Goal: Task Accomplishment & Management: Manage account settings

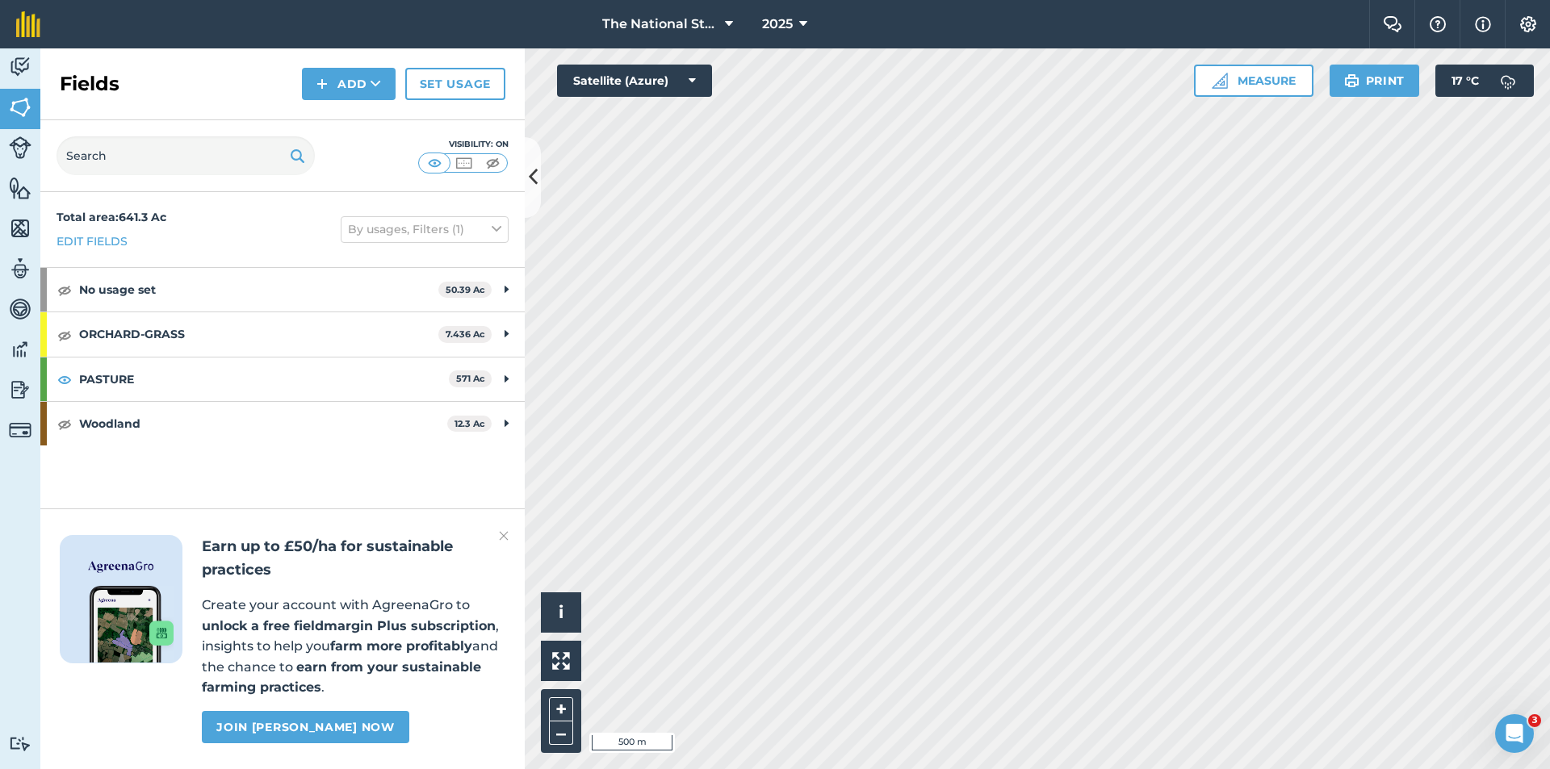
click at [503, 534] on img at bounding box center [504, 535] width 10 height 19
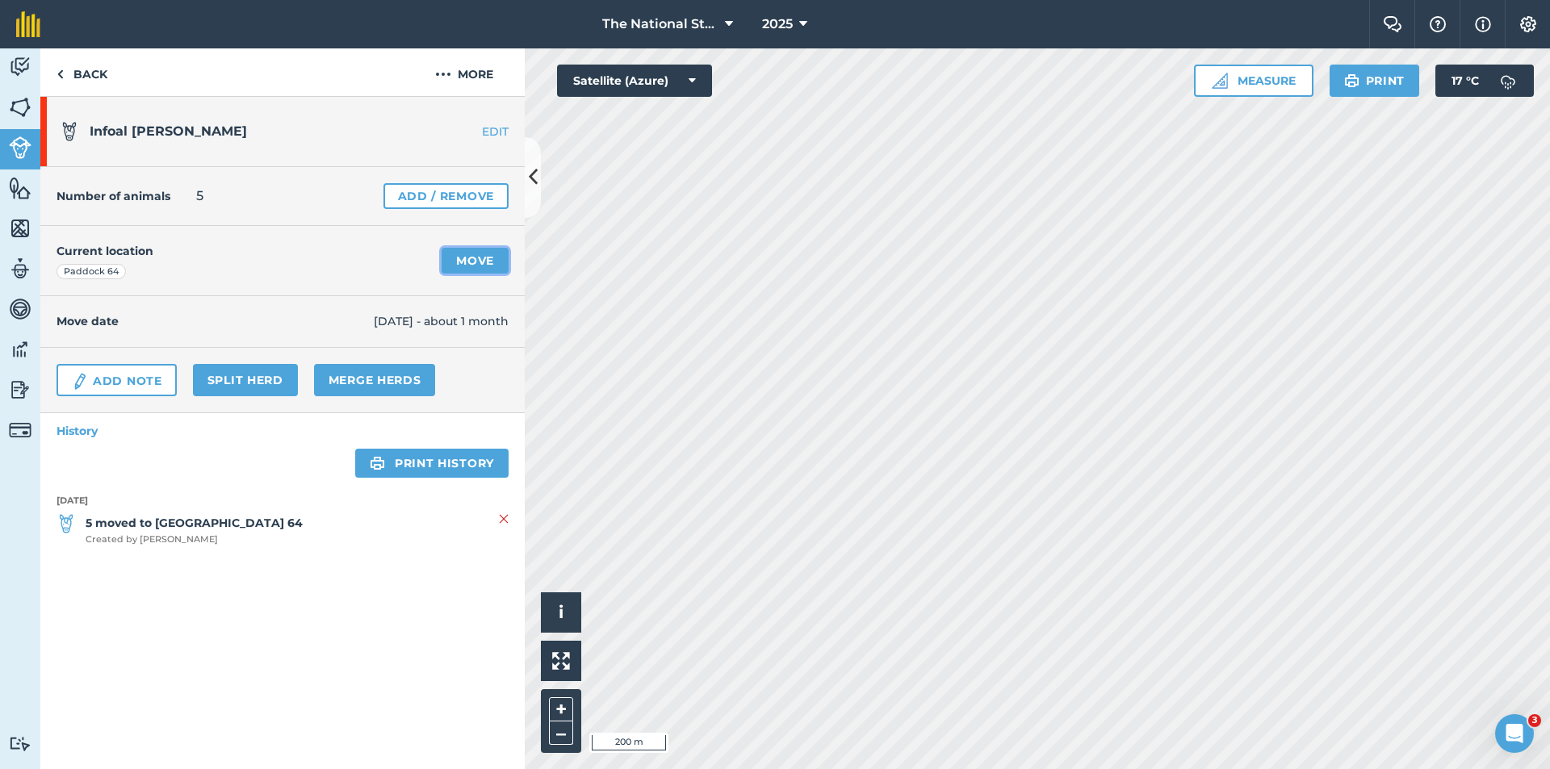
click at [472, 260] on link "Move" at bounding box center [475, 261] width 67 height 26
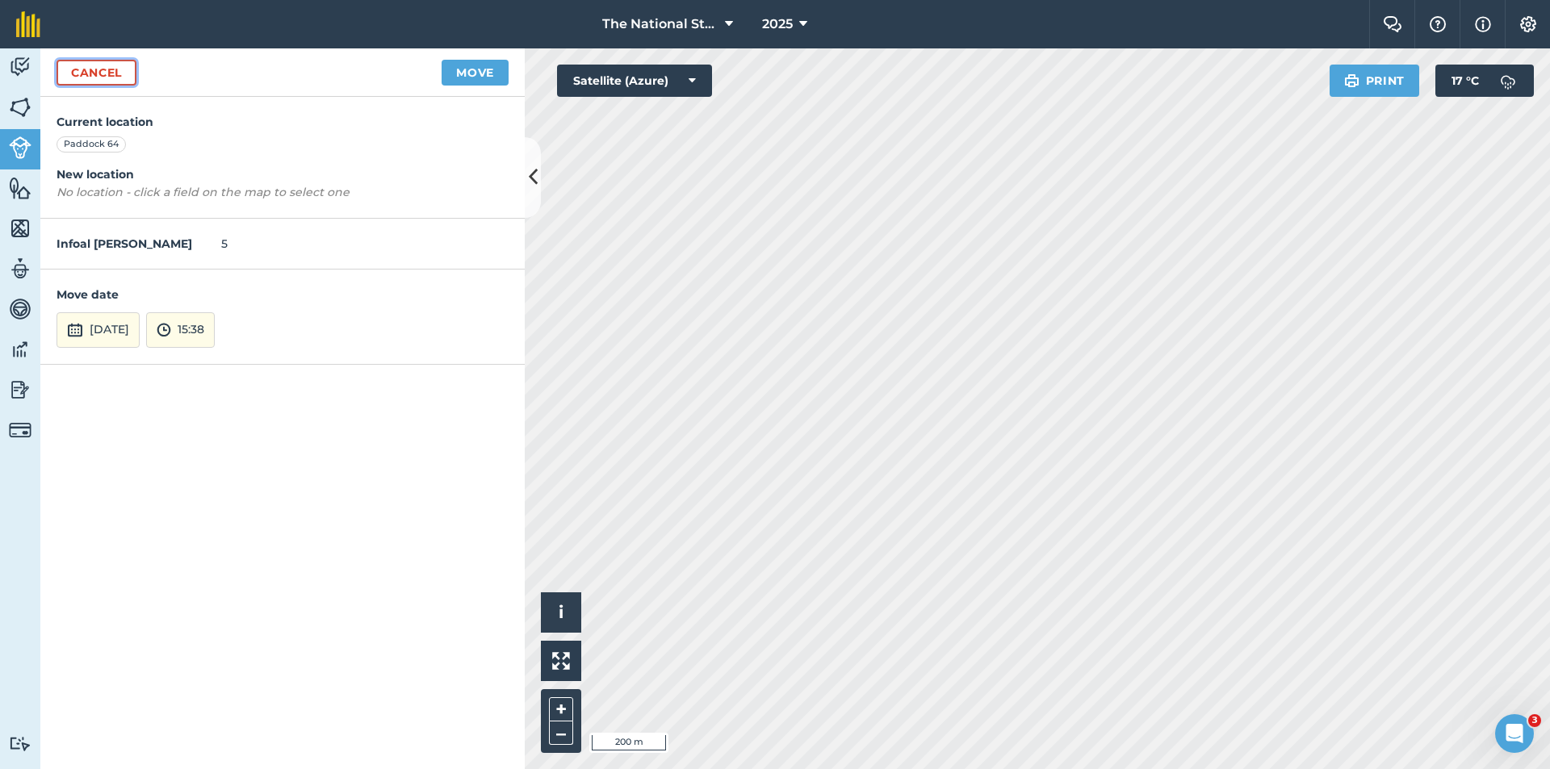
click at [96, 66] on link "Cancel" at bounding box center [97, 73] width 80 height 26
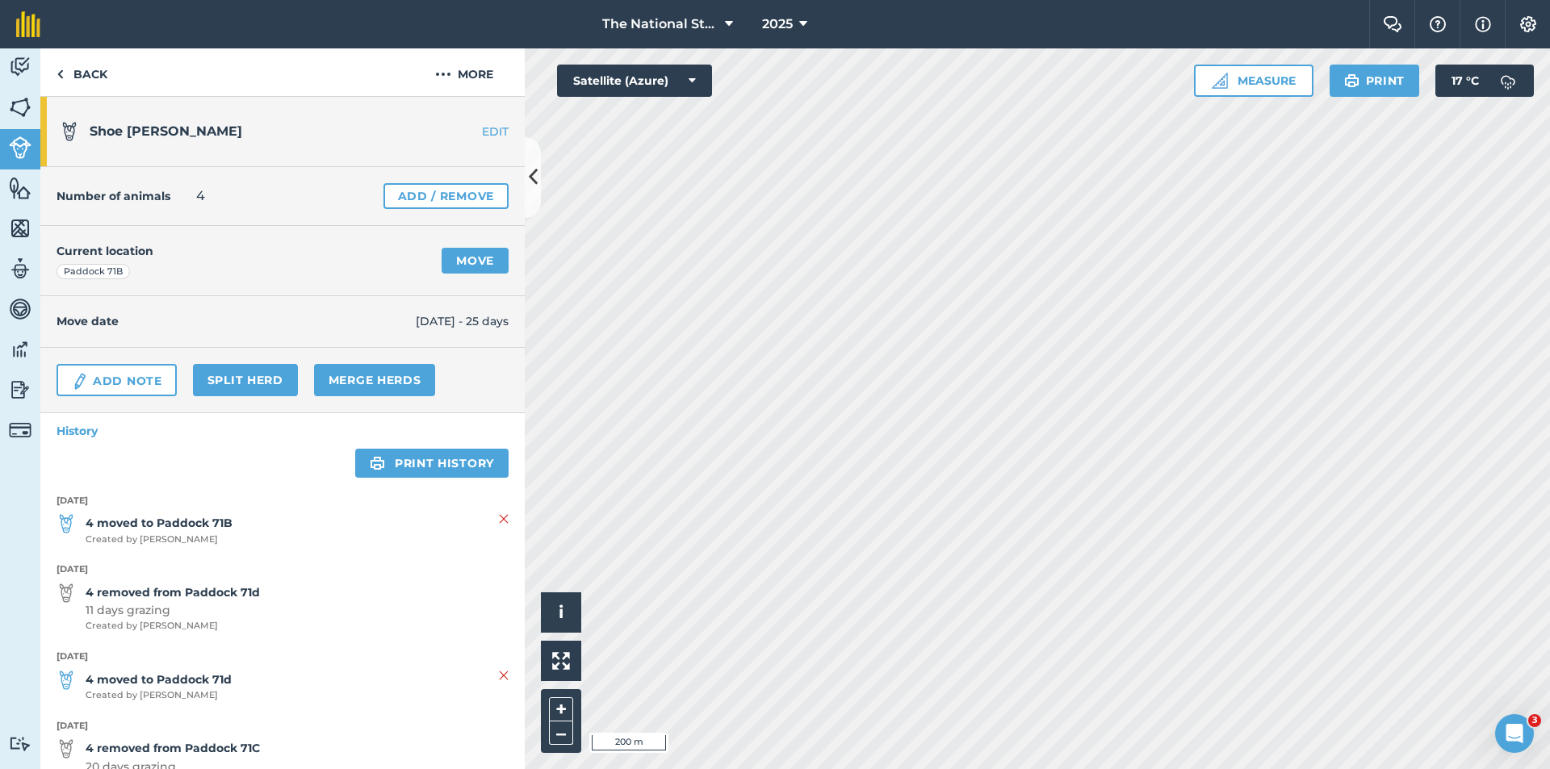
click at [478, 129] on link "EDIT" at bounding box center [474, 131] width 102 height 16
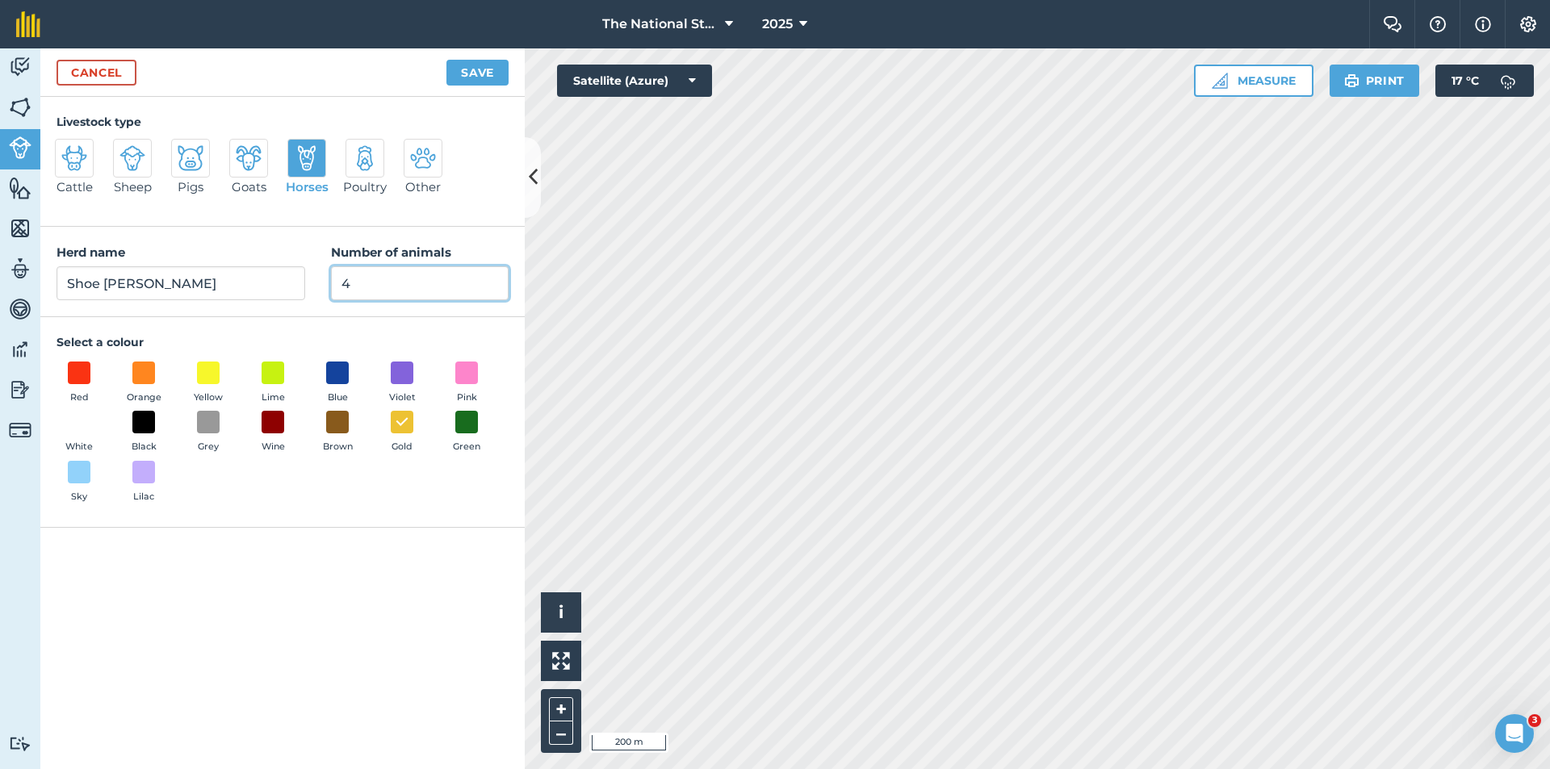
drag, startPoint x: 374, startPoint y: 297, endPoint x: 317, endPoint y: 285, distance: 57.8
click at [317, 285] on div "Herd name [PERSON_NAME] Number of animals 4" at bounding box center [282, 272] width 484 height 90
type input "3"
click at [486, 77] on button "Save" at bounding box center [477, 73] width 62 height 26
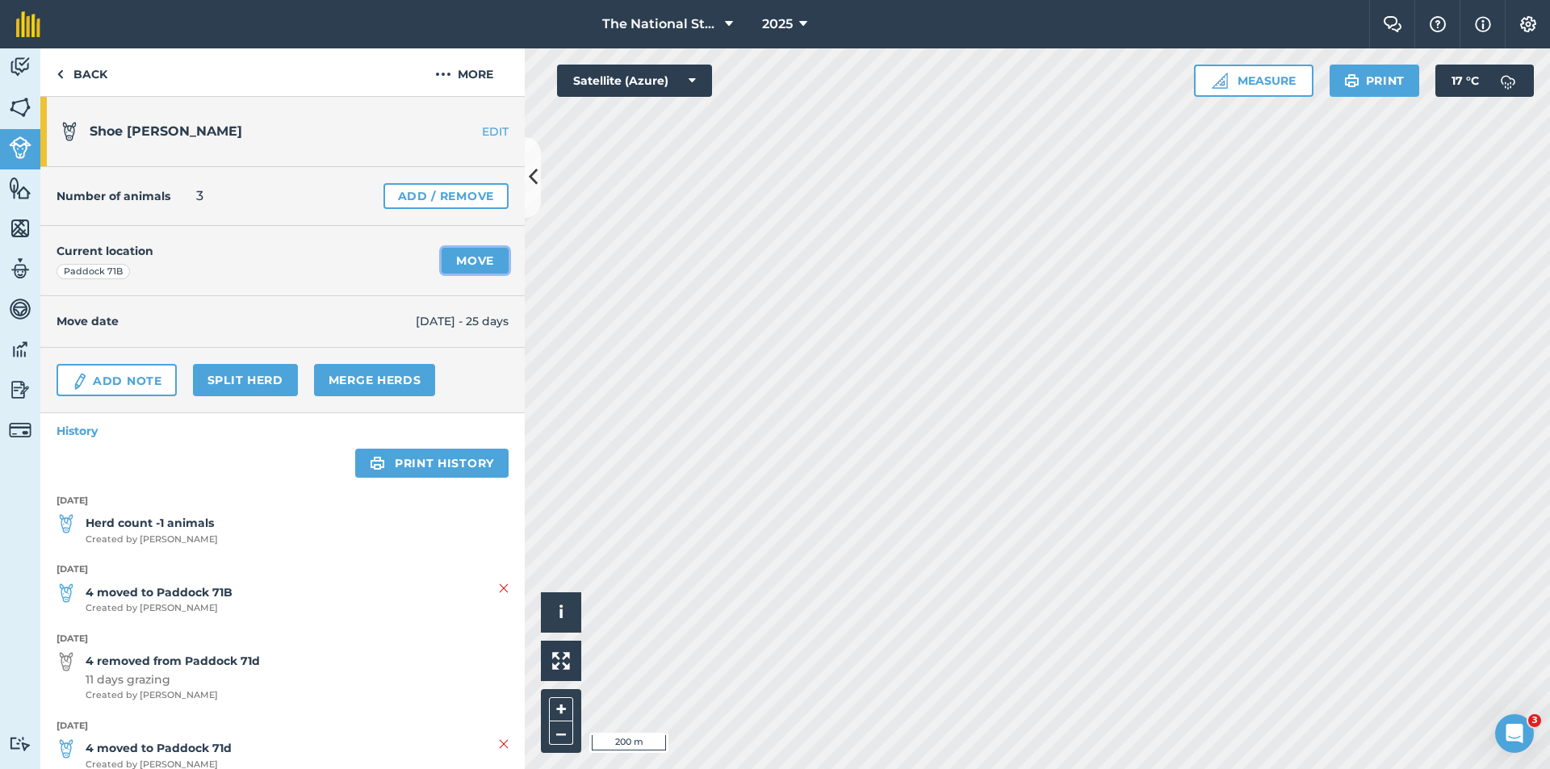
click at [467, 259] on link "Move" at bounding box center [475, 261] width 67 height 26
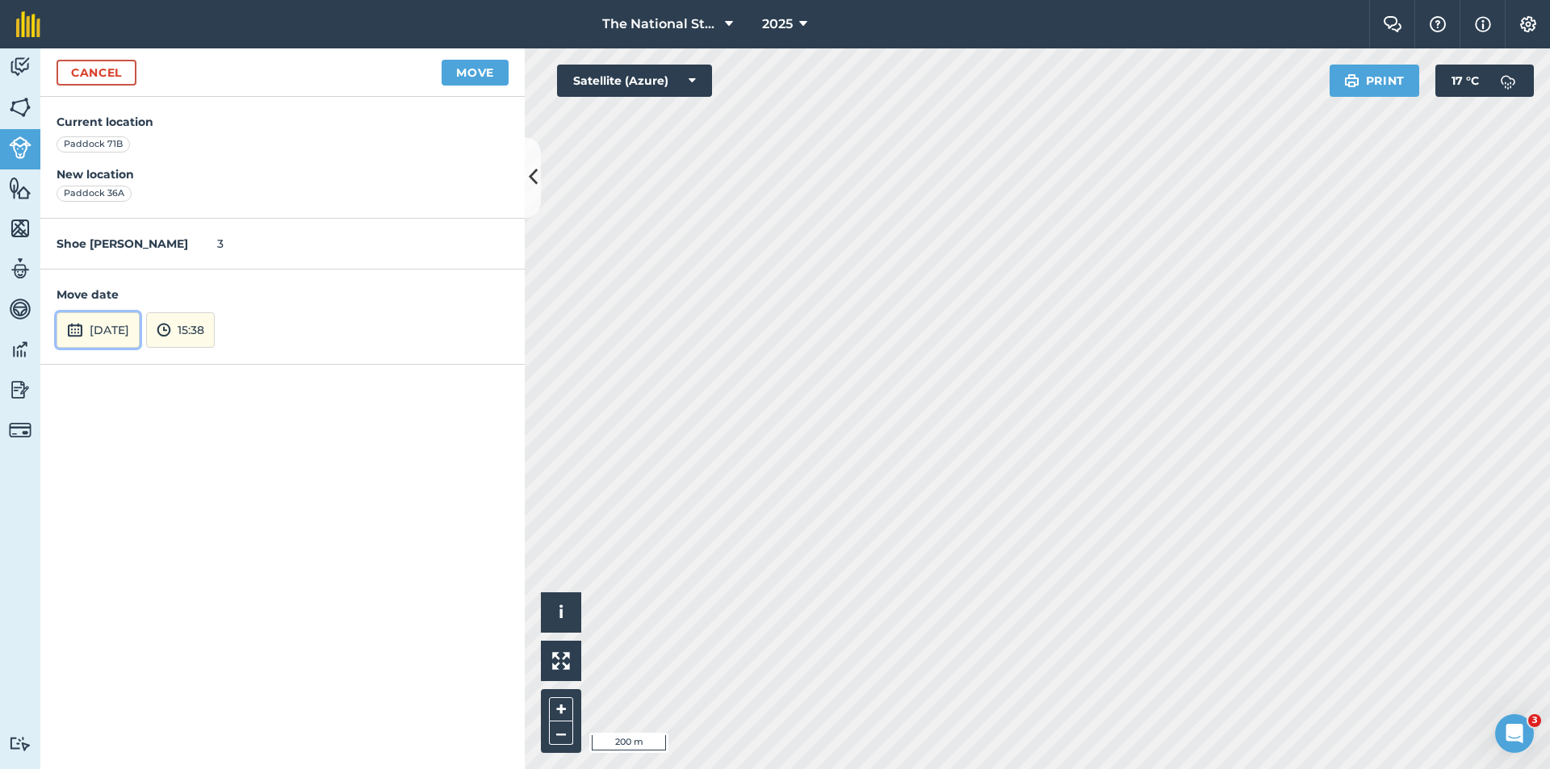
click at [140, 327] on button "[DATE]" at bounding box center [98, 330] width 83 height 36
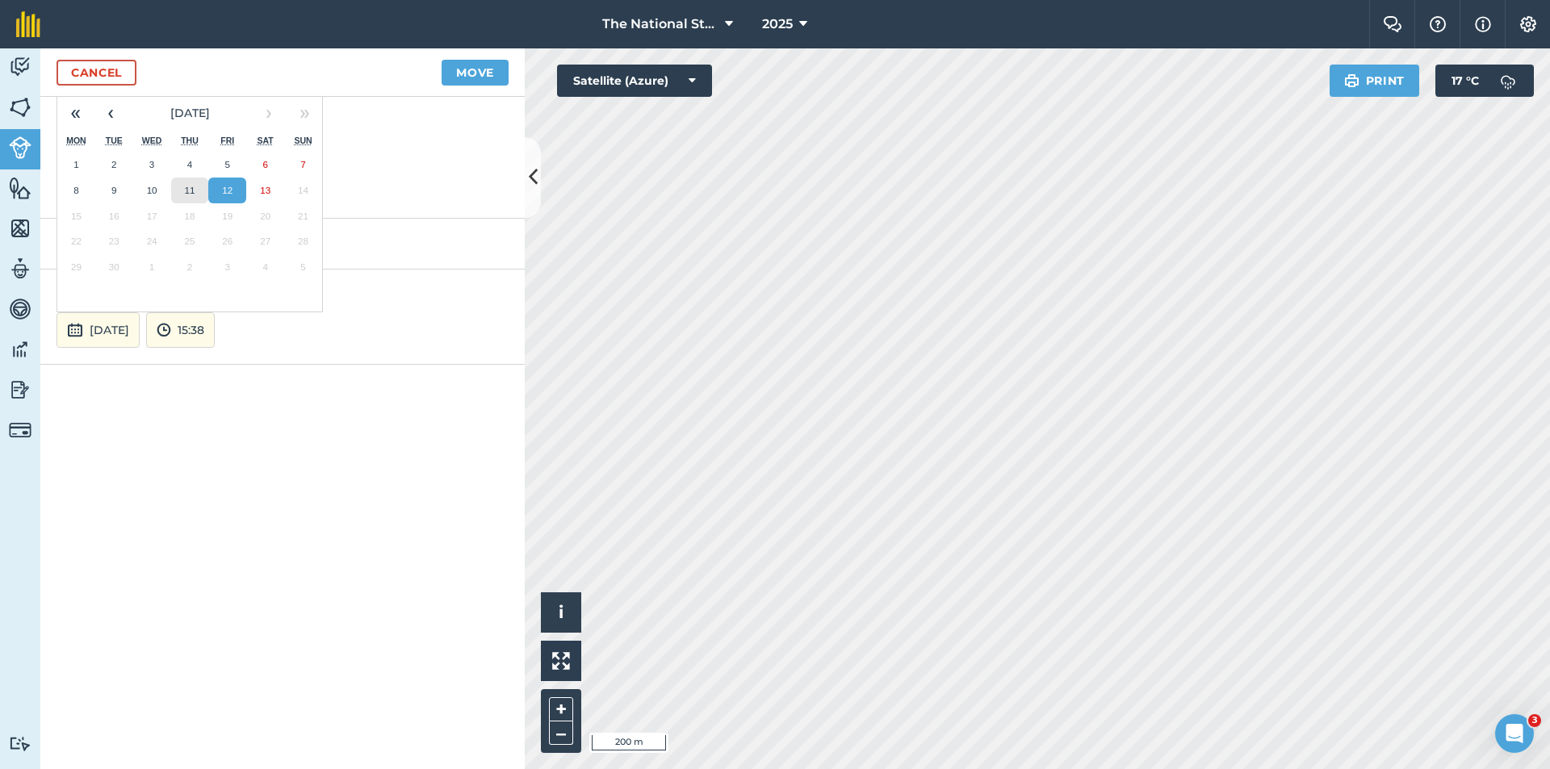
click at [192, 190] on abbr "11" at bounding box center [189, 190] width 10 height 10
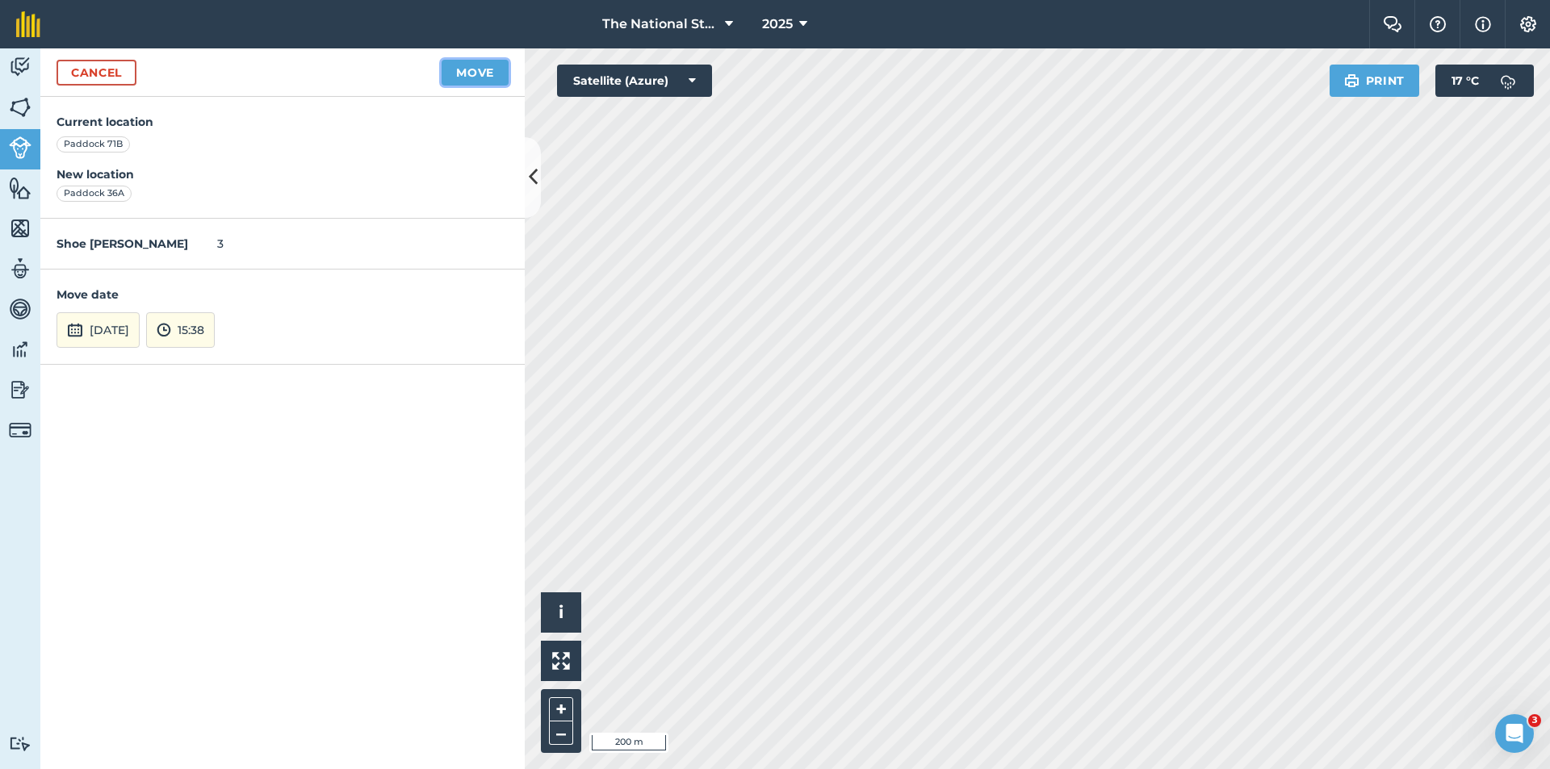
click at [464, 77] on button "Move" at bounding box center [475, 73] width 67 height 26
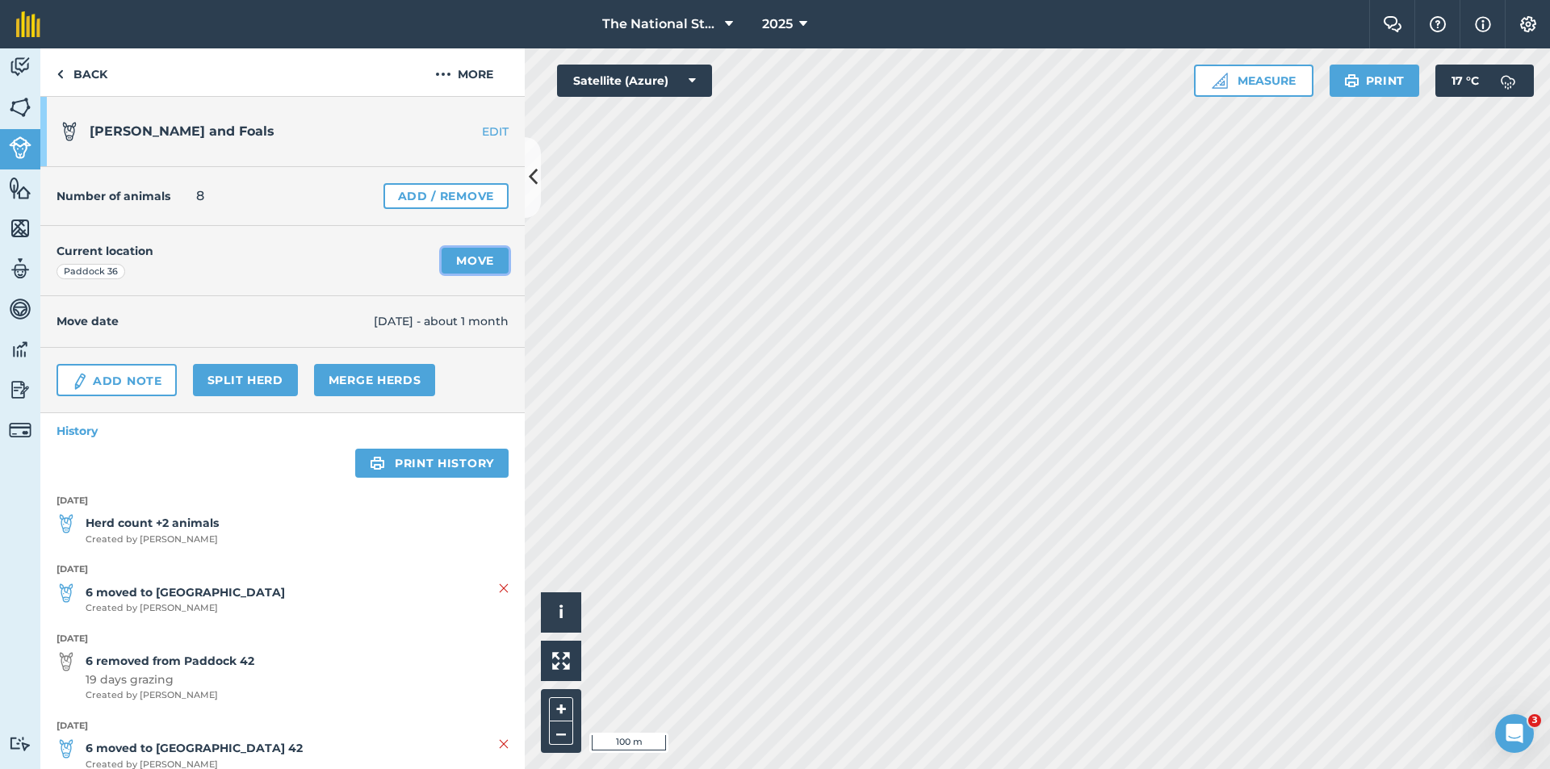
click at [458, 258] on link "Move" at bounding box center [475, 261] width 67 height 26
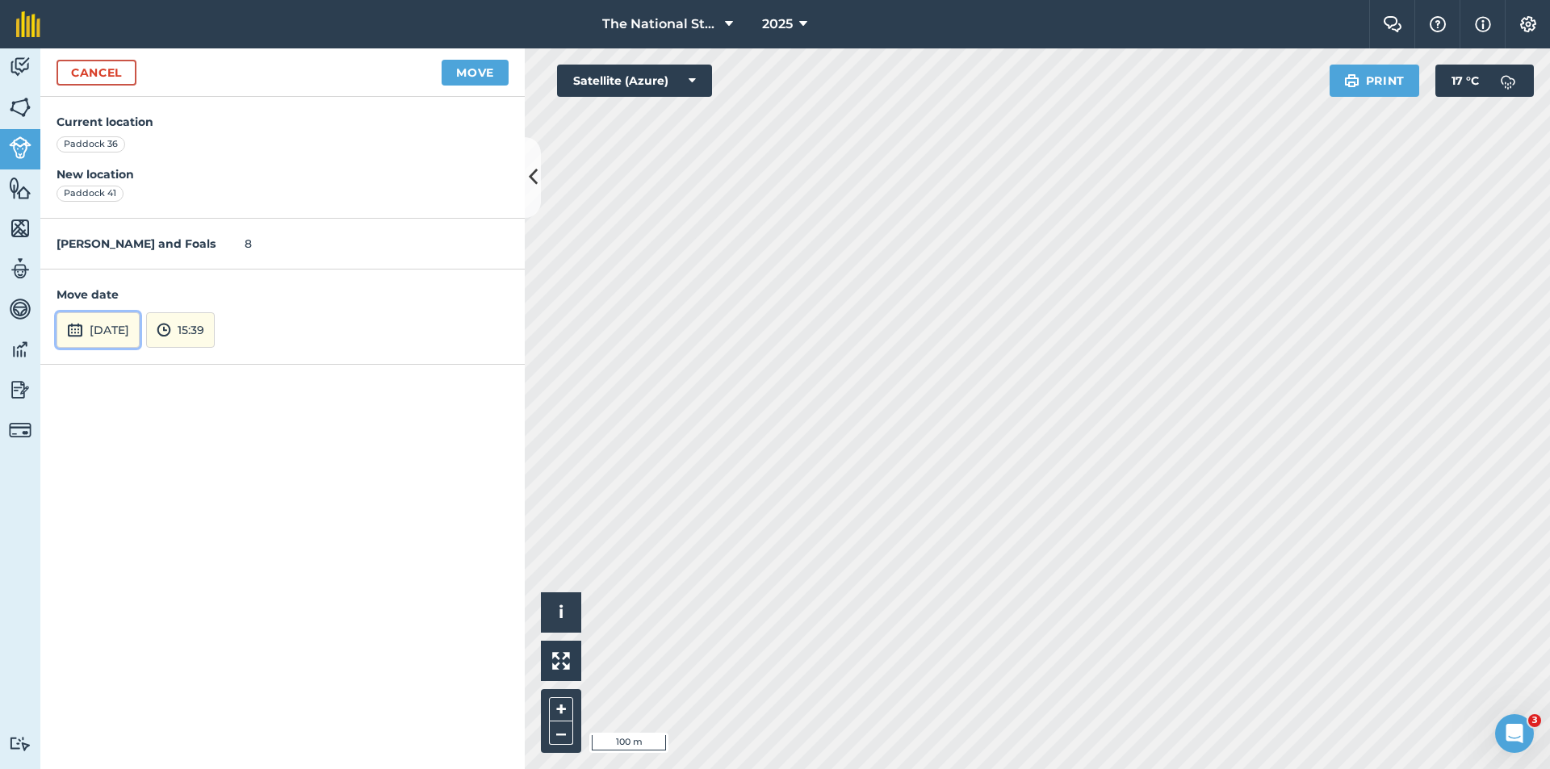
click at [125, 329] on button "[DATE]" at bounding box center [98, 330] width 83 height 36
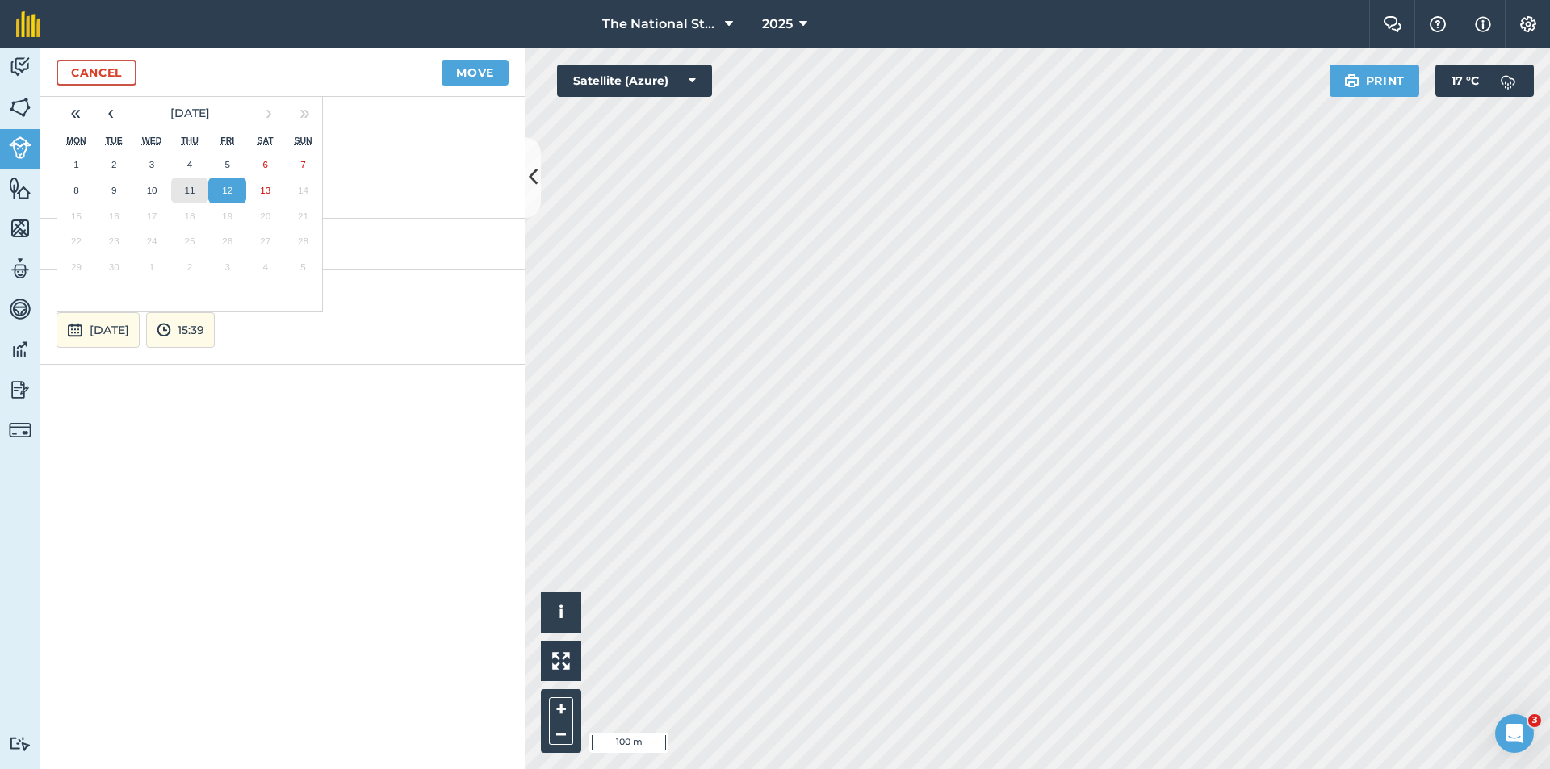
click at [182, 192] on button "11" at bounding box center [190, 191] width 38 height 26
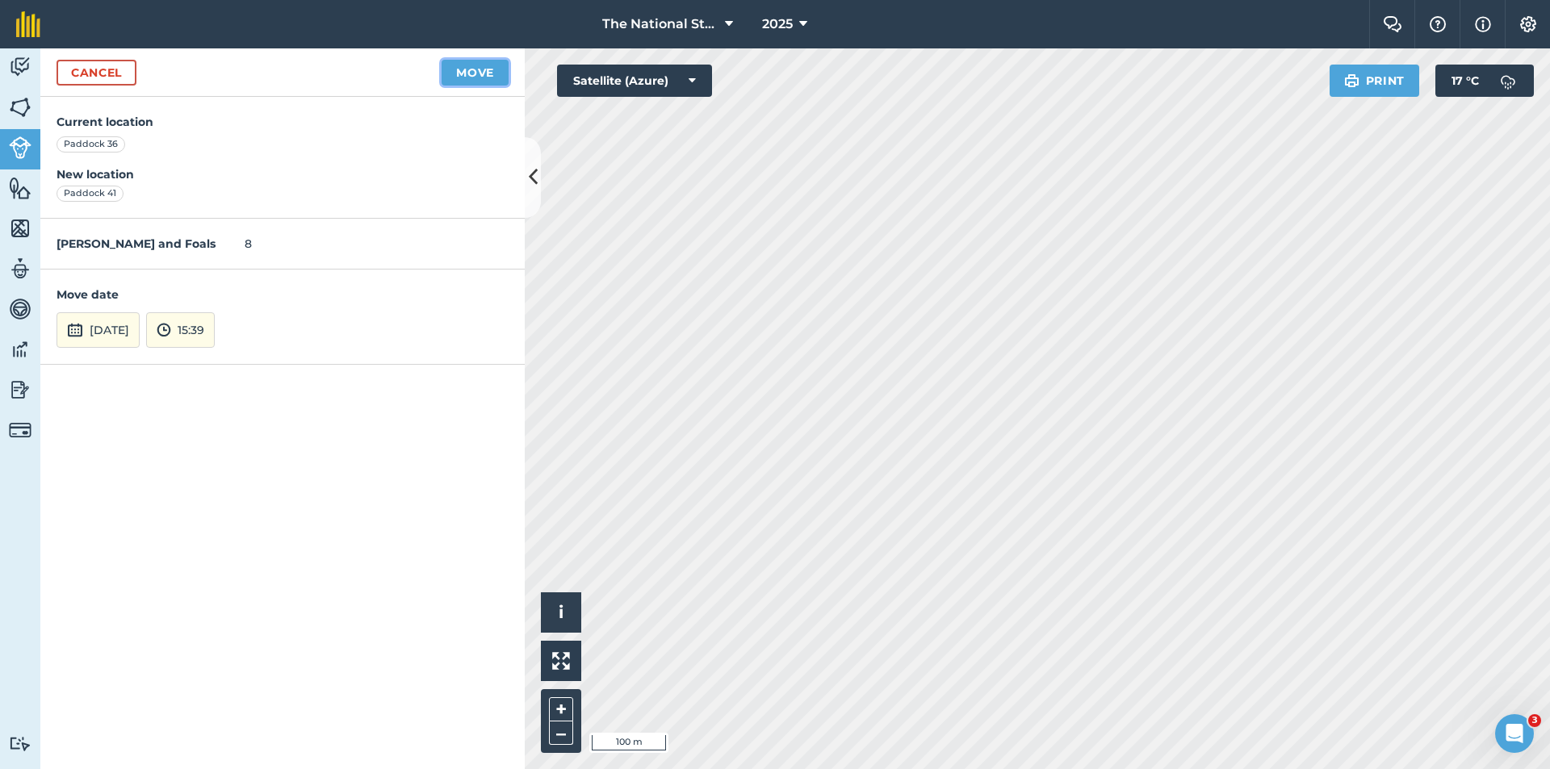
click at [452, 76] on button "Move" at bounding box center [475, 73] width 67 height 26
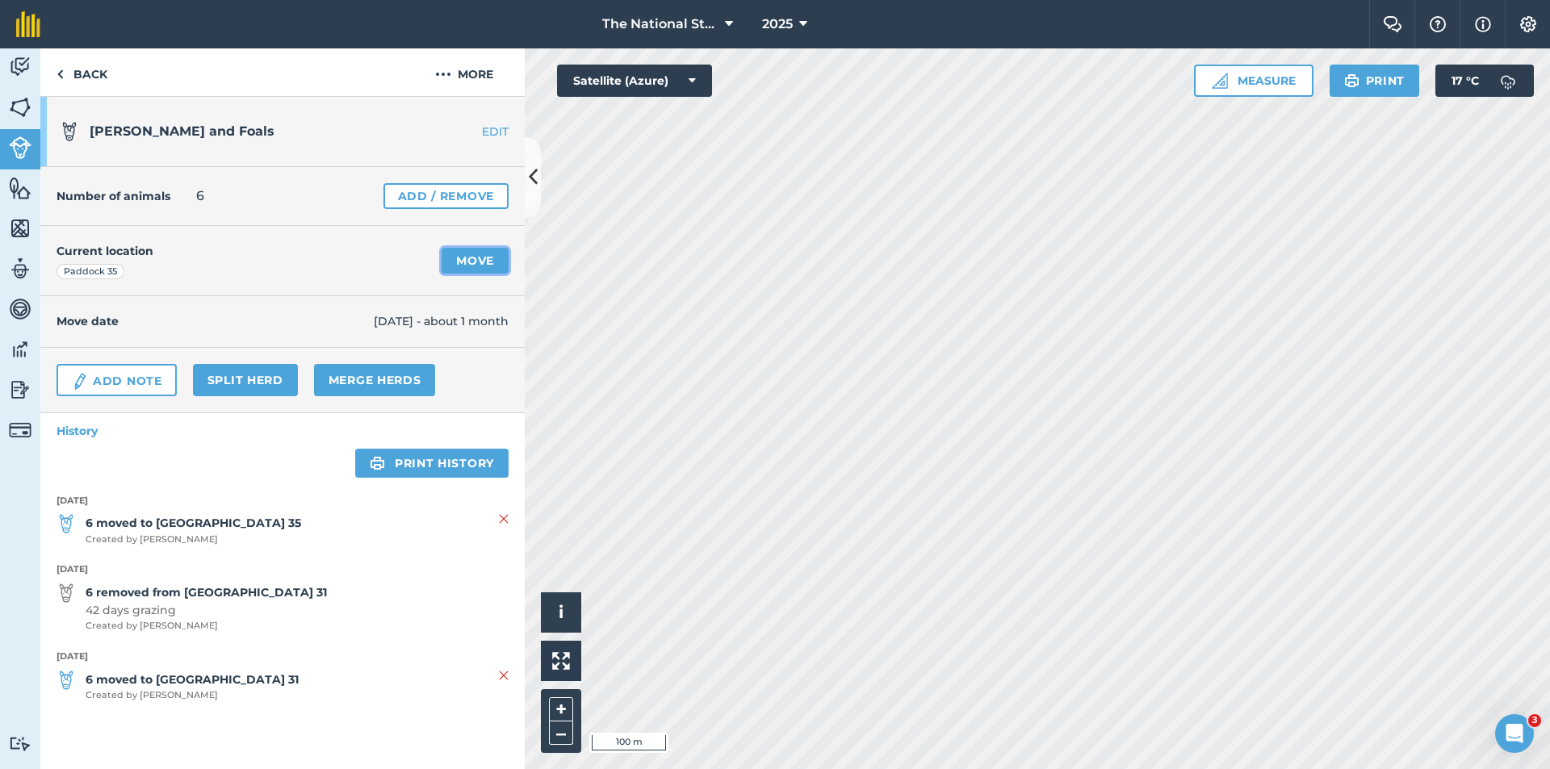
click at [481, 264] on link "Move" at bounding box center [475, 261] width 67 height 26
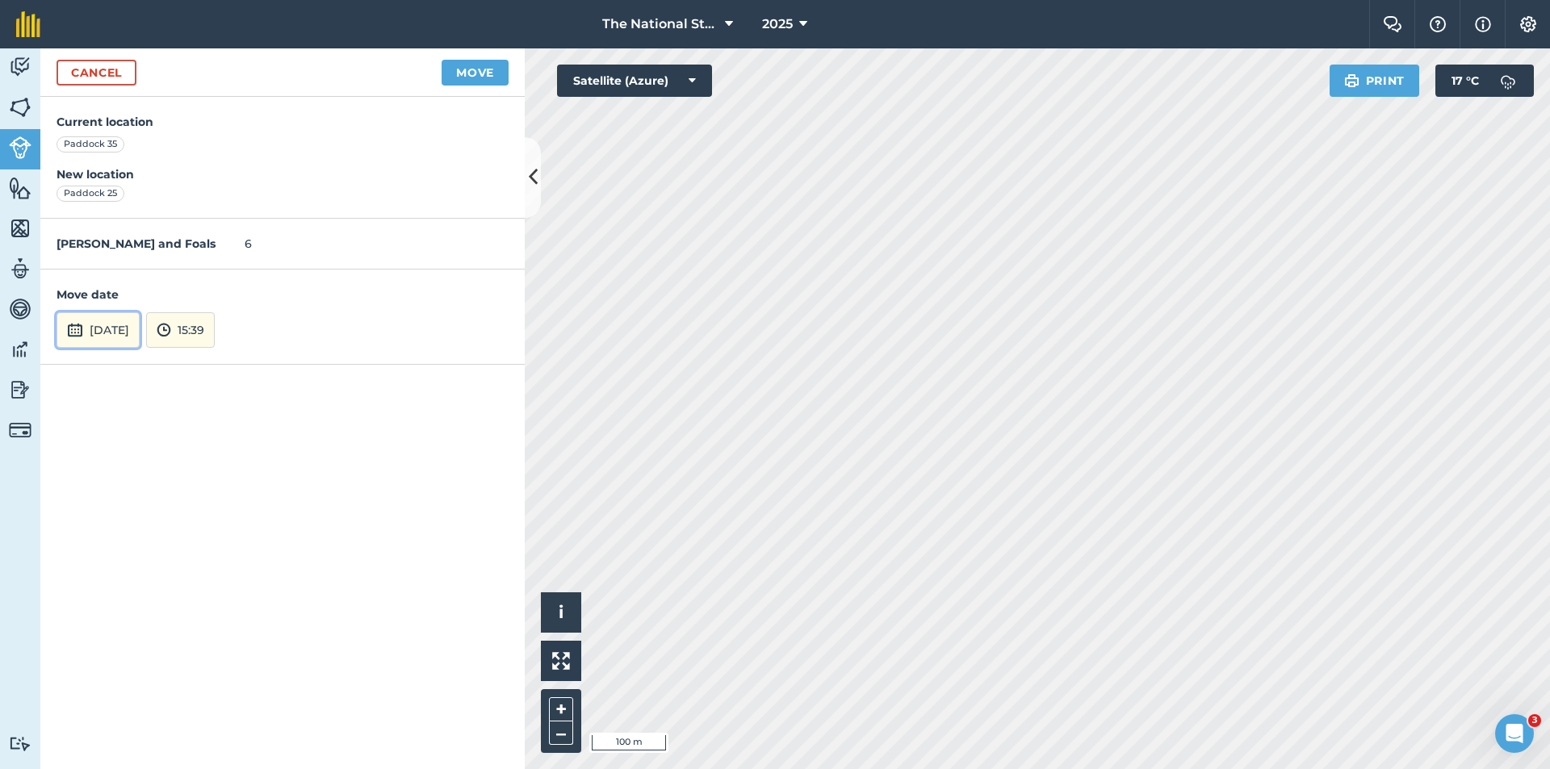
click at [139, 332] on button "[DATE]" at bounding box center [98, 330] width 83 height 36
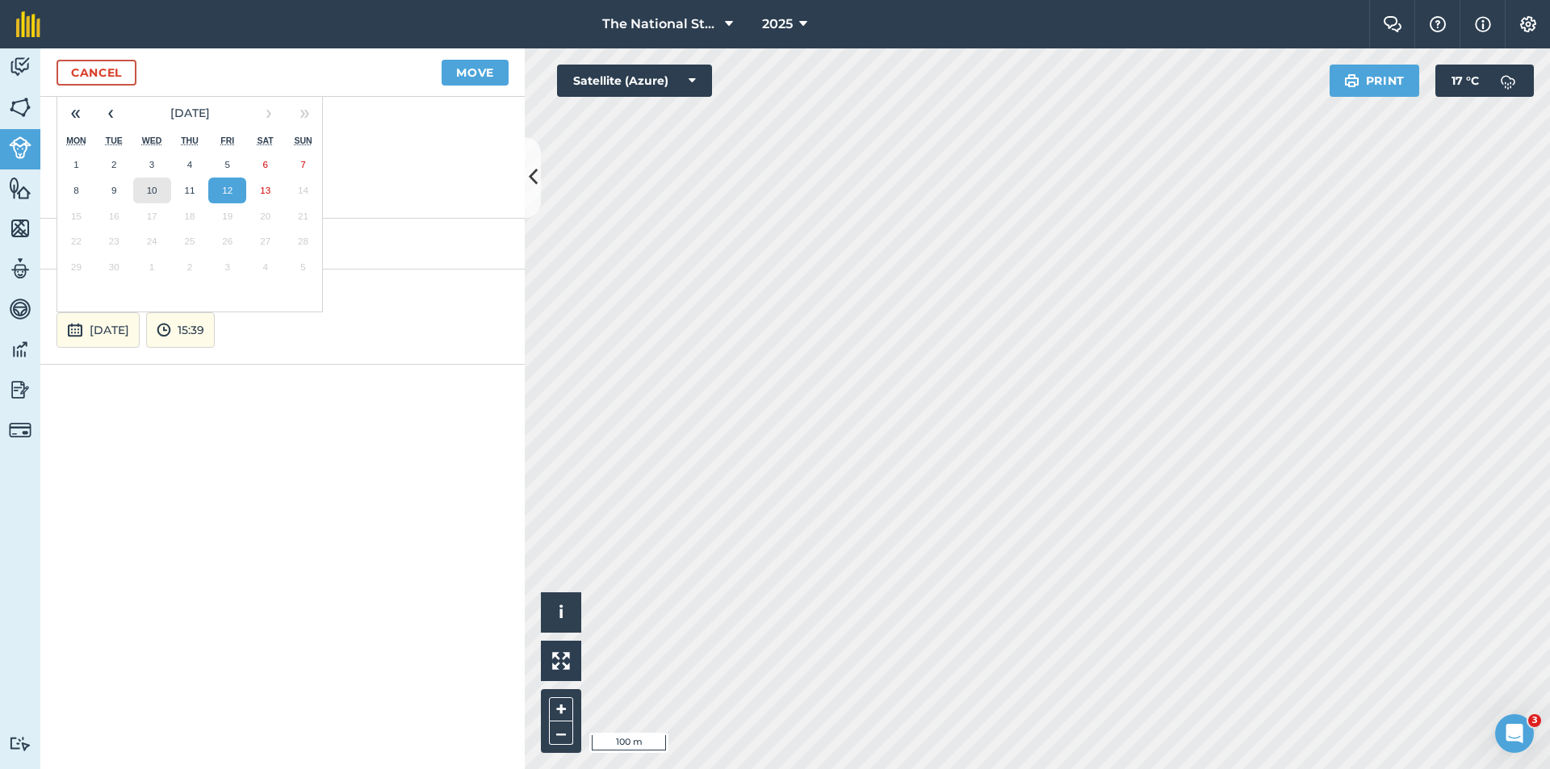
click at [151, 192] on abbr "10" at bounding box center [152, 190] width 10 height 10
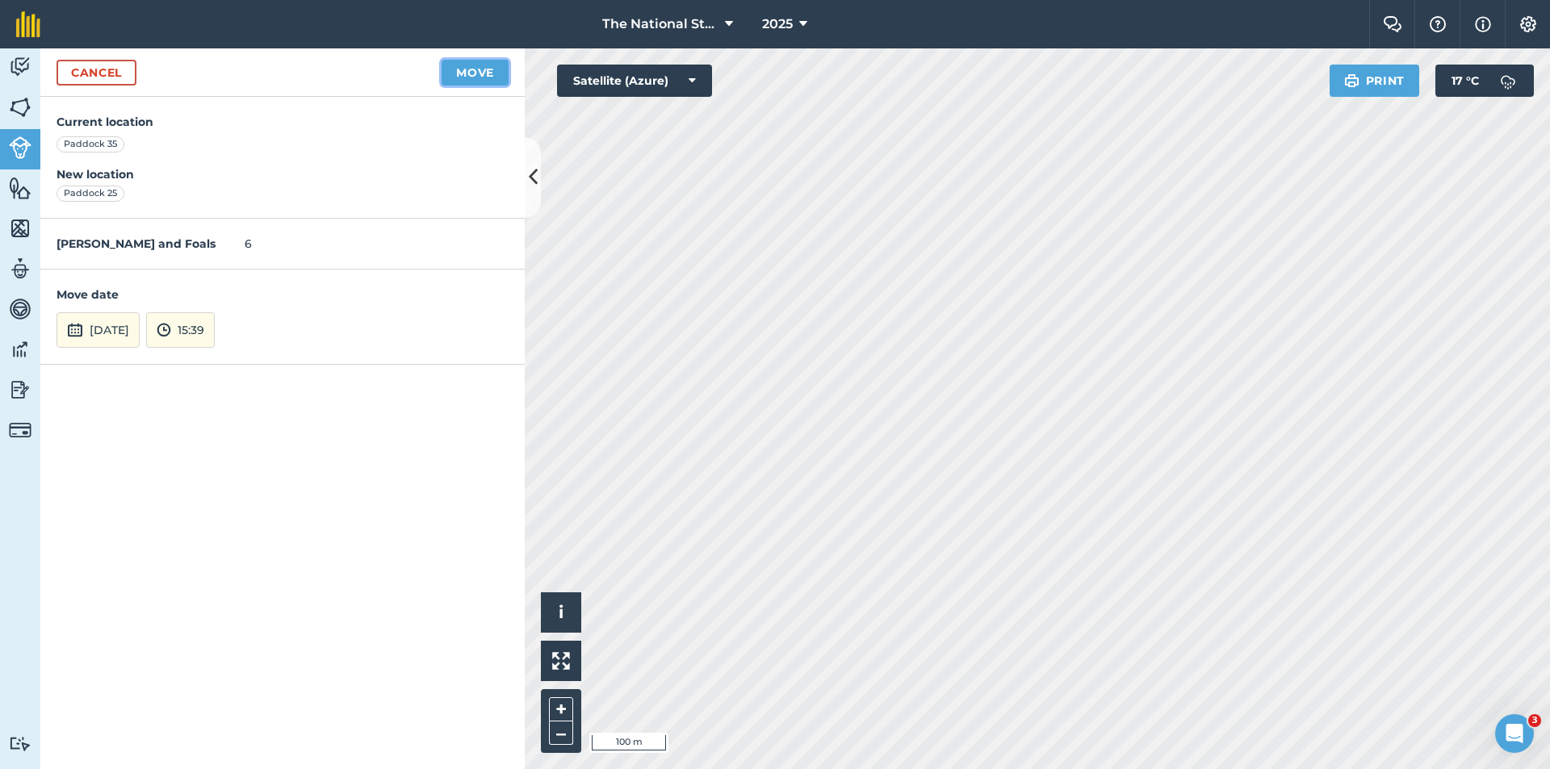
click at [478, 66] on button "Move" at bounding box center [475, 73] width 67 height 26
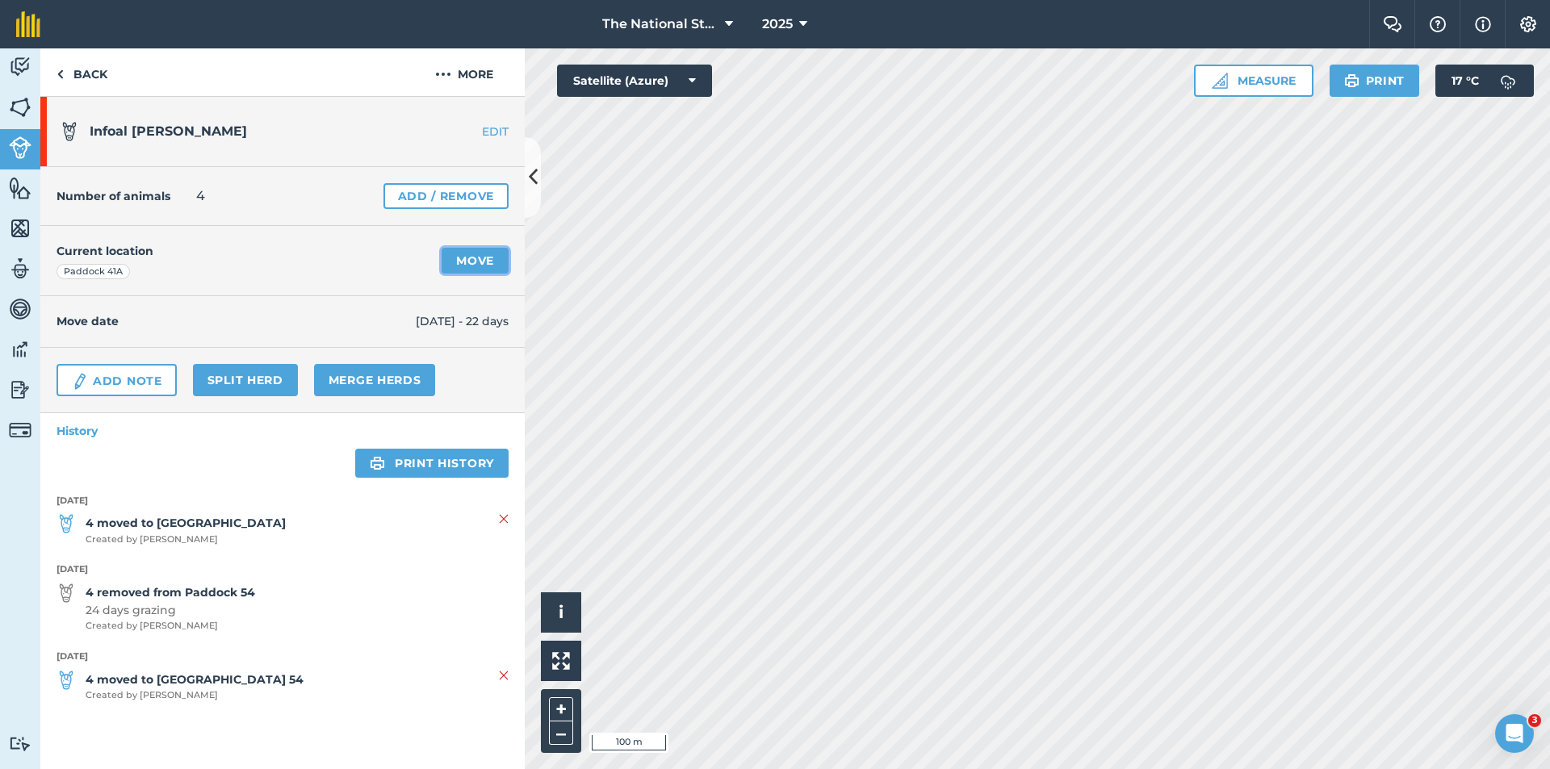
click at [471, 258] on link "Move" at bounding box center [475, 261] width 67 height 26
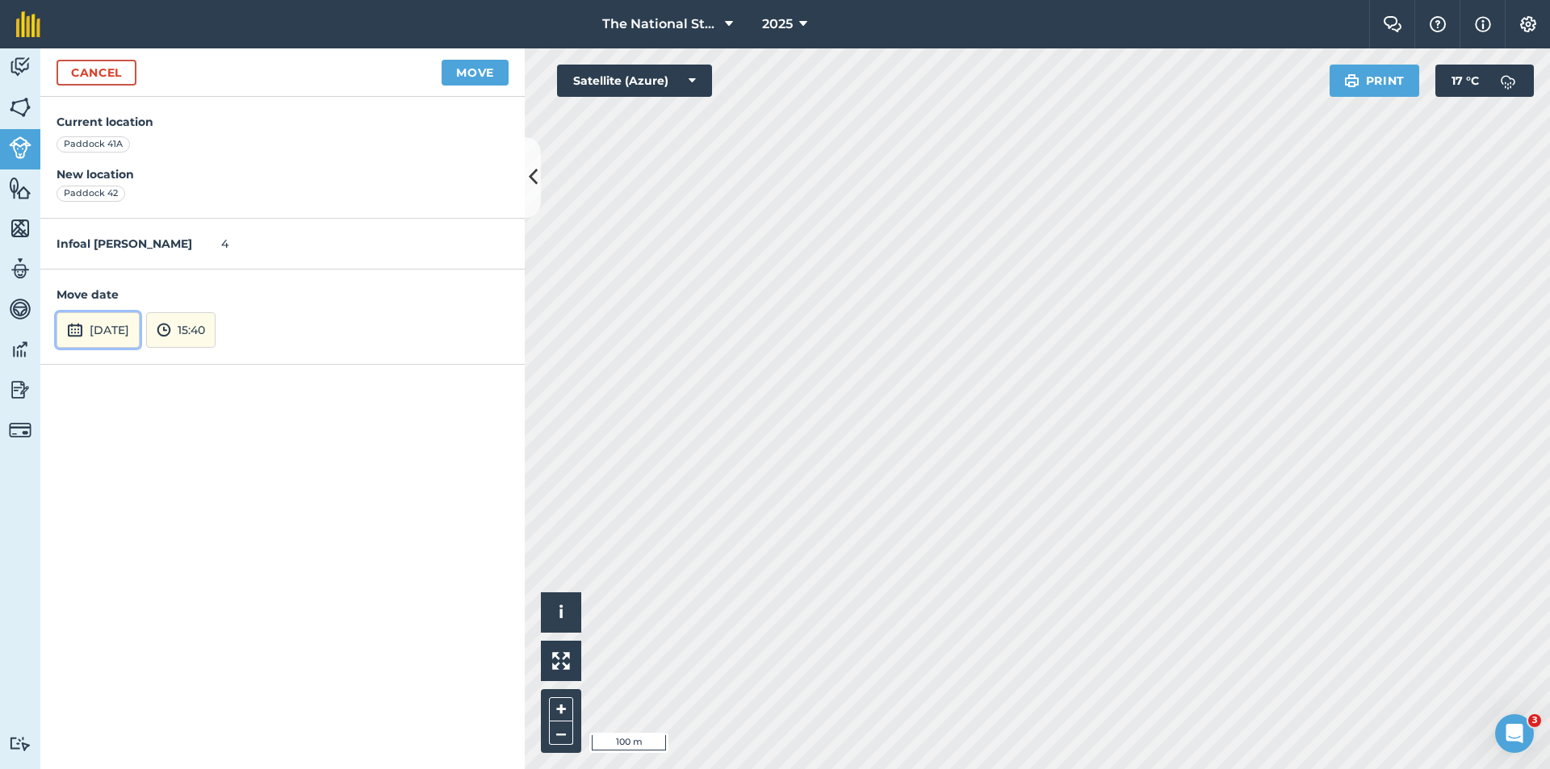
click at [140, 336] on button "[DATE]" at bounding box center [98, 330] width 83 height 36
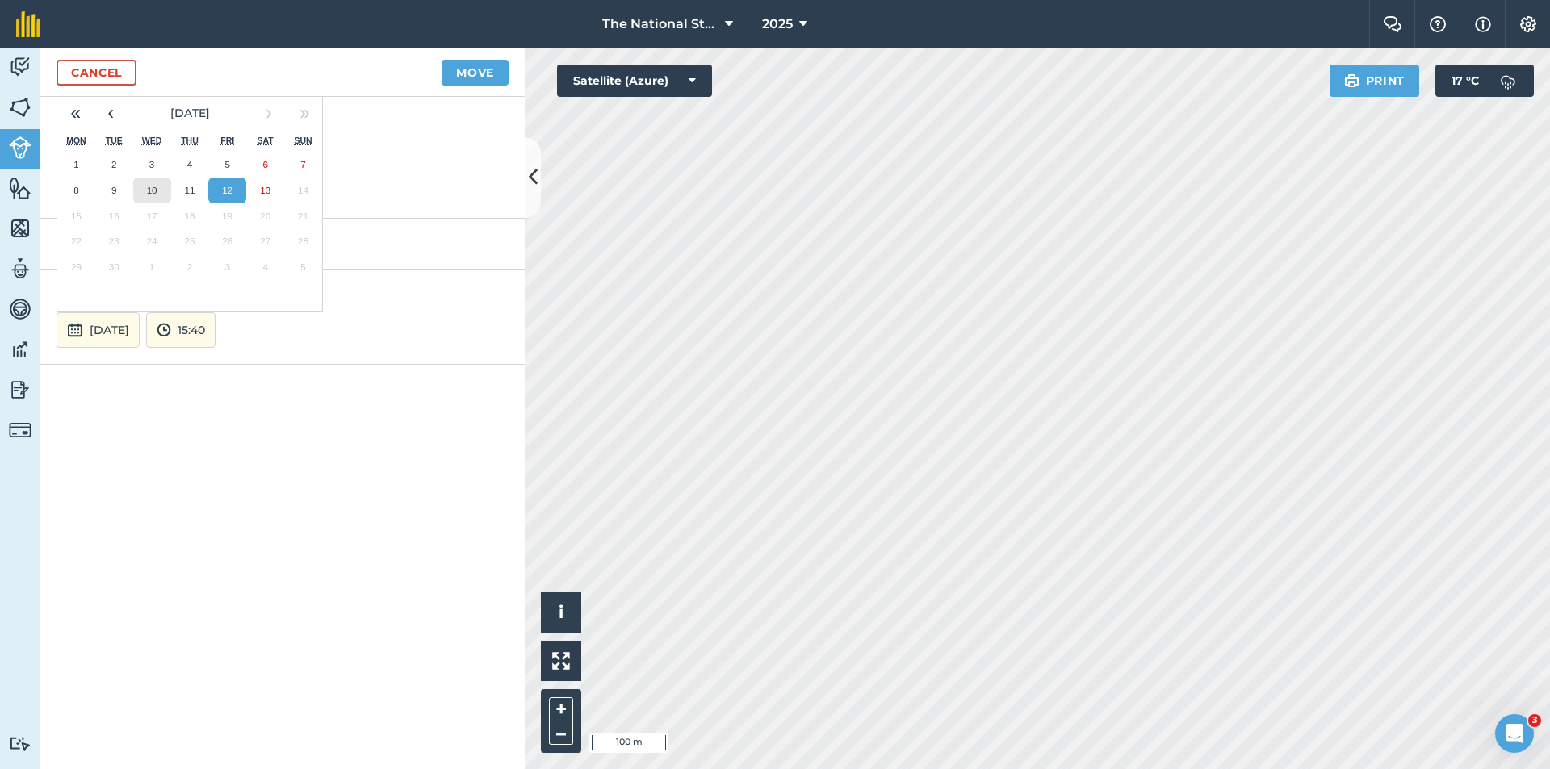
click at [161, 184] on button "10" at bounding box center [152, 191] width 38 height 26
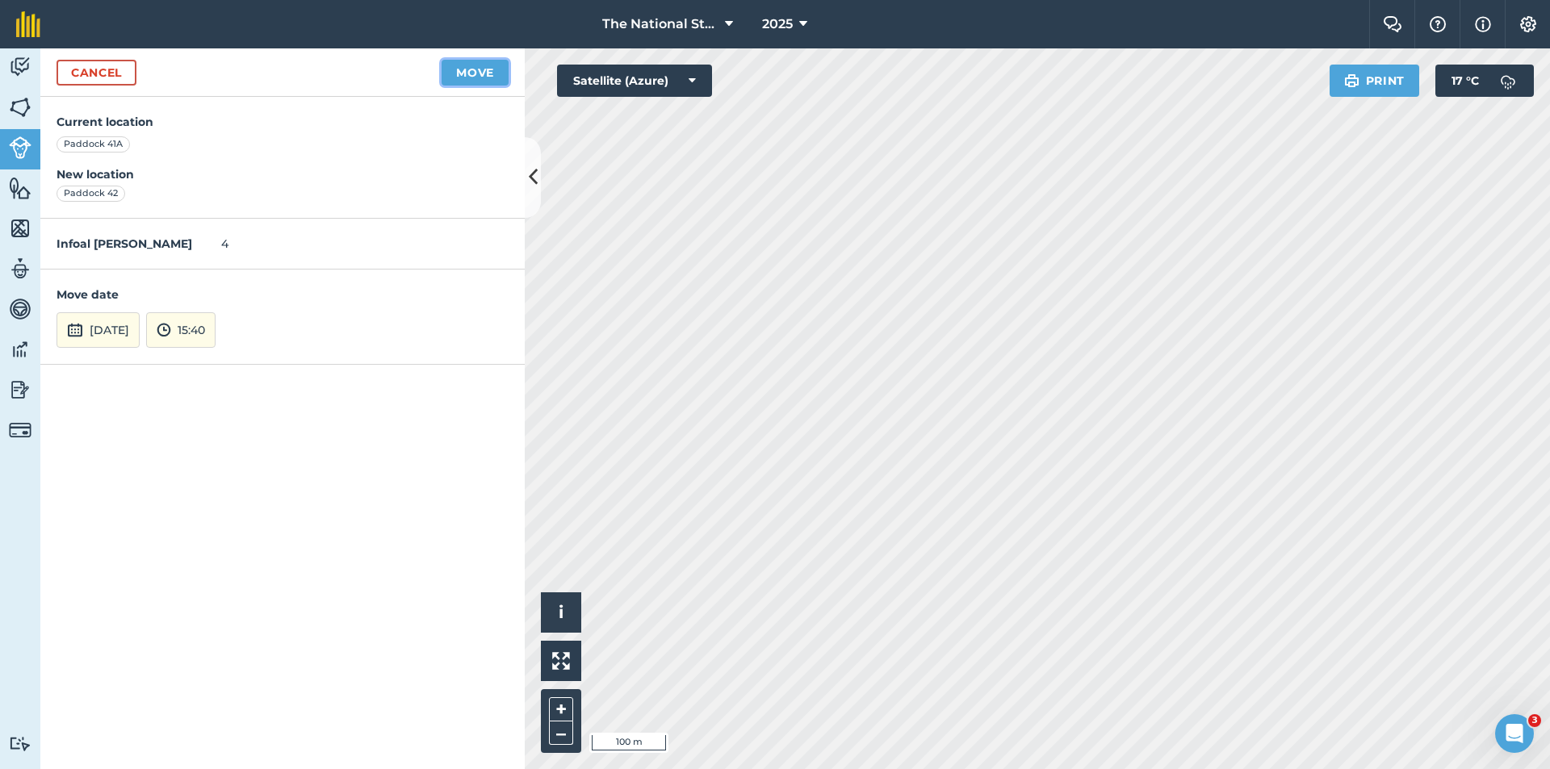
click at [484, 71] on button "Move" at bounding box center [475, 73] width 67 height 26
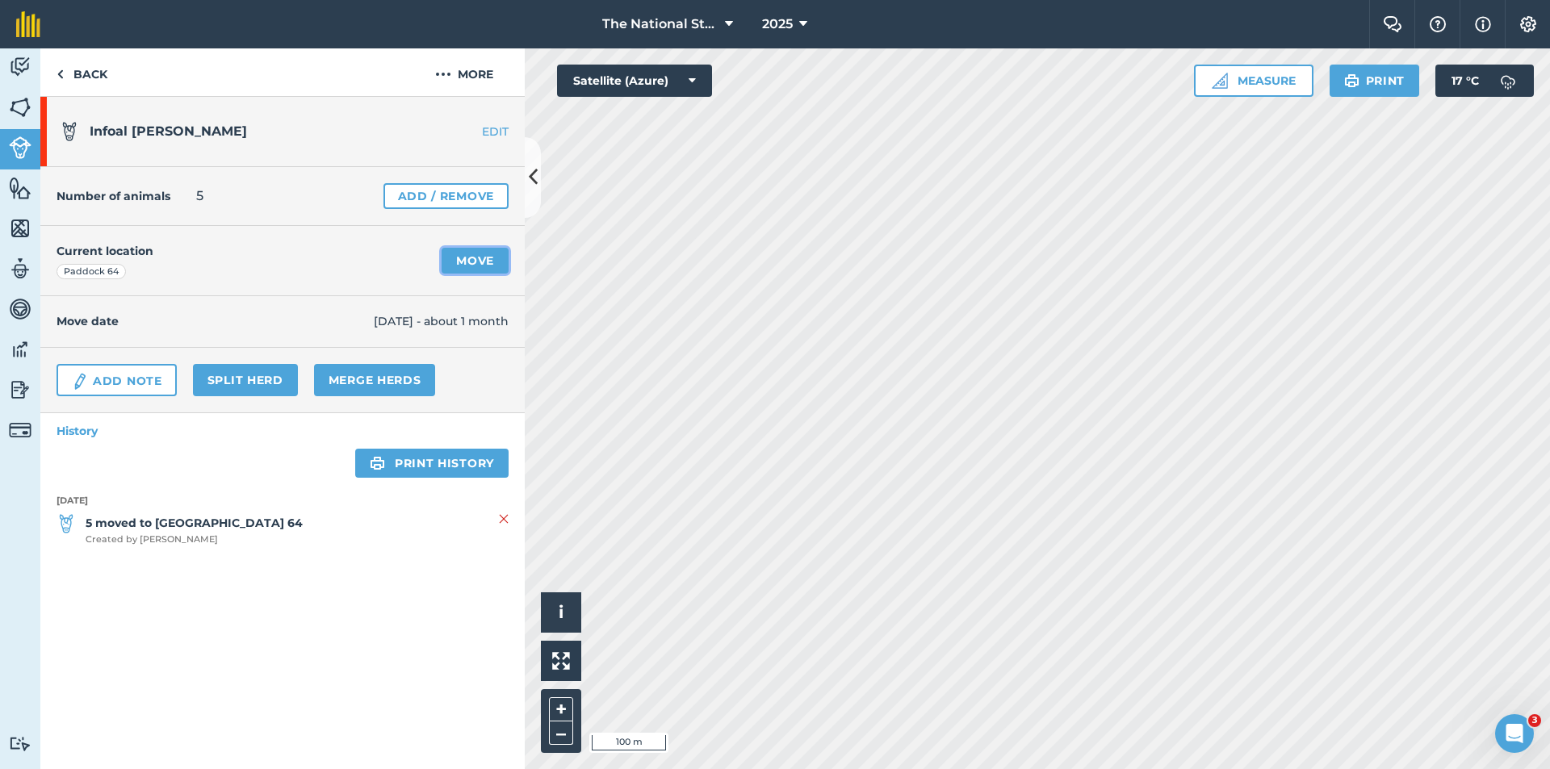
click at [467, 263] on link "Move" at bounding box center [475, 261] width 67 height 26
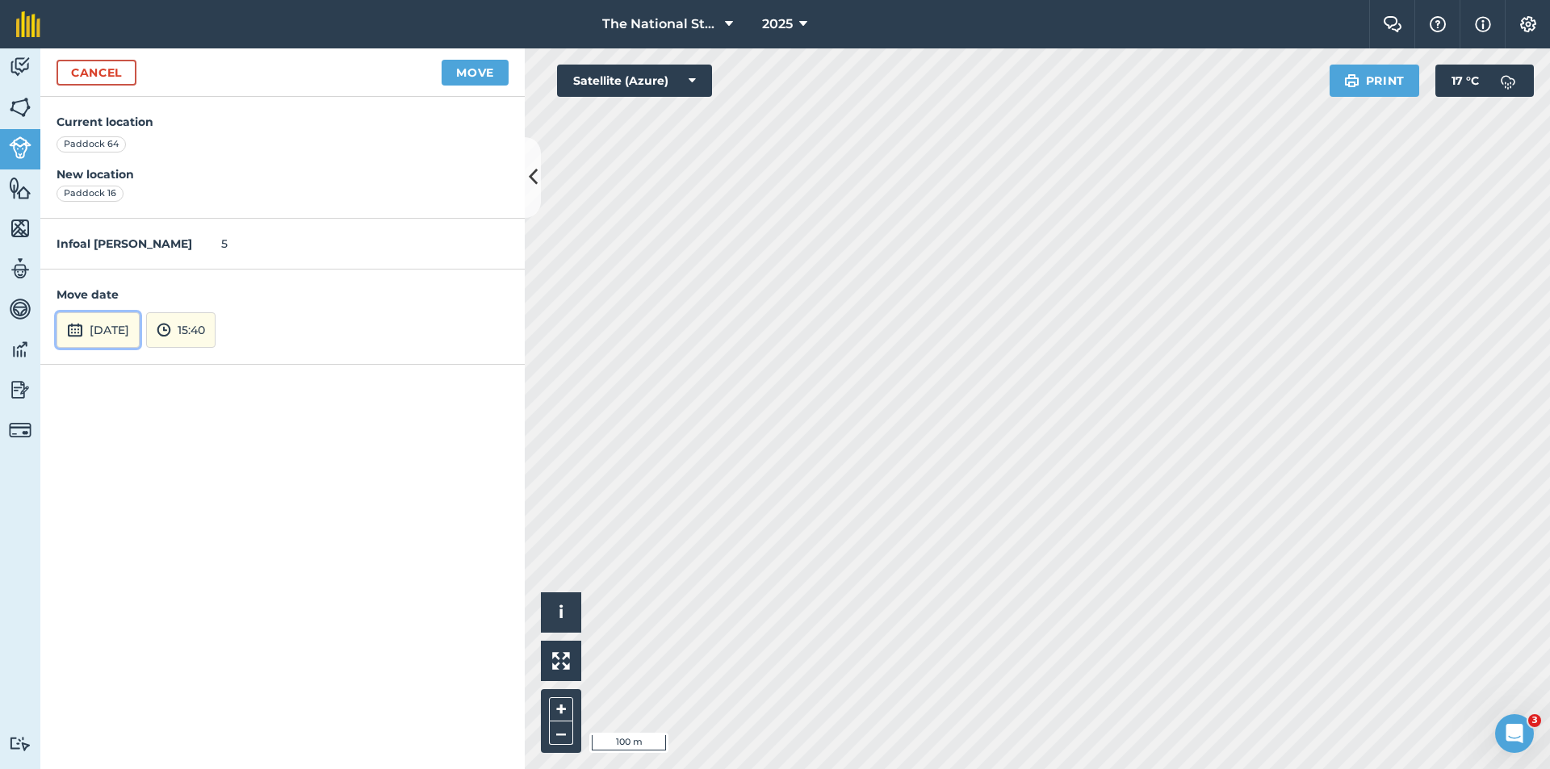
click at [126, 324] on button "[DATE]" at bounding box center [98, 330] width 83 height 36
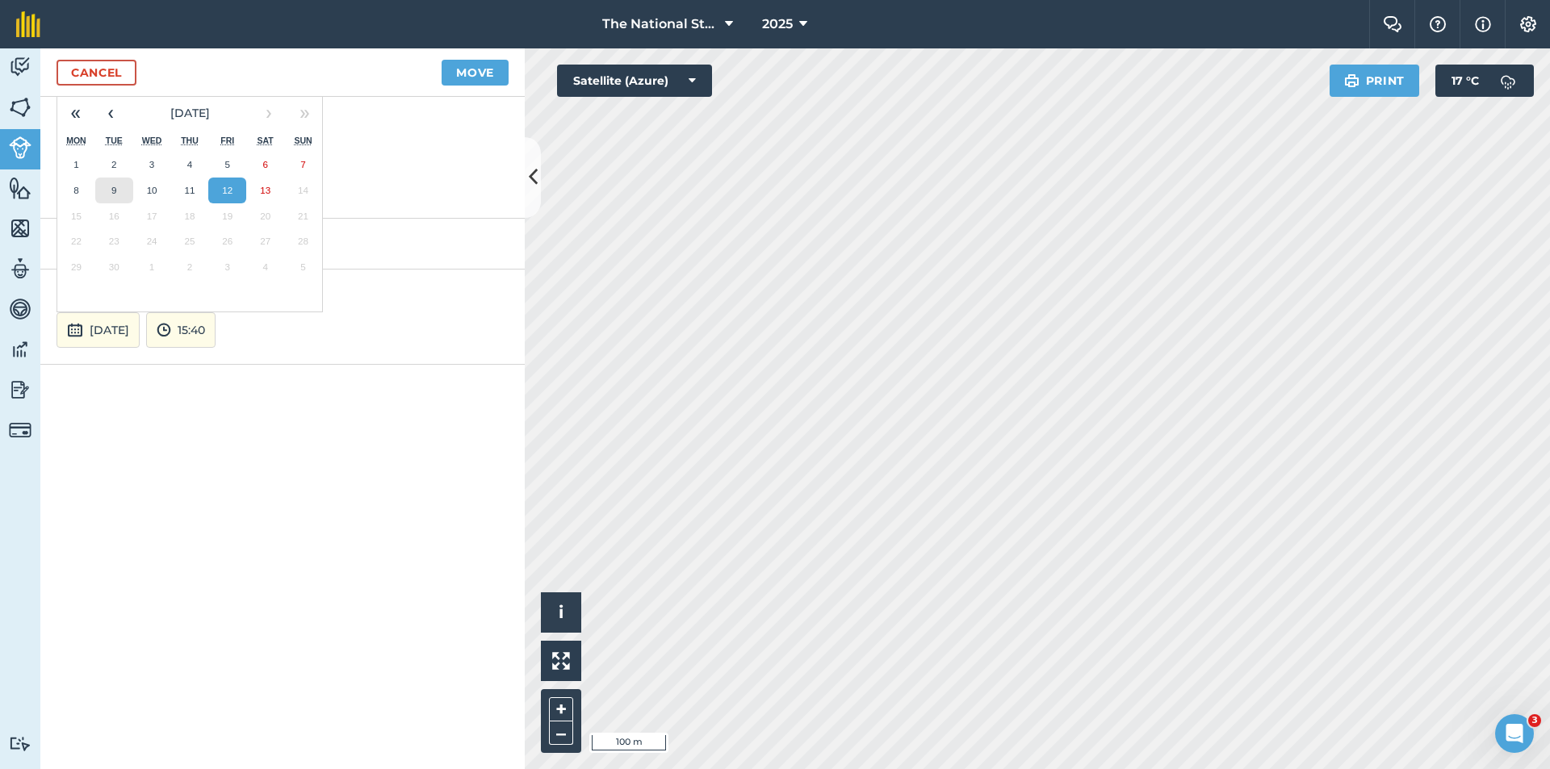
click at [124, 186] on button "9" at bounding box center [114, 191] width 38 height 26
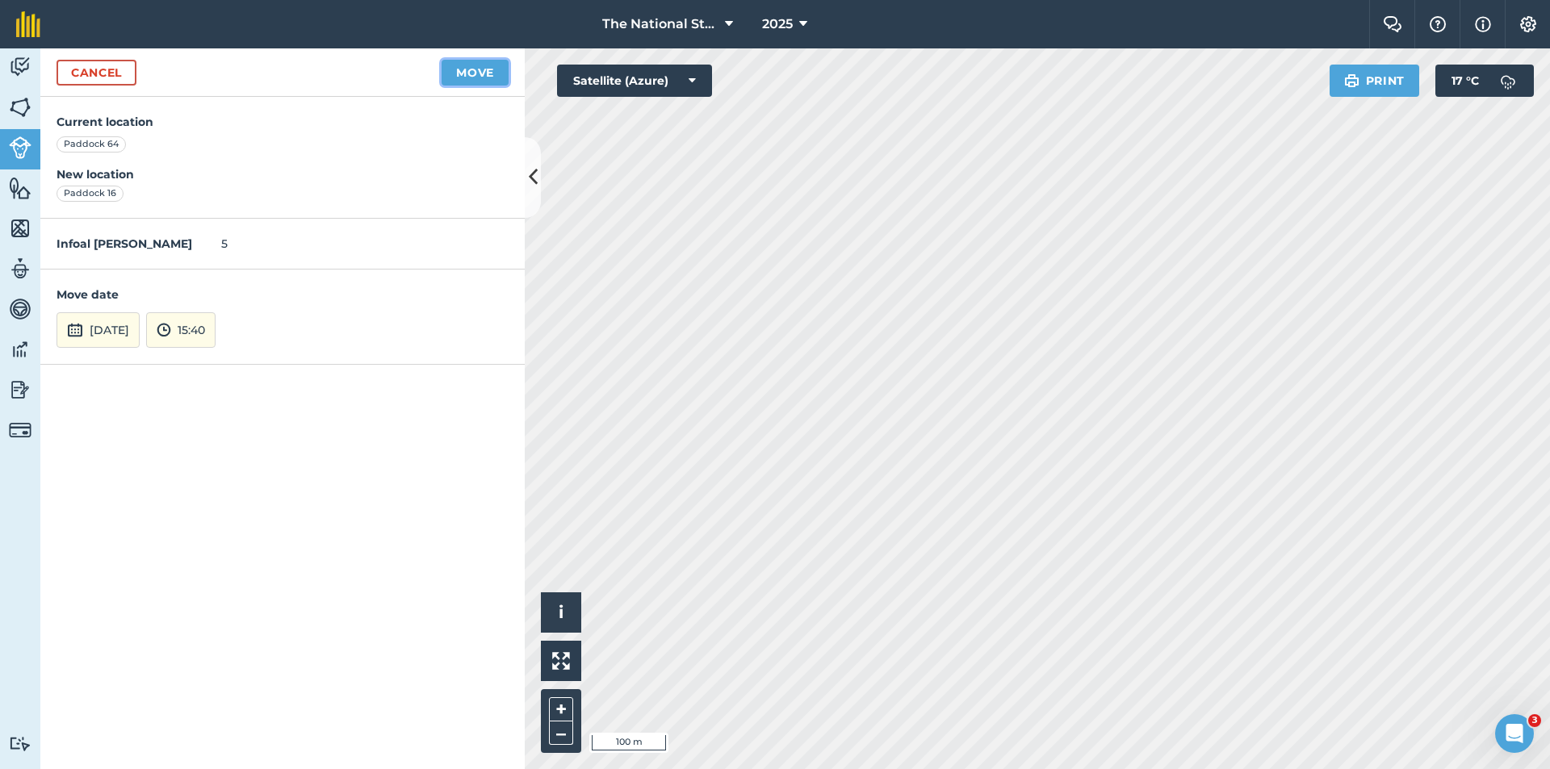
click at [479, 79] on button "Move" at bounding box center [475, 73] width 67 height 26
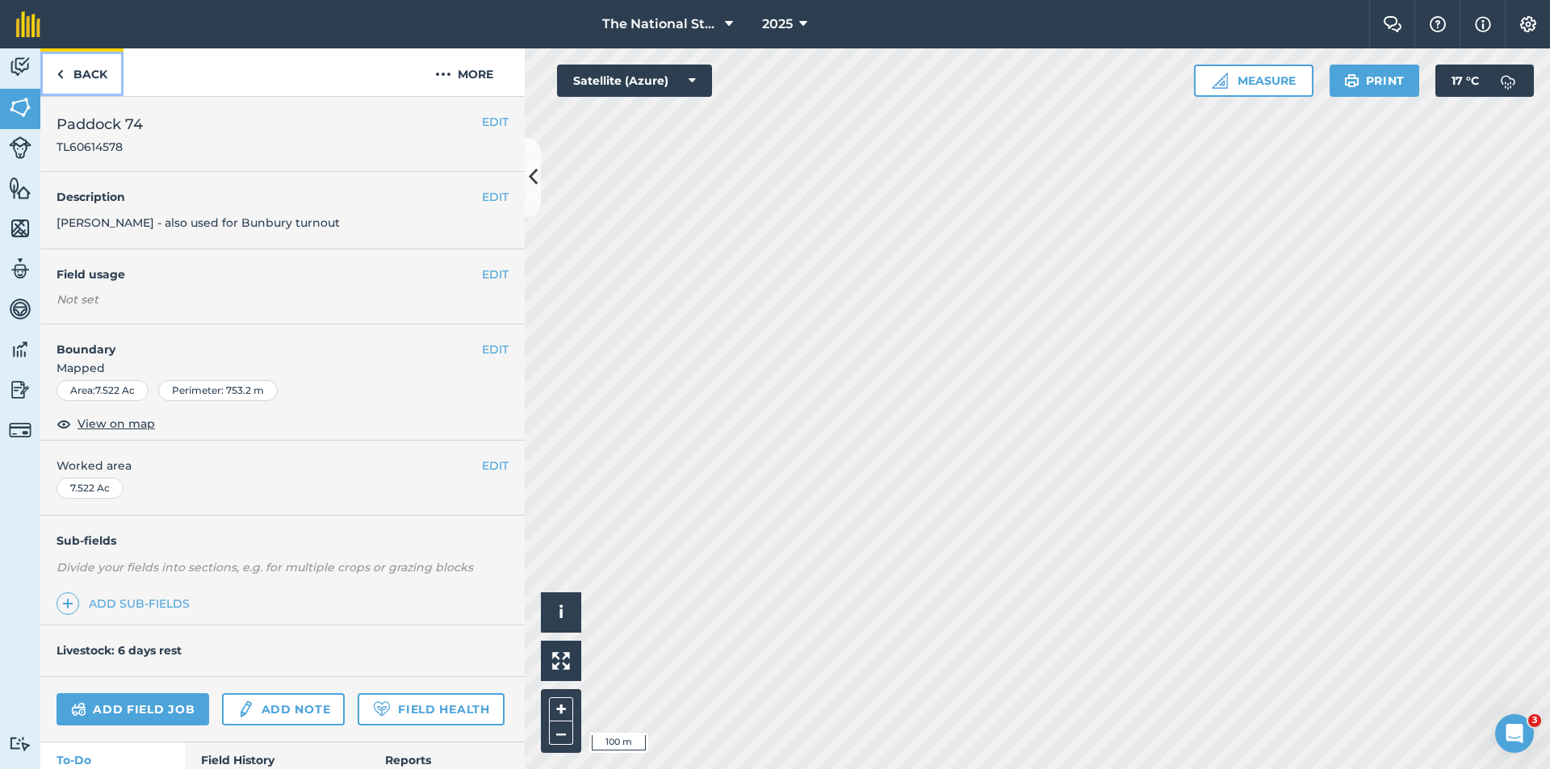
click at [98, 73] on link "Back" at bounding box center [81, 72] width 83 height 48
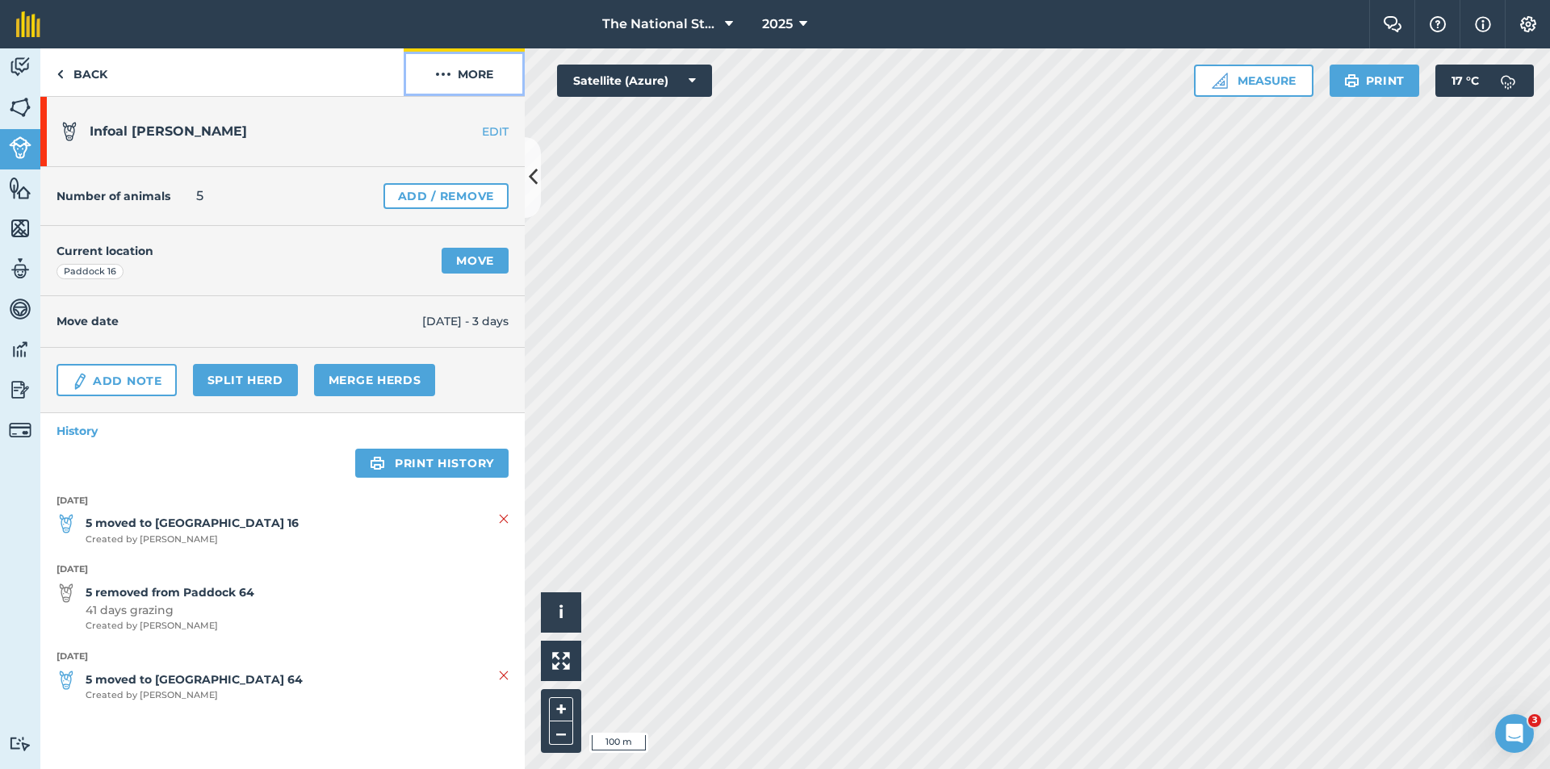
click at [449, 75] on img at bounding box center [443, 74] width 16 height 19
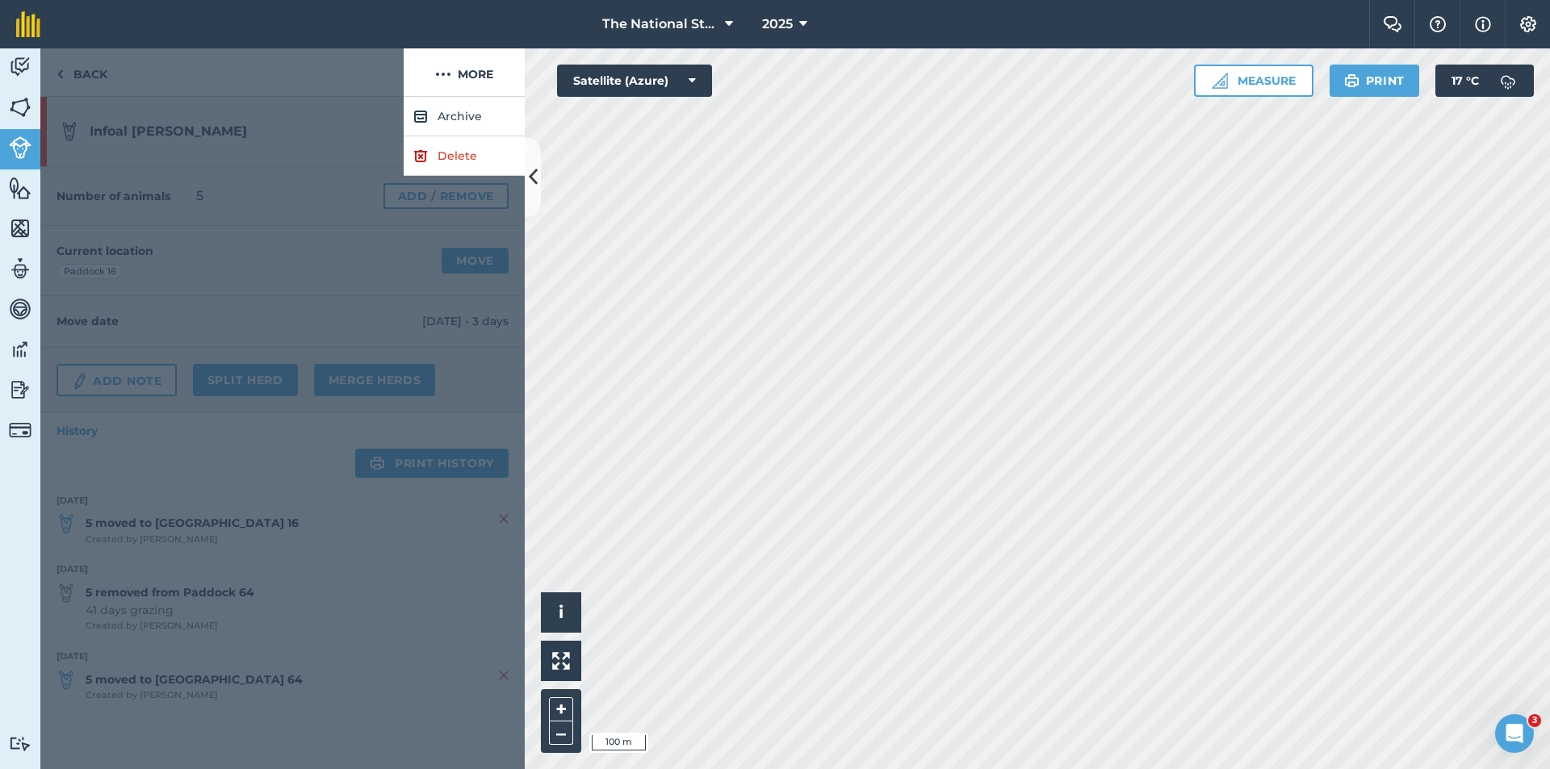
click at [83, 80] on div at bounding box center [221, 72] width 363 height 48
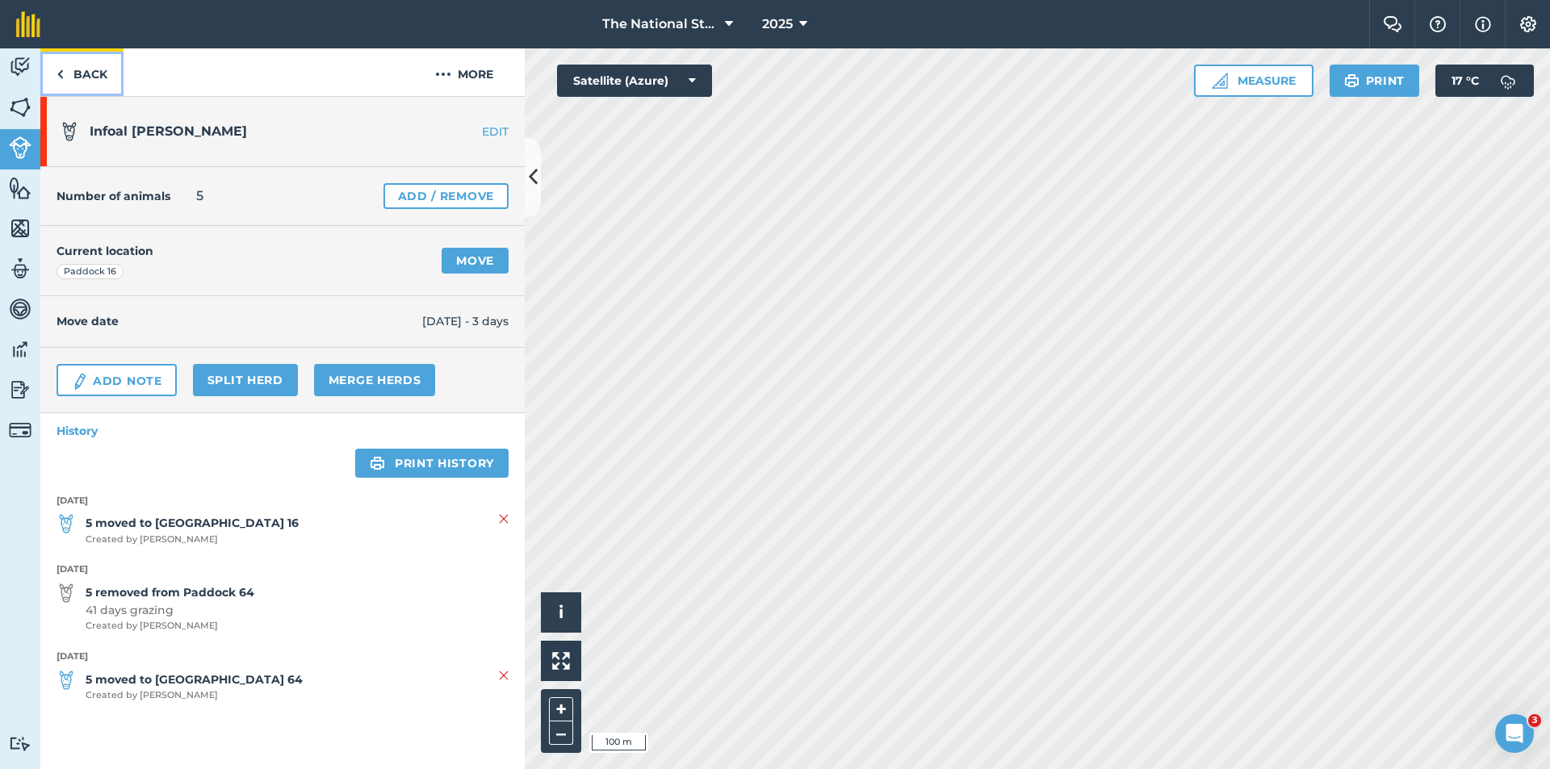
click at [86, 77] on link "Back" at bounding box center [81, 72] width 83 height 48
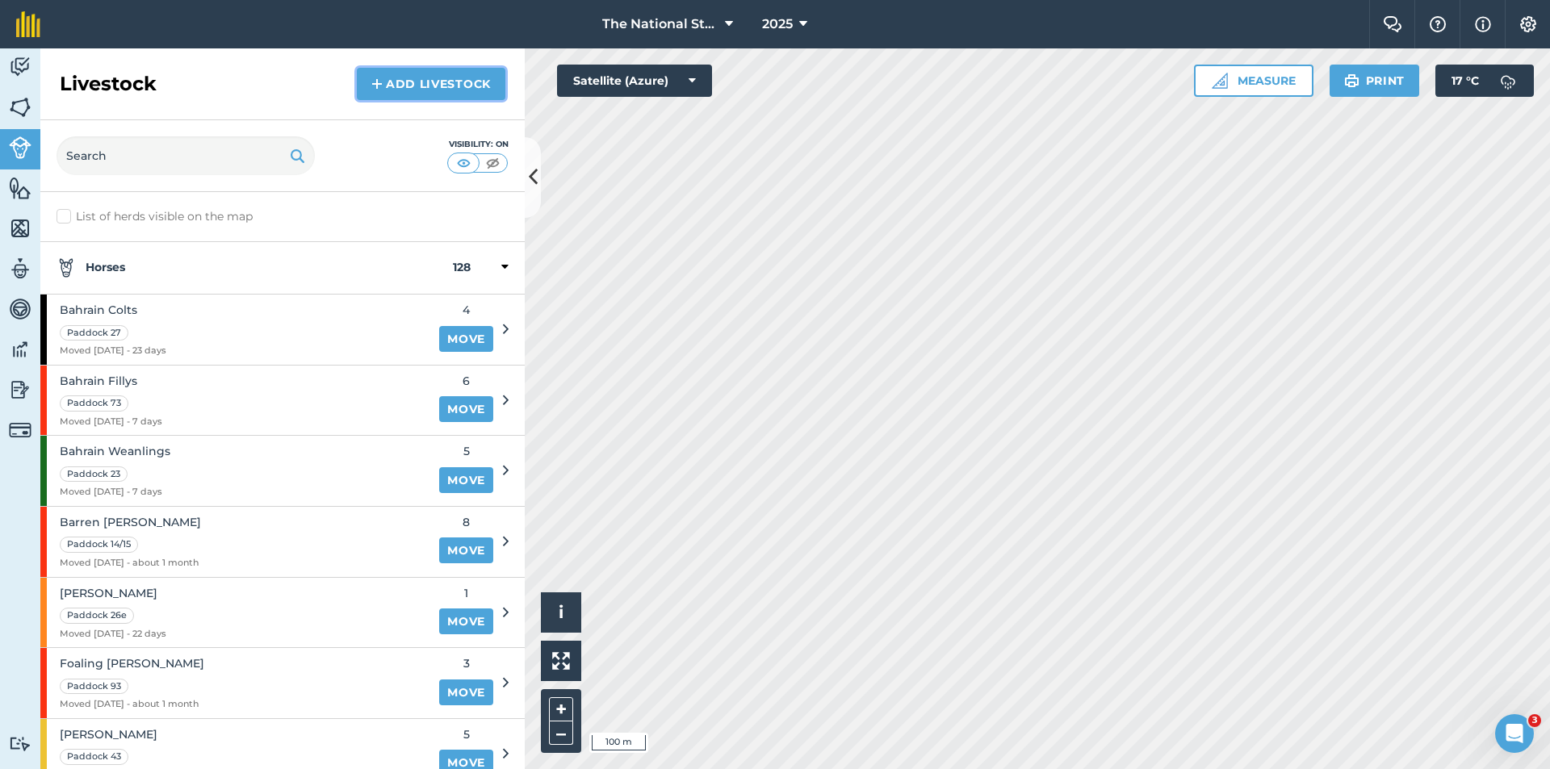
click at [427, 77] on link "Add Livestock" at bounding box center [431, 84] width 149 height 32
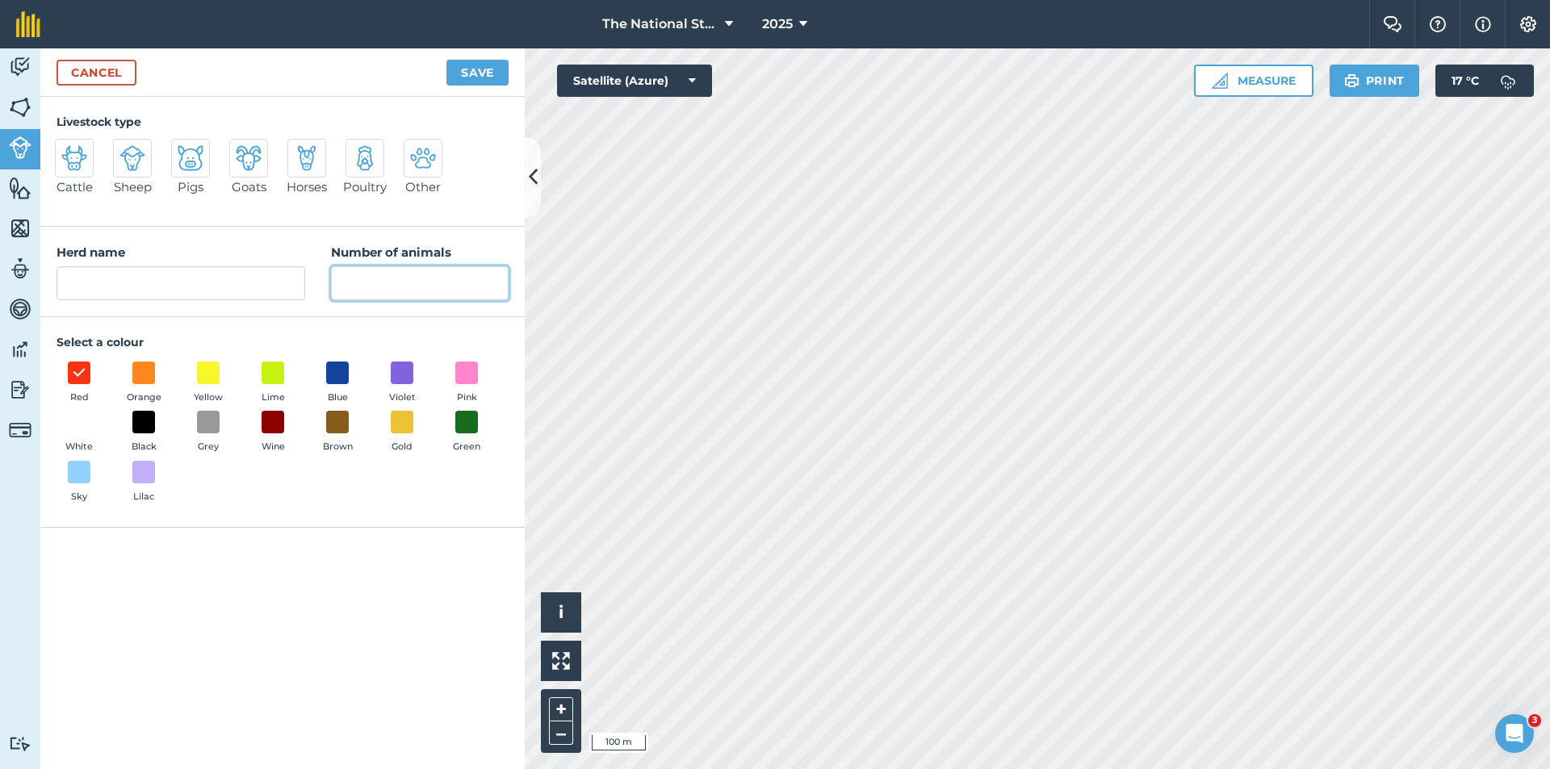
click at [370, 272] on input "Number of animals" at bounding box center [420, 283] width 178 height 34
type input "3"
click at [254, 278] on input "Herd name" at bounding box center [181, 283] width 249 height 34
type input "Weaned [PERSON_NAME]"
click at [295, 157] on img at bounding box center [307, 158] width 26 height 26
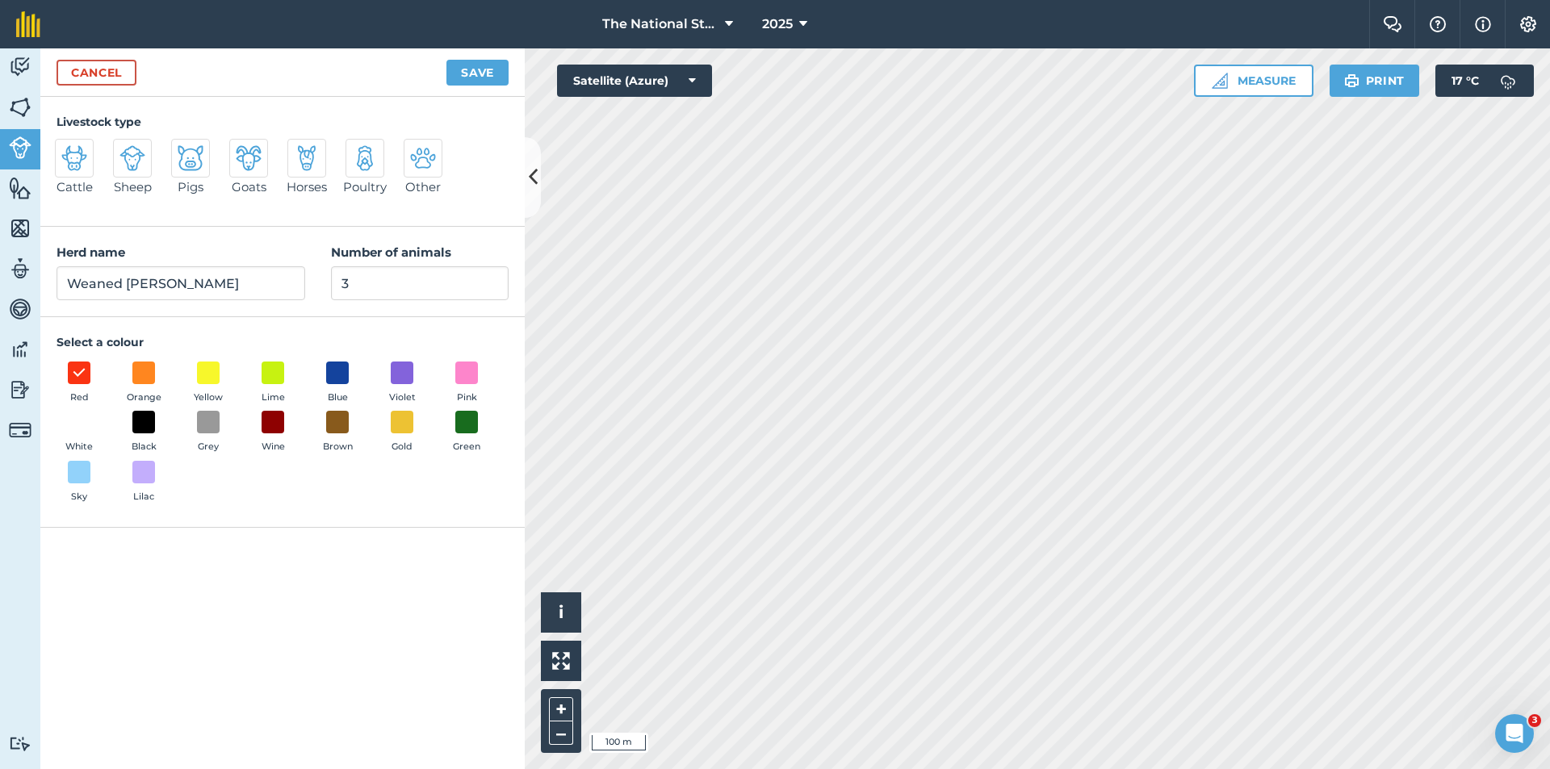
click at [295, 149] on input "Horses" at bounding box center [294, 144] width 10 height 10
radio input "true"
click at [475, 69] on button "Save" at bounding box center [477, 73] width 62 height 26
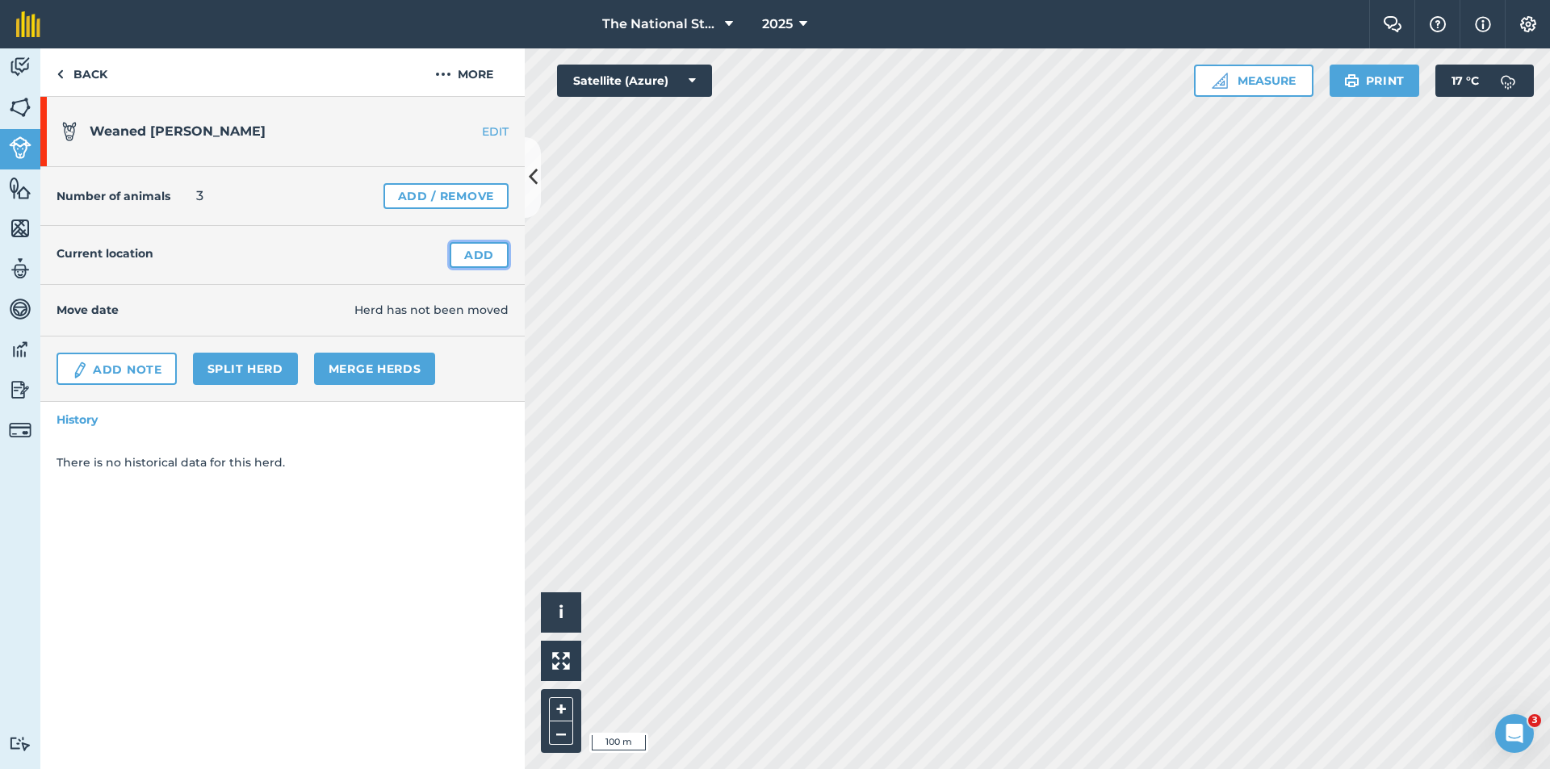
click at [464, 257] on link "Add" at bounding box center [479, 255] width 59 height 26
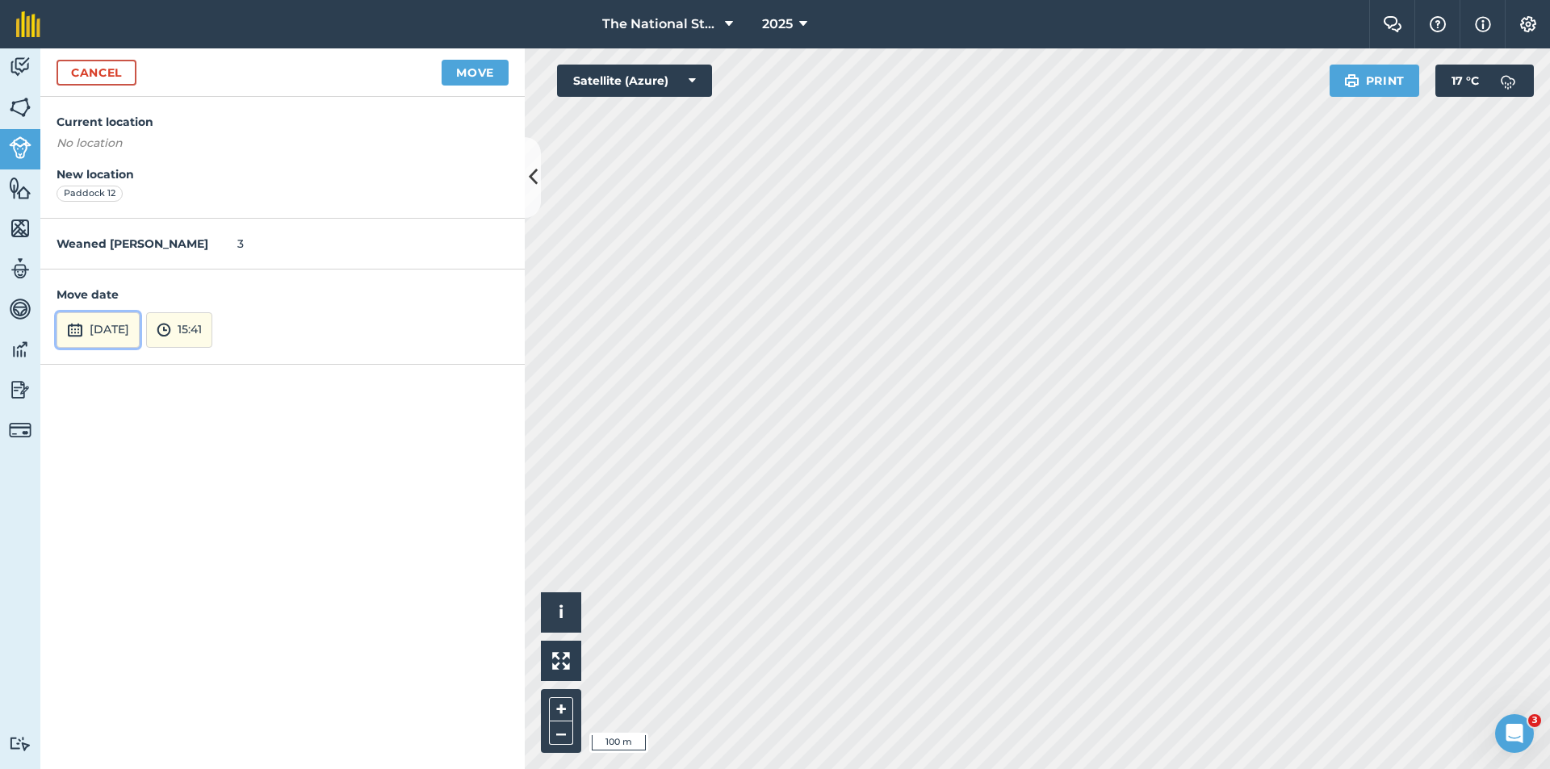
click at [98, 329] on button "[DATE]" at bounding box center [98, 330] width 83 height 36
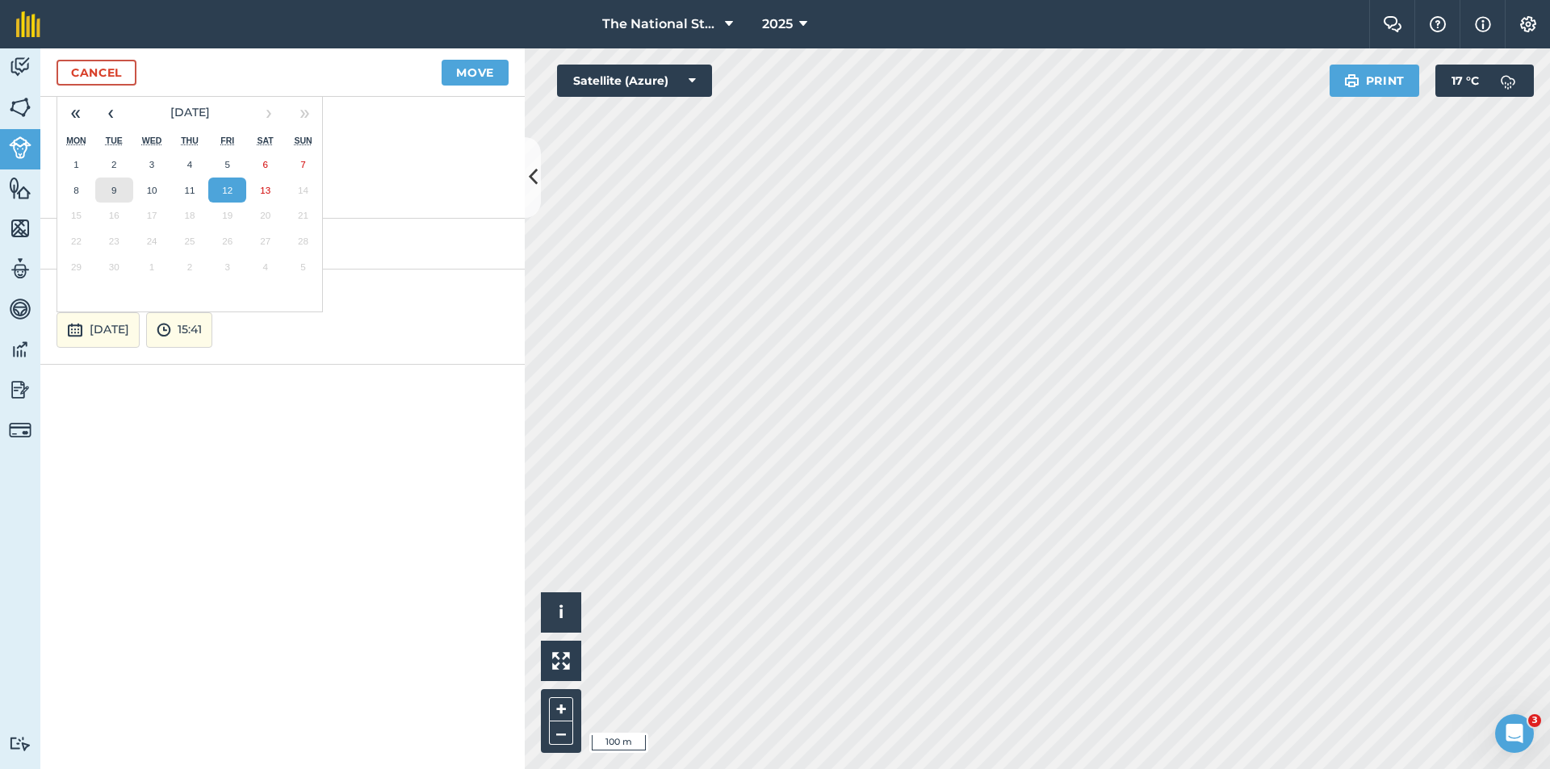
click at [108, 187] on button "9" at bounding box center [114, 191] width 38 height 26
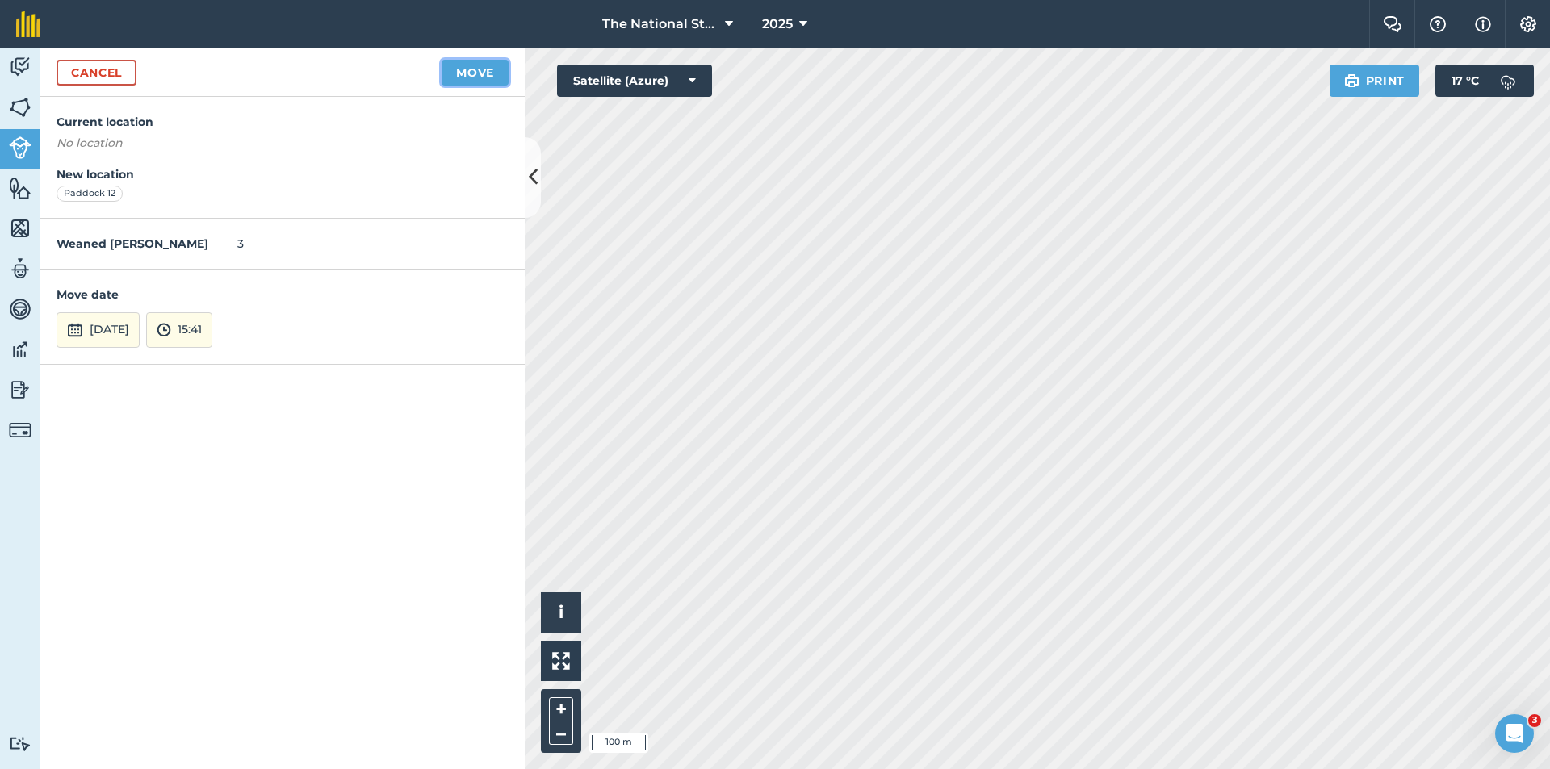
click at [481, 73] on button "Move" at bounding box center [475, 73] width 67 height 26
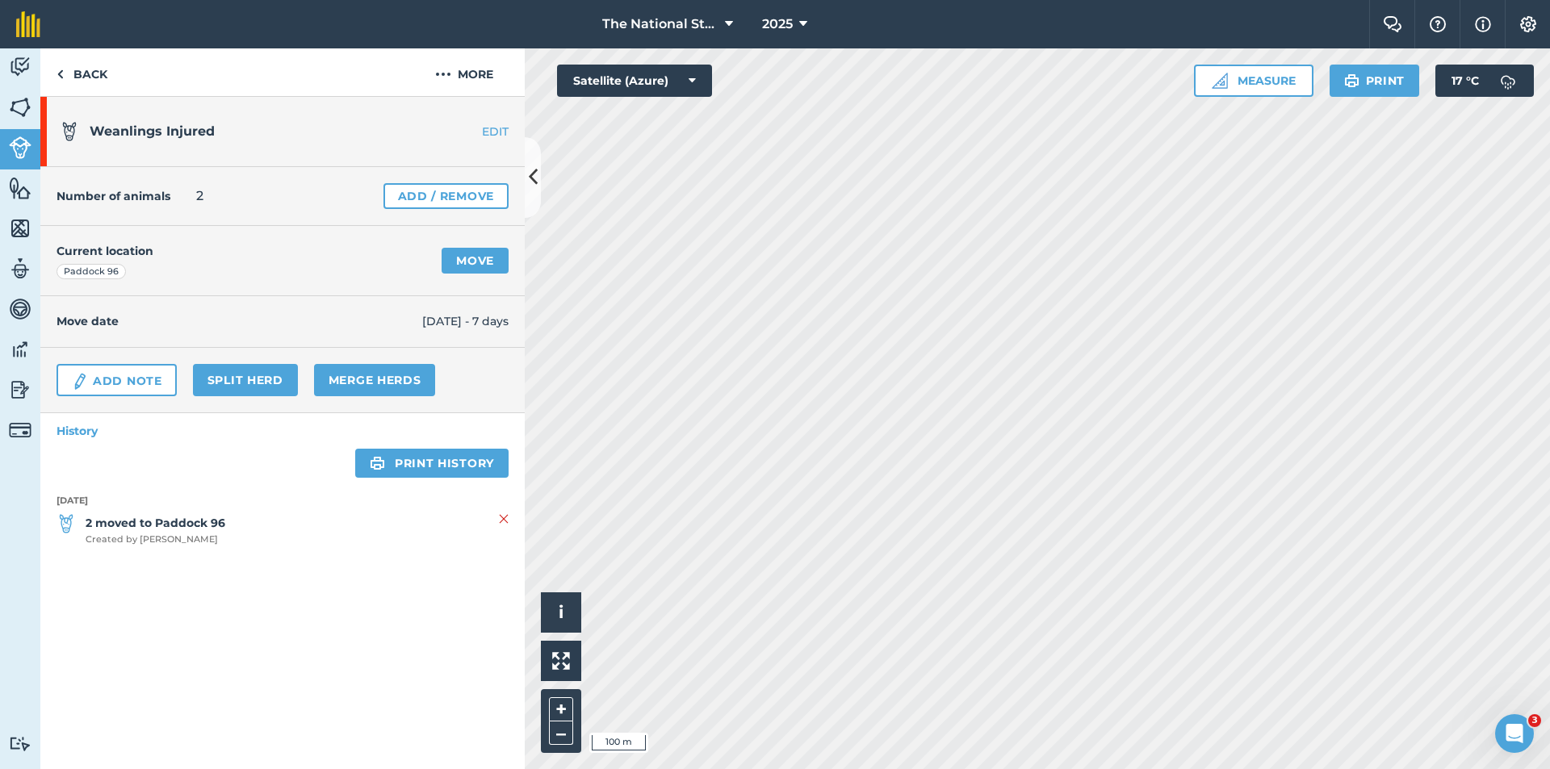
click at [496, 135] on link "EDIT" at bounding box center [474, 131] width 102 height 16
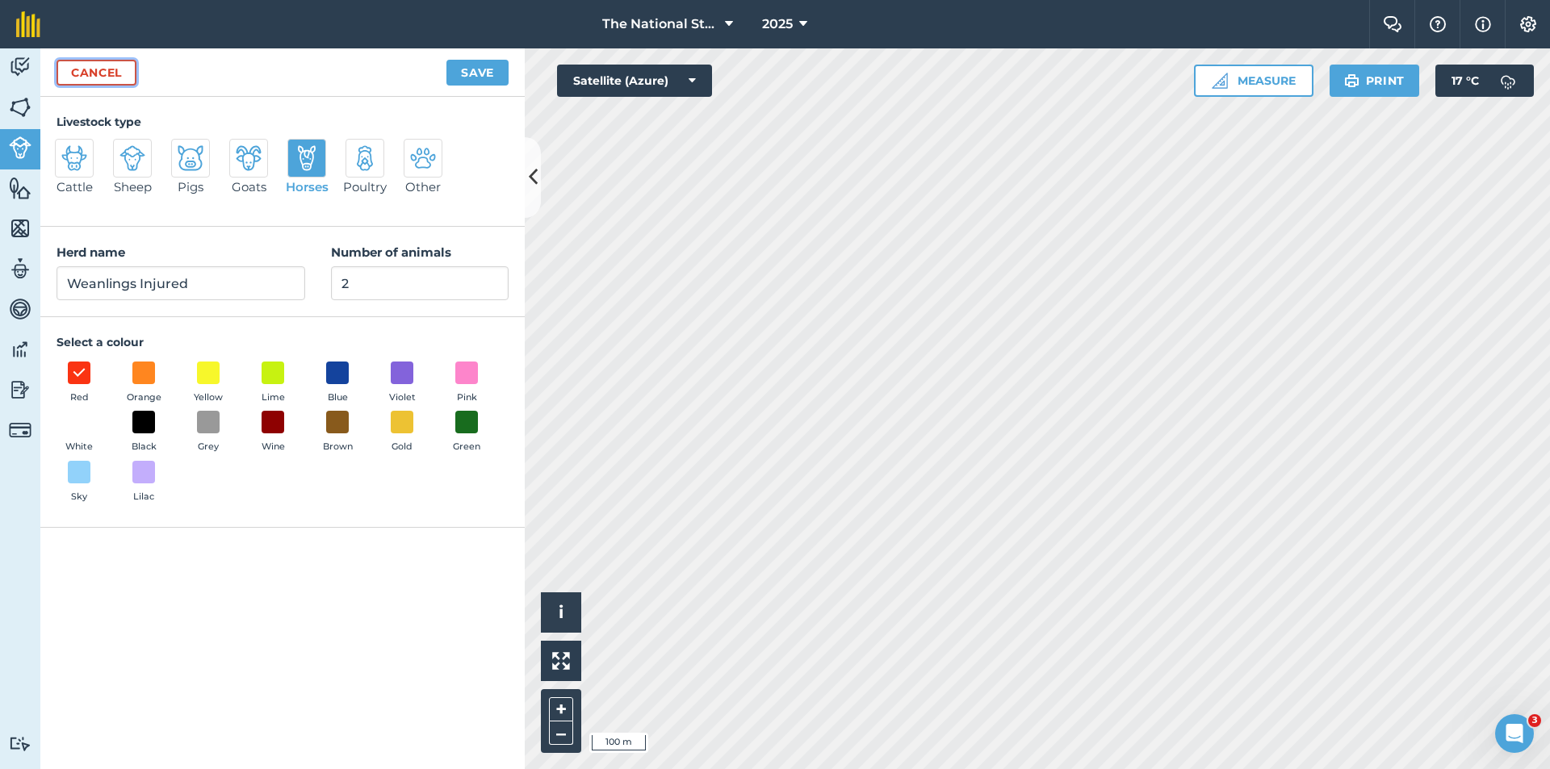
click at [85, 75] on link "Cancel" at bounding box center [97, 73] width 80 height 26
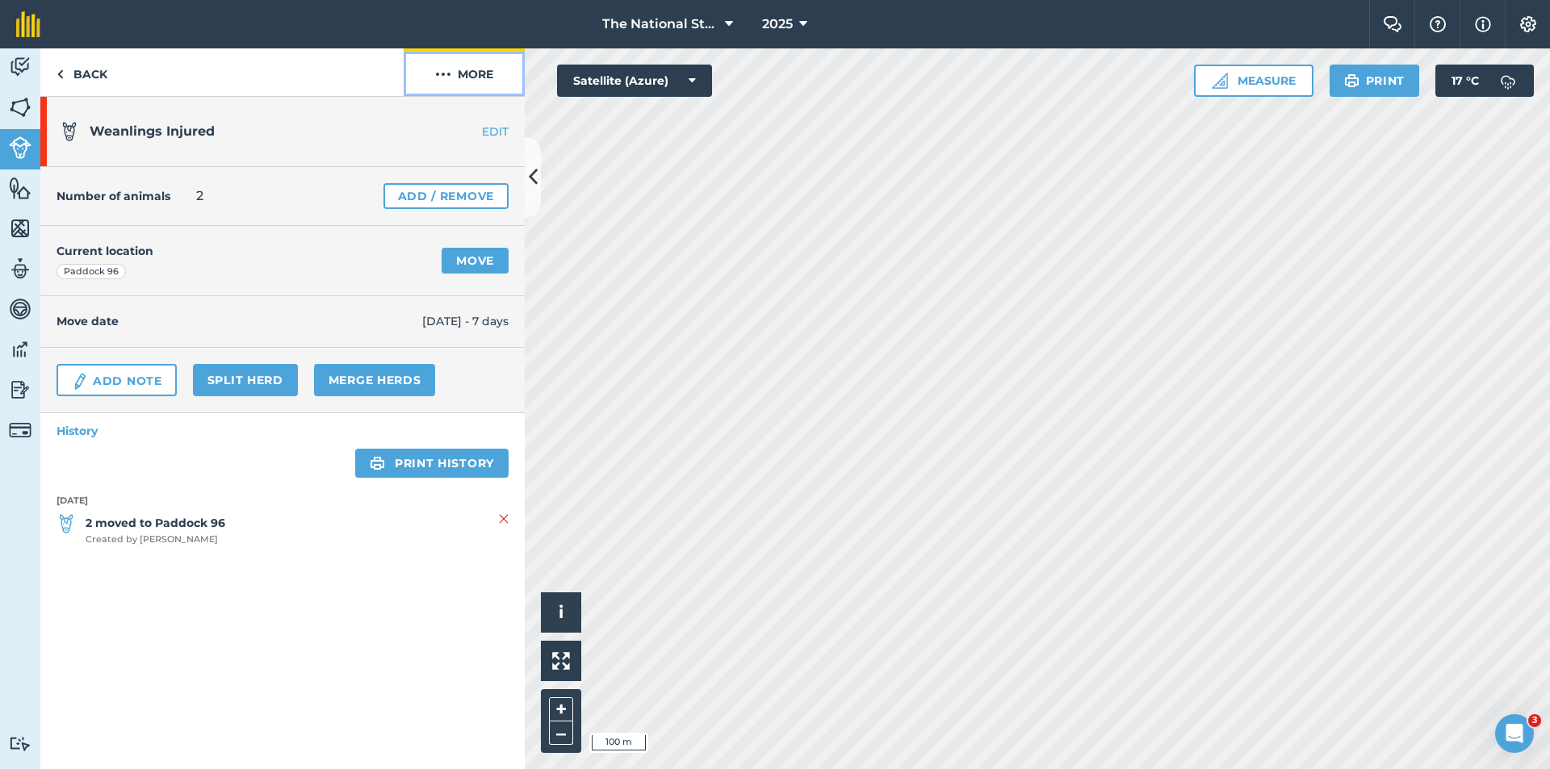
click at [446, 73] on img at bounding box center [443, 74] width 16 height 19
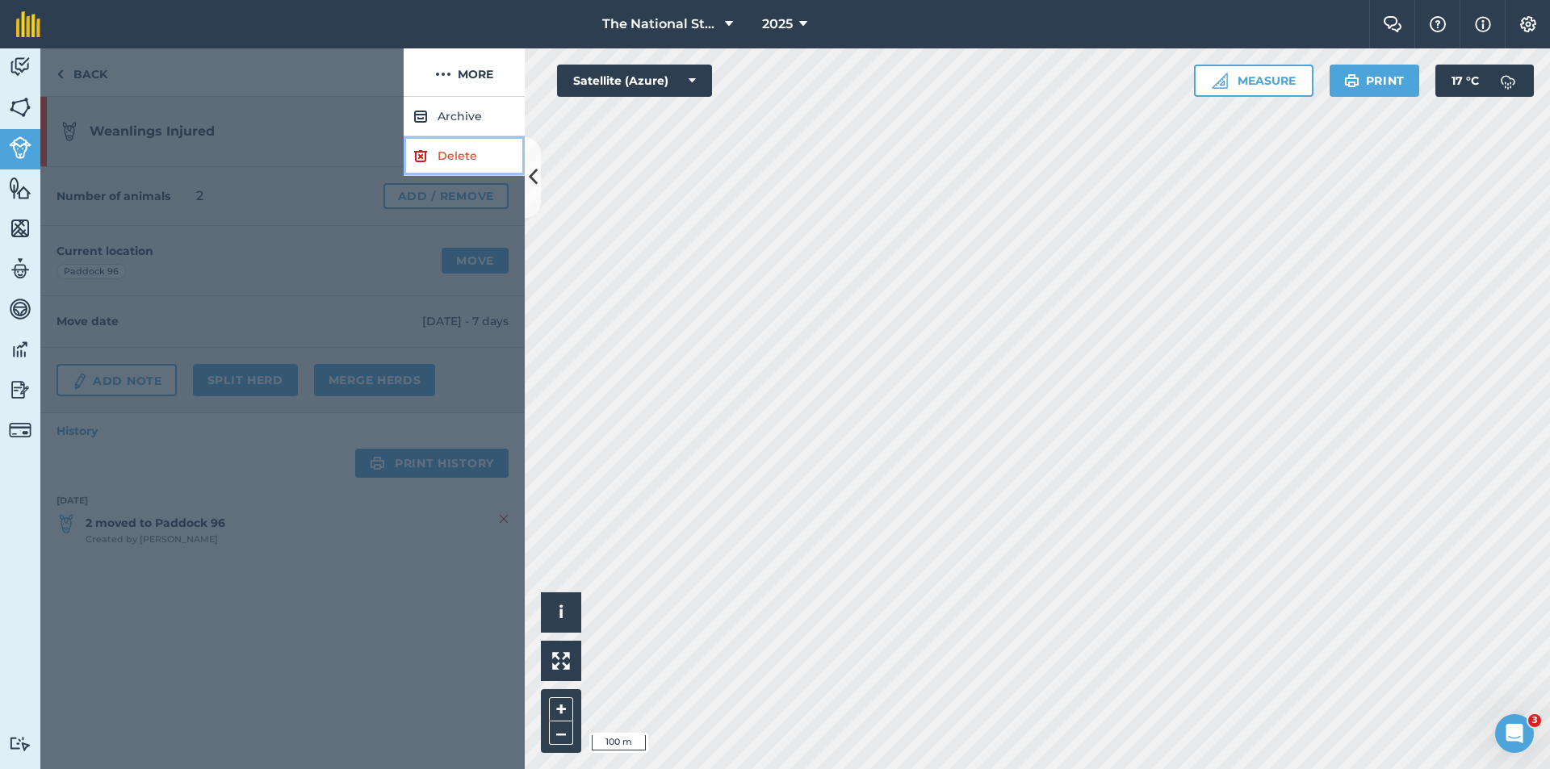
click at [462, 164] on link "Delete" at bounding box center [464, 156] width 121 height 40
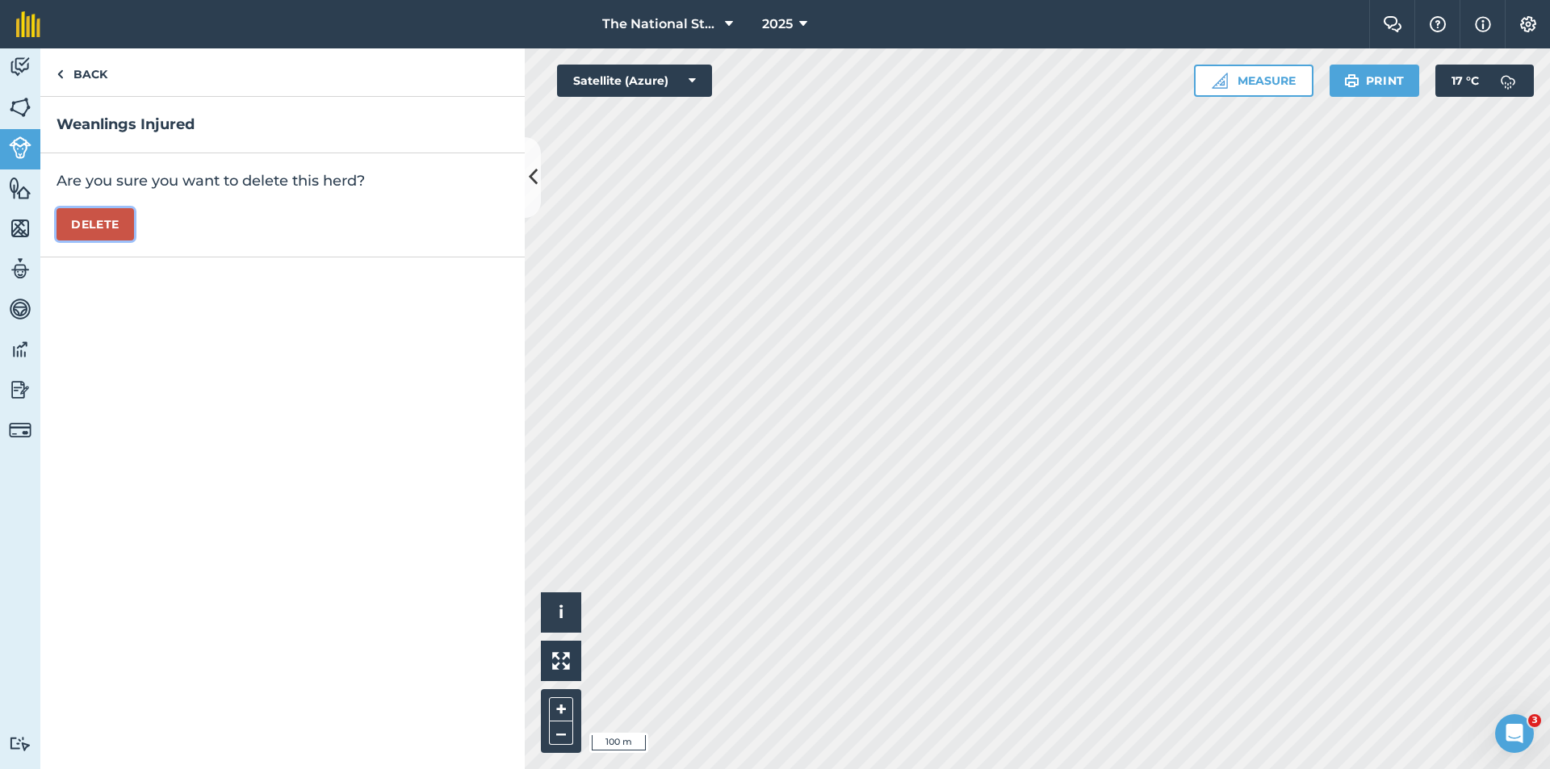
click at [127, 223] on button "Delete" at bounding box center [95, 224] width 77 height 32
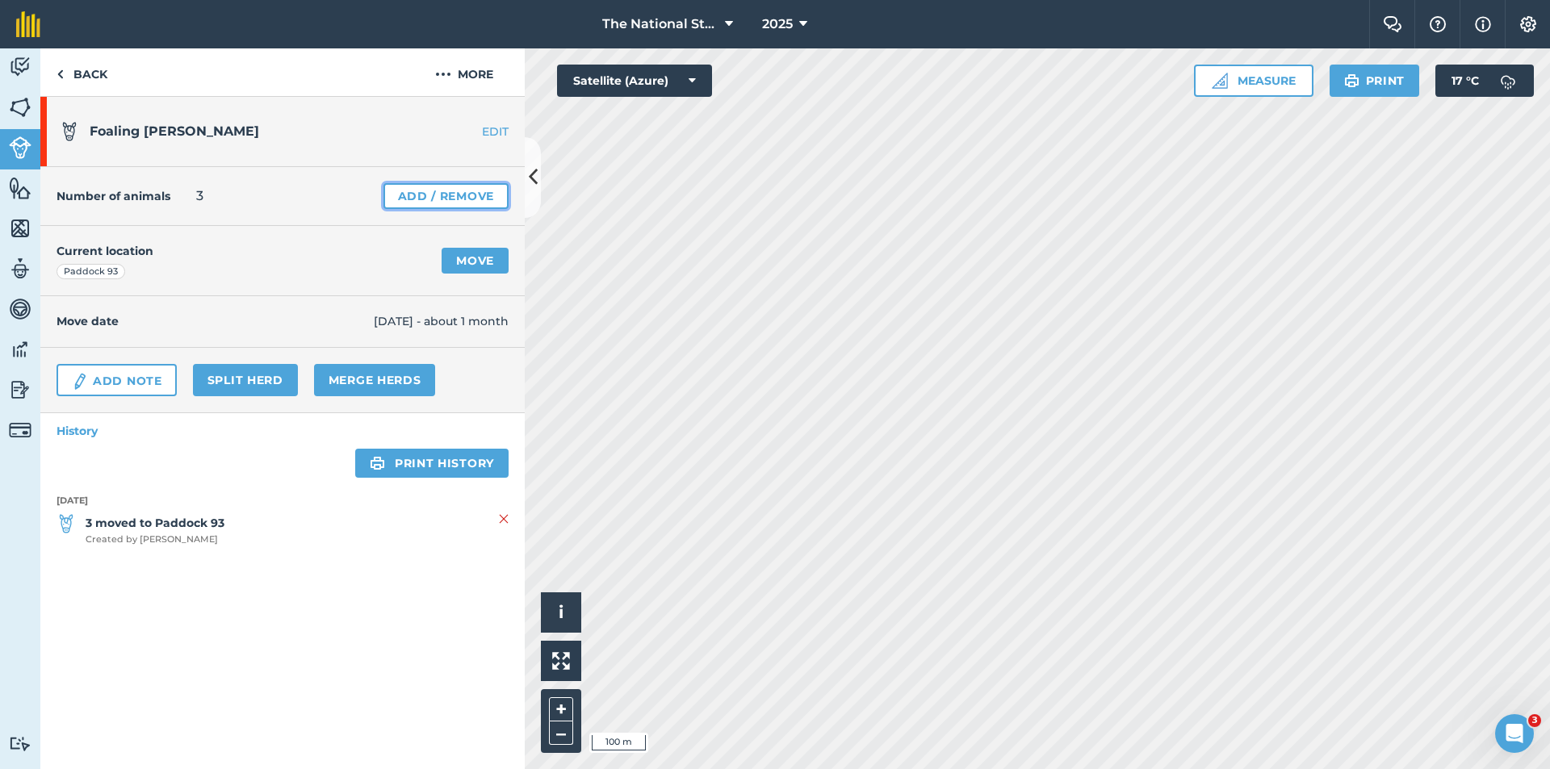
click at [457, 205] on link "Add / Remove" at bounding box center [445, 196] width 125 height 26
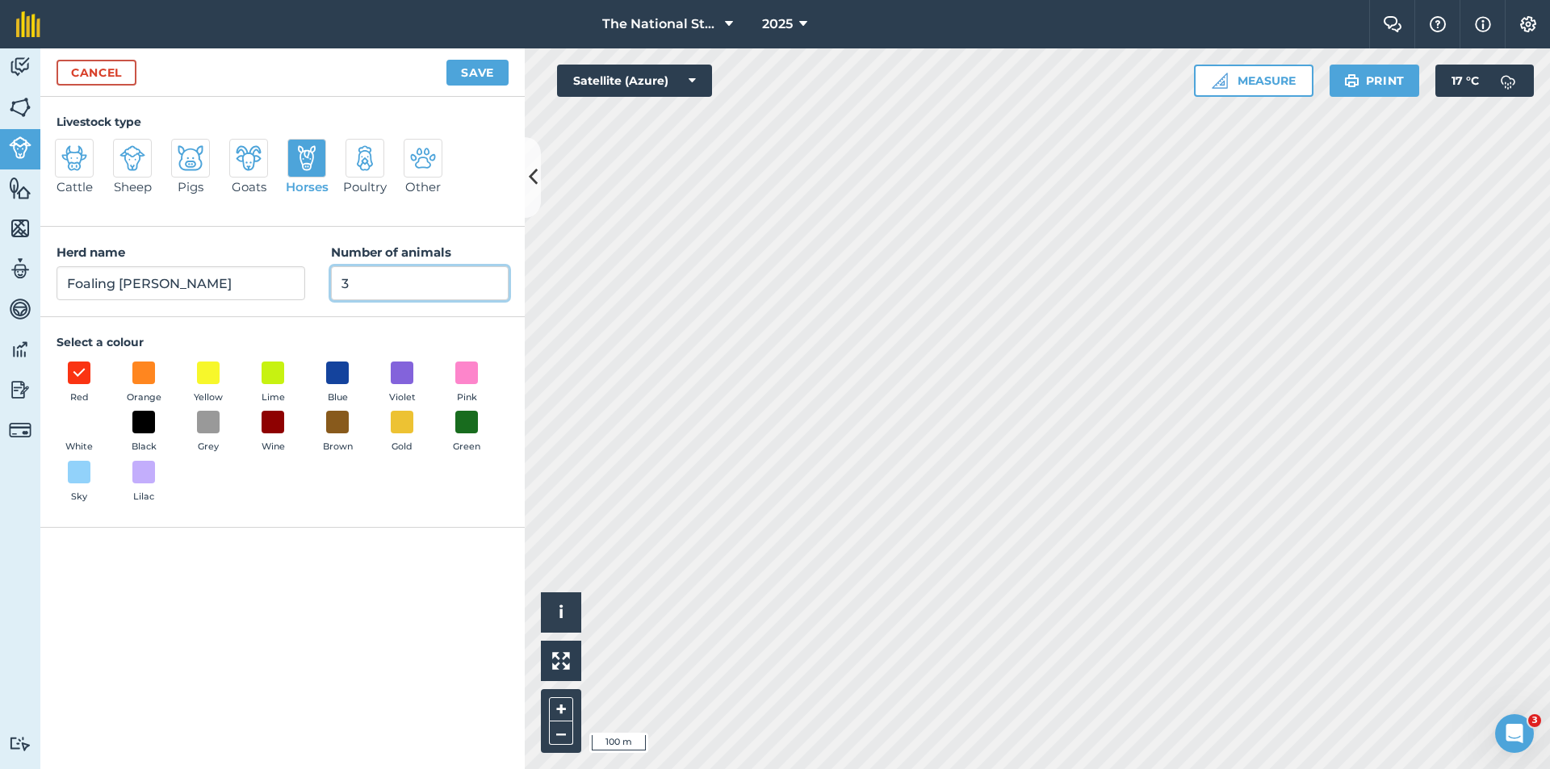
drag, startPoint x: 427, startPoint y: 296, endPoint x: 332, endPoint y: 296, distance: 95.2
click at [332, 296] on input "3" at bounding box center [420, 283] width 178 height 34
type input "2"
click at [483, 79] on button "Save" at bounding box center [477, 73] width 62 height 26
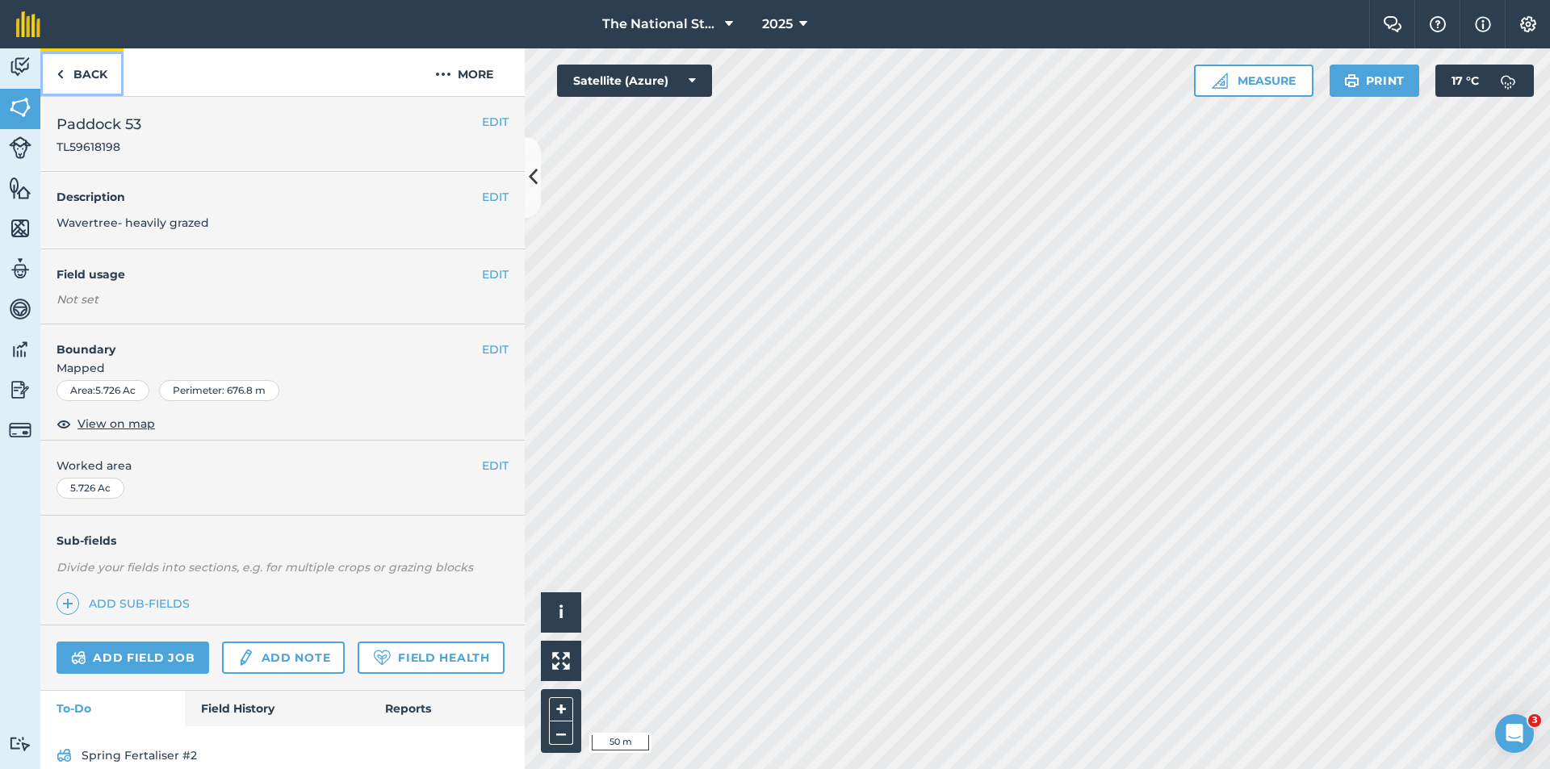
click at [94, 86] on link "Back" at bounding box center [81, 72] width 83 height 48
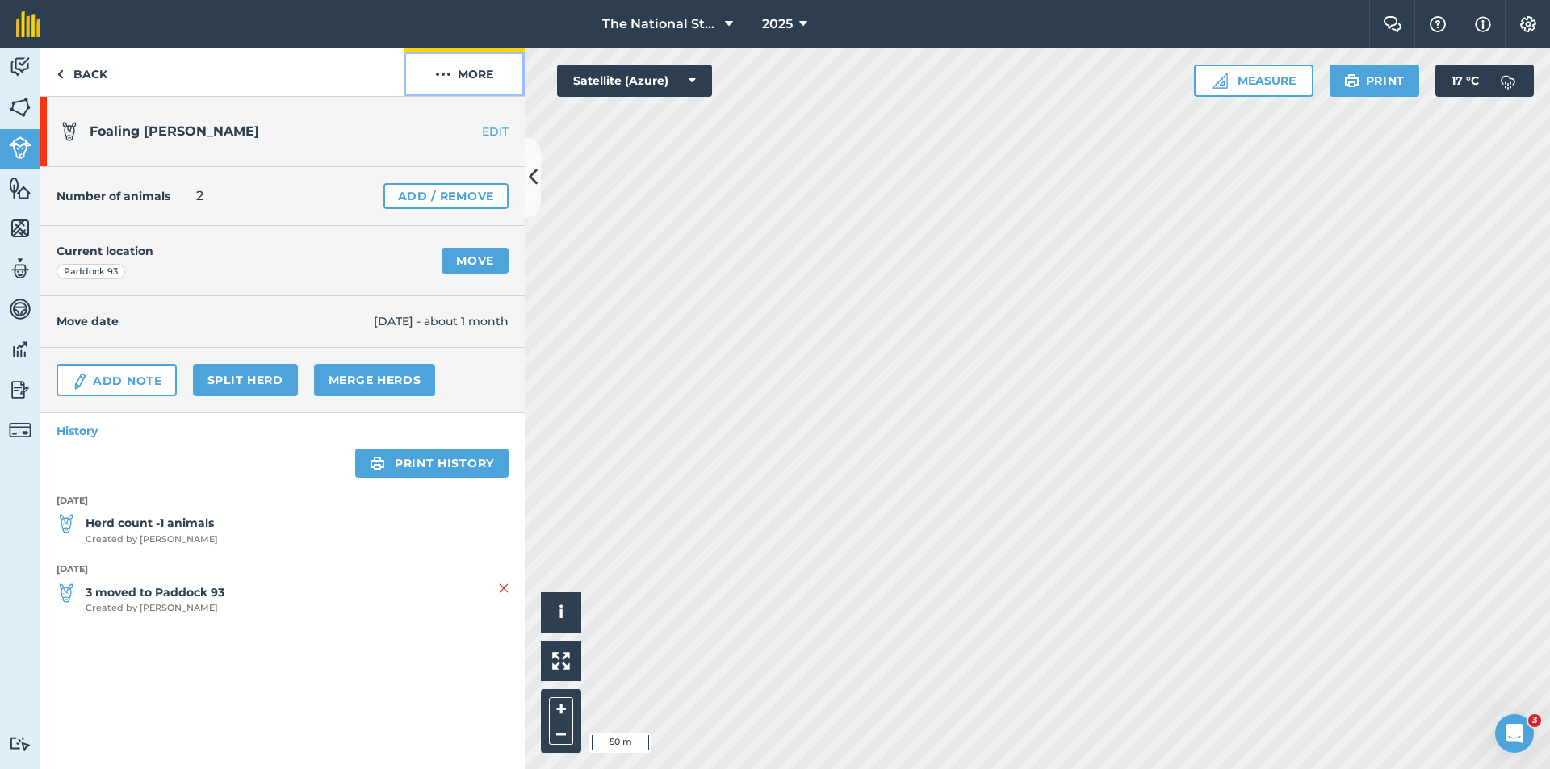
click at [468, 78] on button "More" at bounding box center [464, 72] width 121 height 48
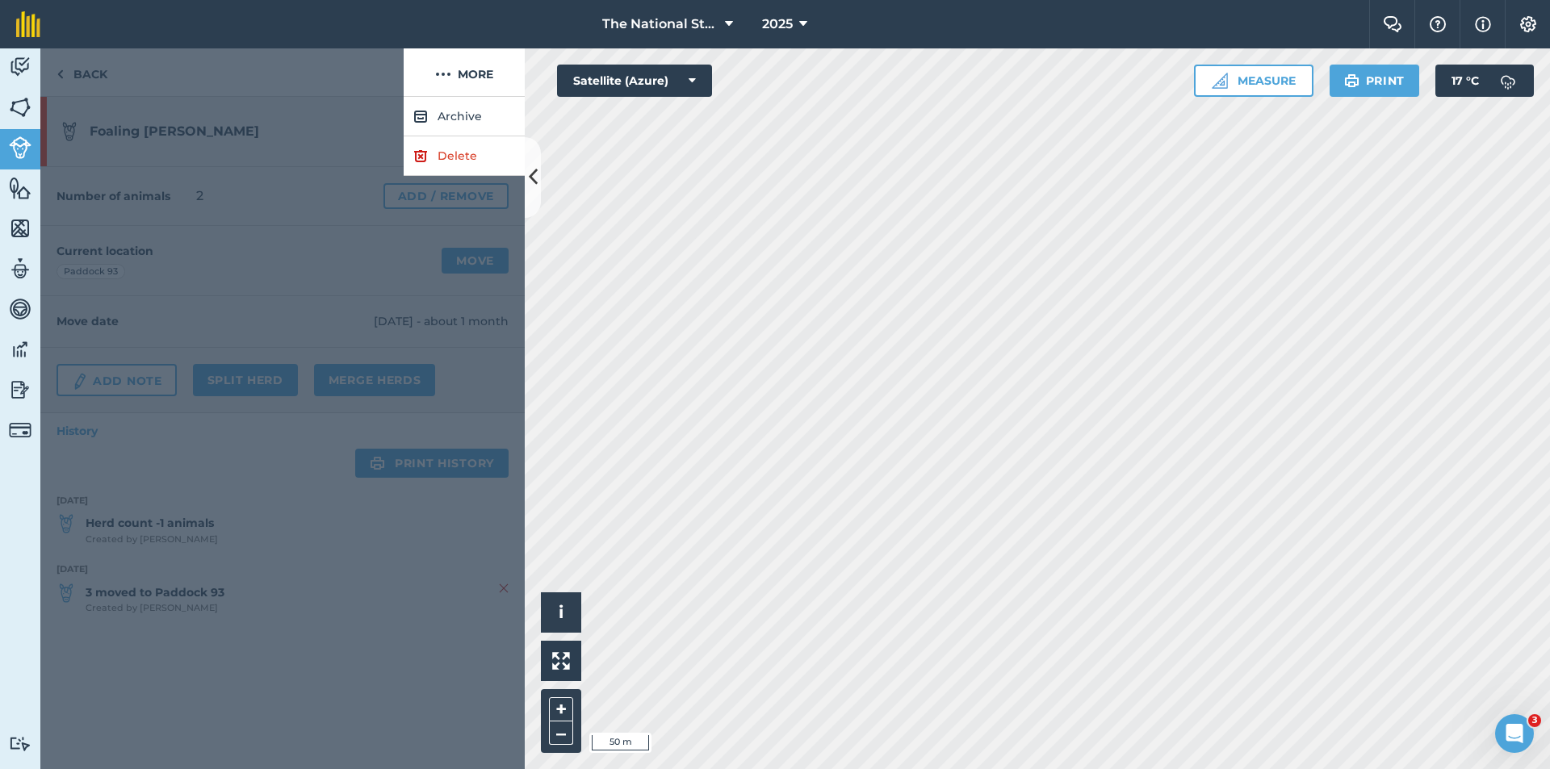
click at [185, 118] on div at bounding box center [282, 433] width 484 height 672
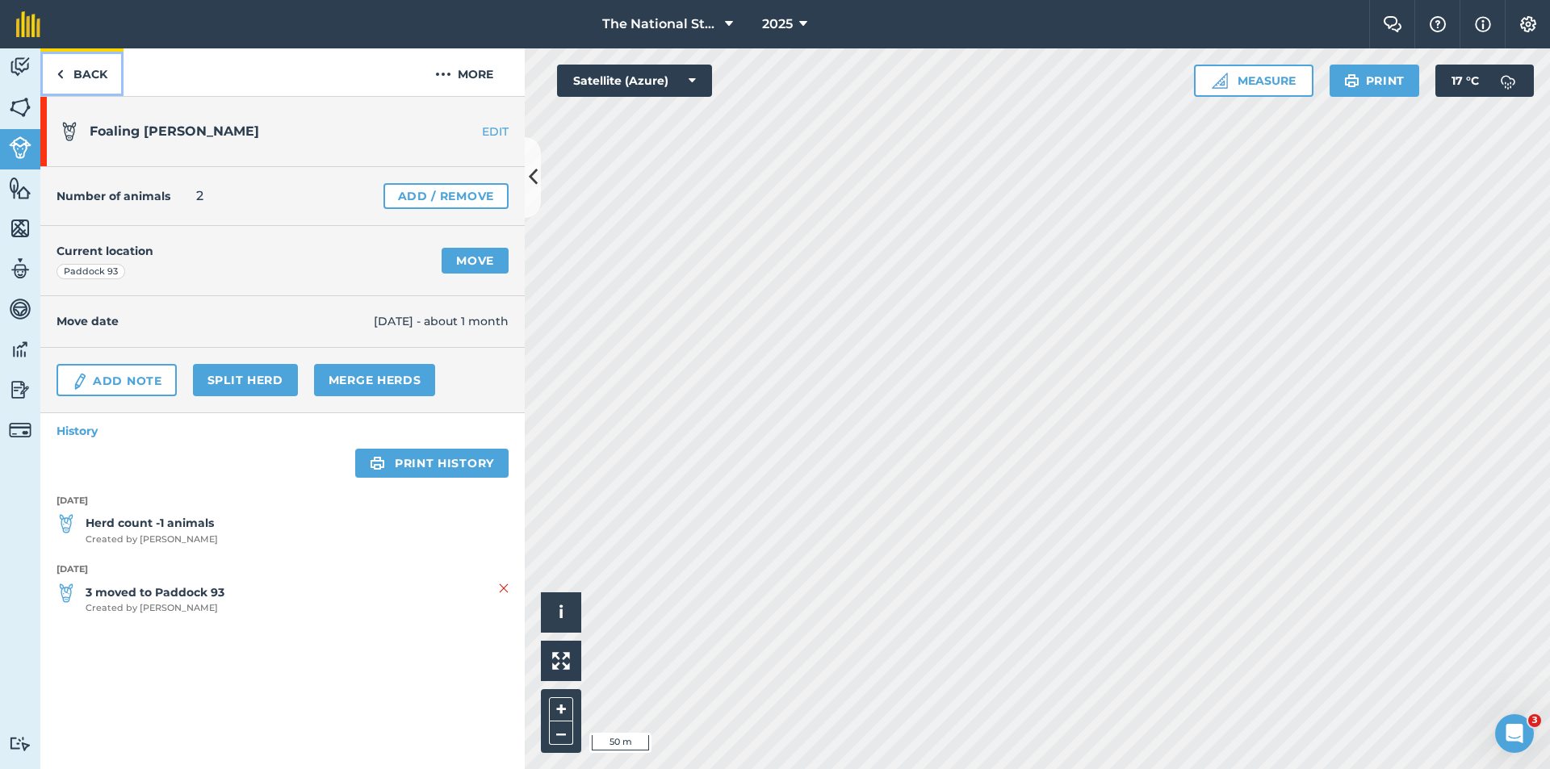
click at [65, 77] on link "Back" at bounding box center [81, 72] width 83 height 48
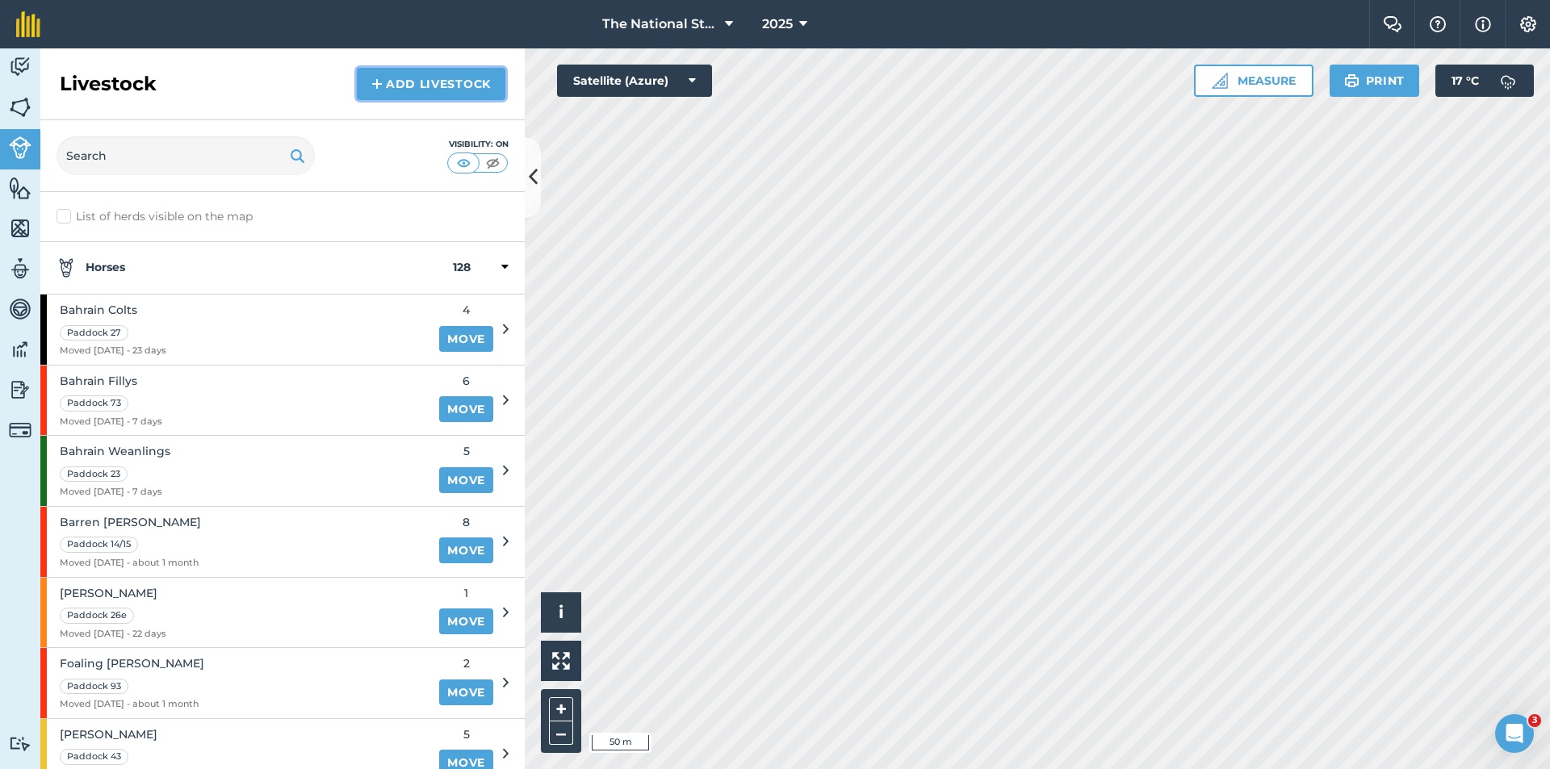
click at [408, 86] on link "Add Livestock" at bounding box center [431, 84] width 149 height 32
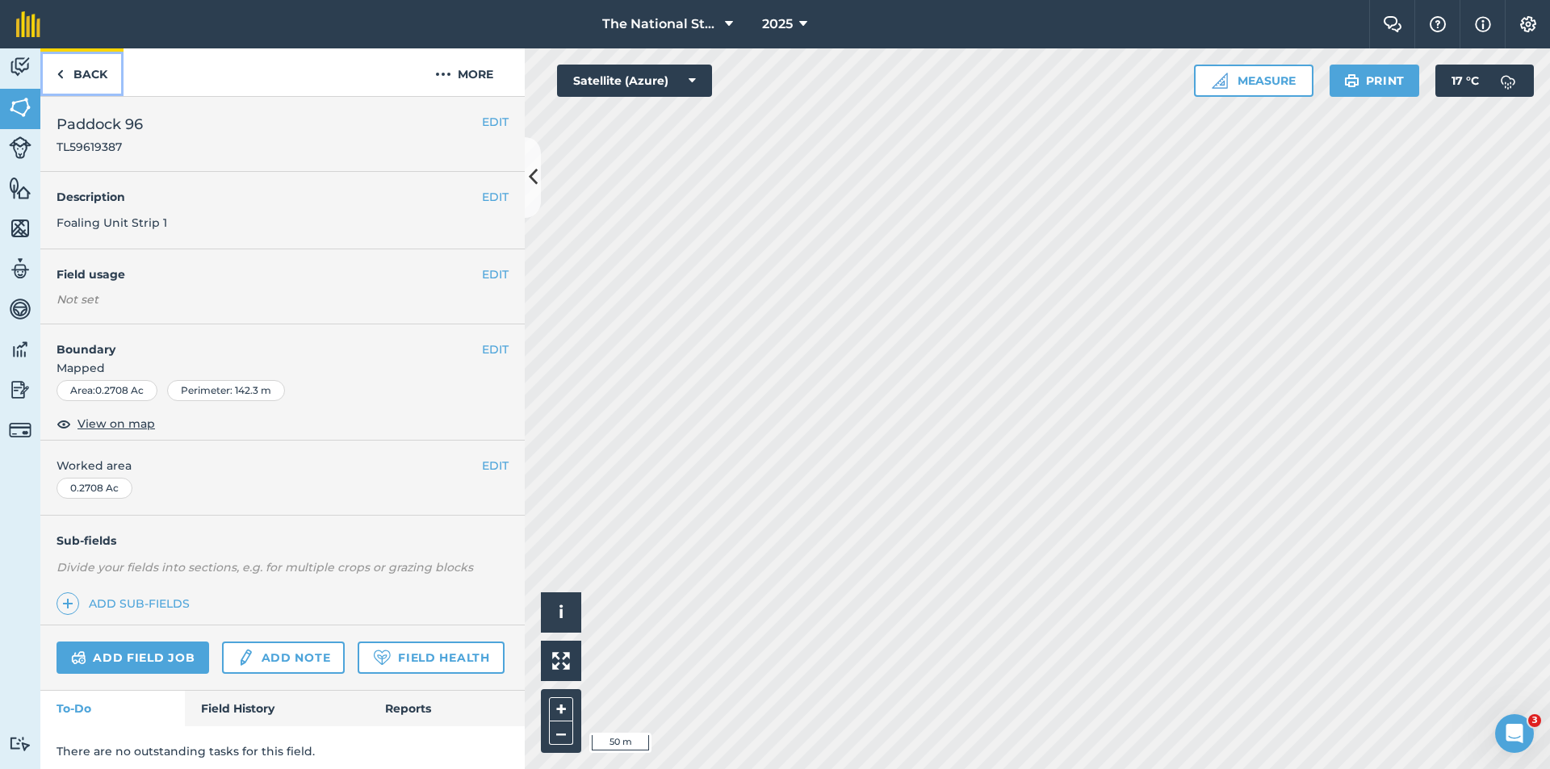
click at [82, 84] on link "Back" at bounding box center [81, 72] width 83 height 48
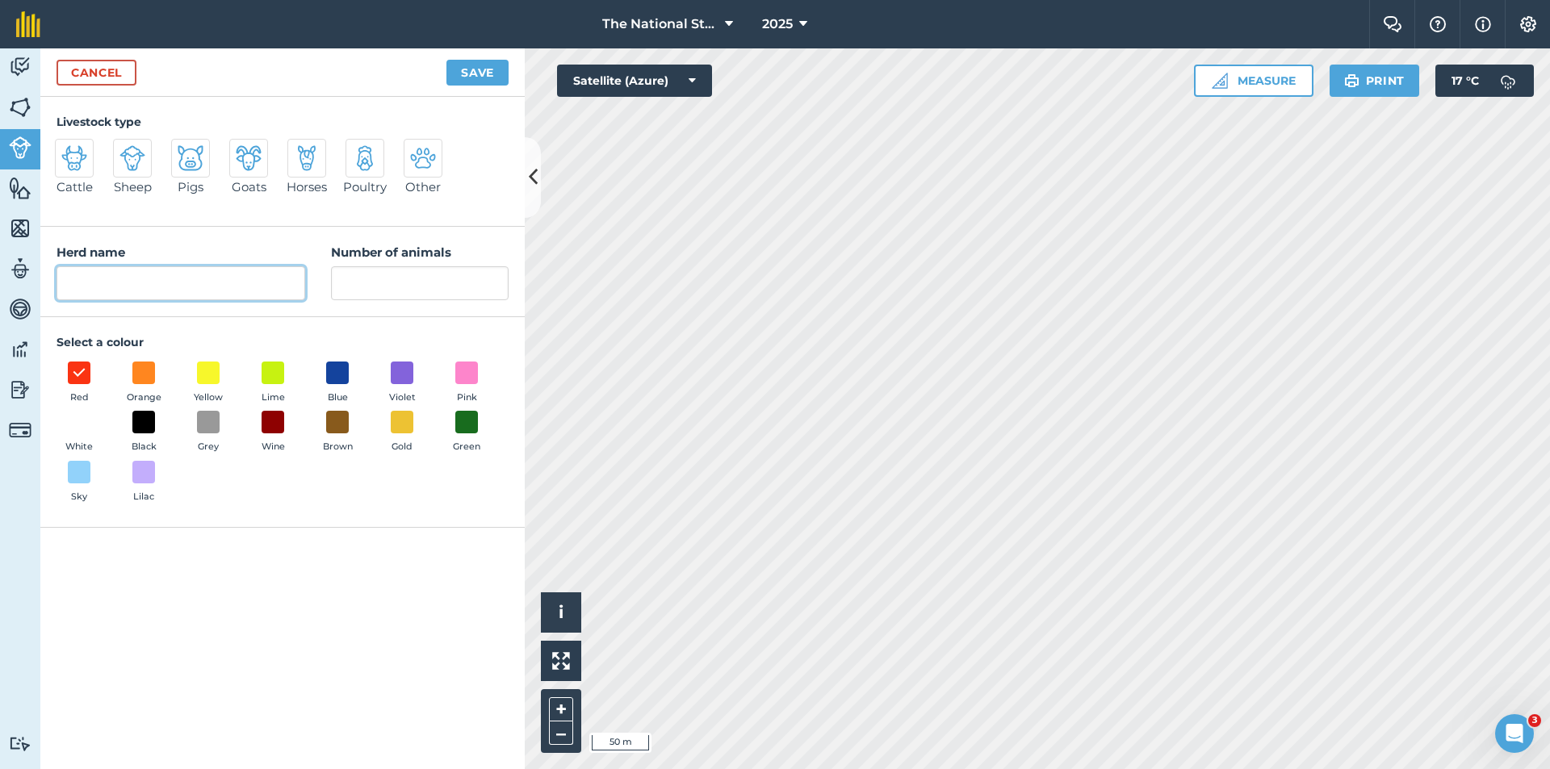
click at [136, 289] on input "Herd name" at bounding box center [181, 283] width 249 height 34
type input "Mare and Foal"
click at [427, 277] on input "Number of animals" at bounding box center [420, 283] width 178 height 34
click at [361, 286] on input "Number of animals" at bounding box center [420, 283] width 178 height 34
type input "1"
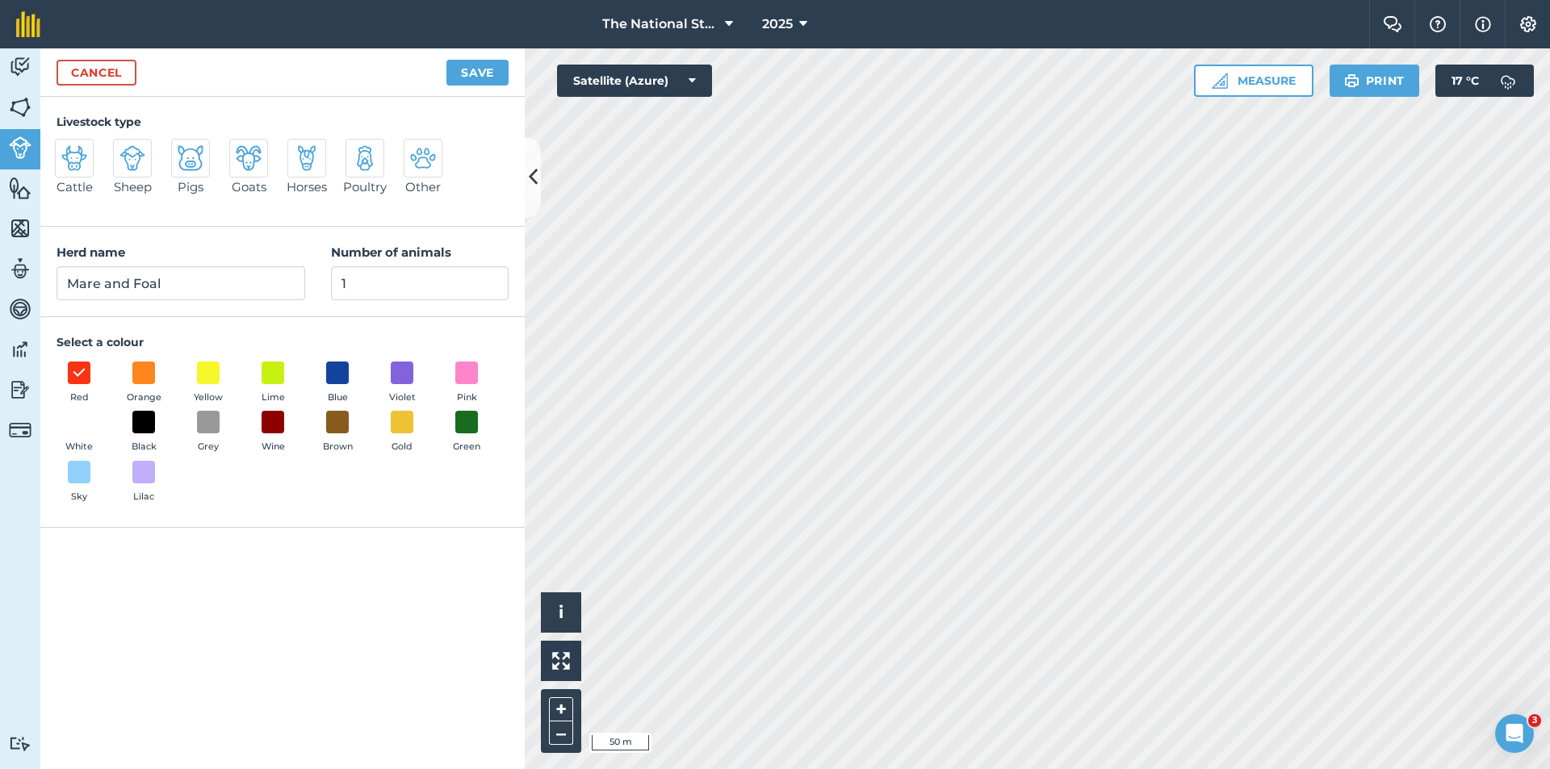
click at [307, 168] on img at bounding box center [307, 158] width 26 height 26
click at [299, 149] on input "Horses" at bounding box center [294, 144] width 10 height 10
radio input "true"
click at [488, 77] on button "Save" at bounding box center [477, 73] width 62 height 26
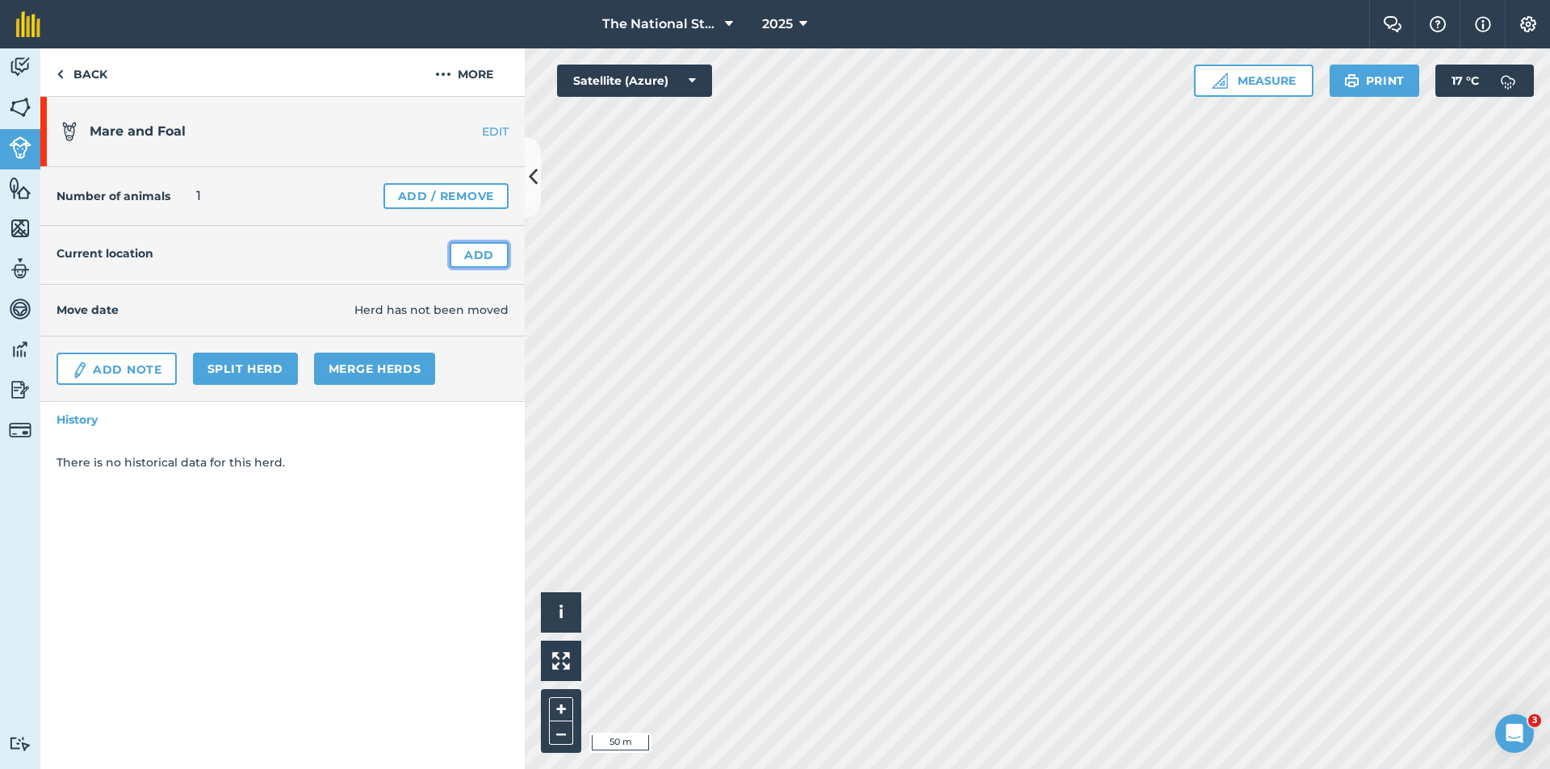
click at [483, 250] on link "Add" at bounding box center [479, 255] width 59 height 26
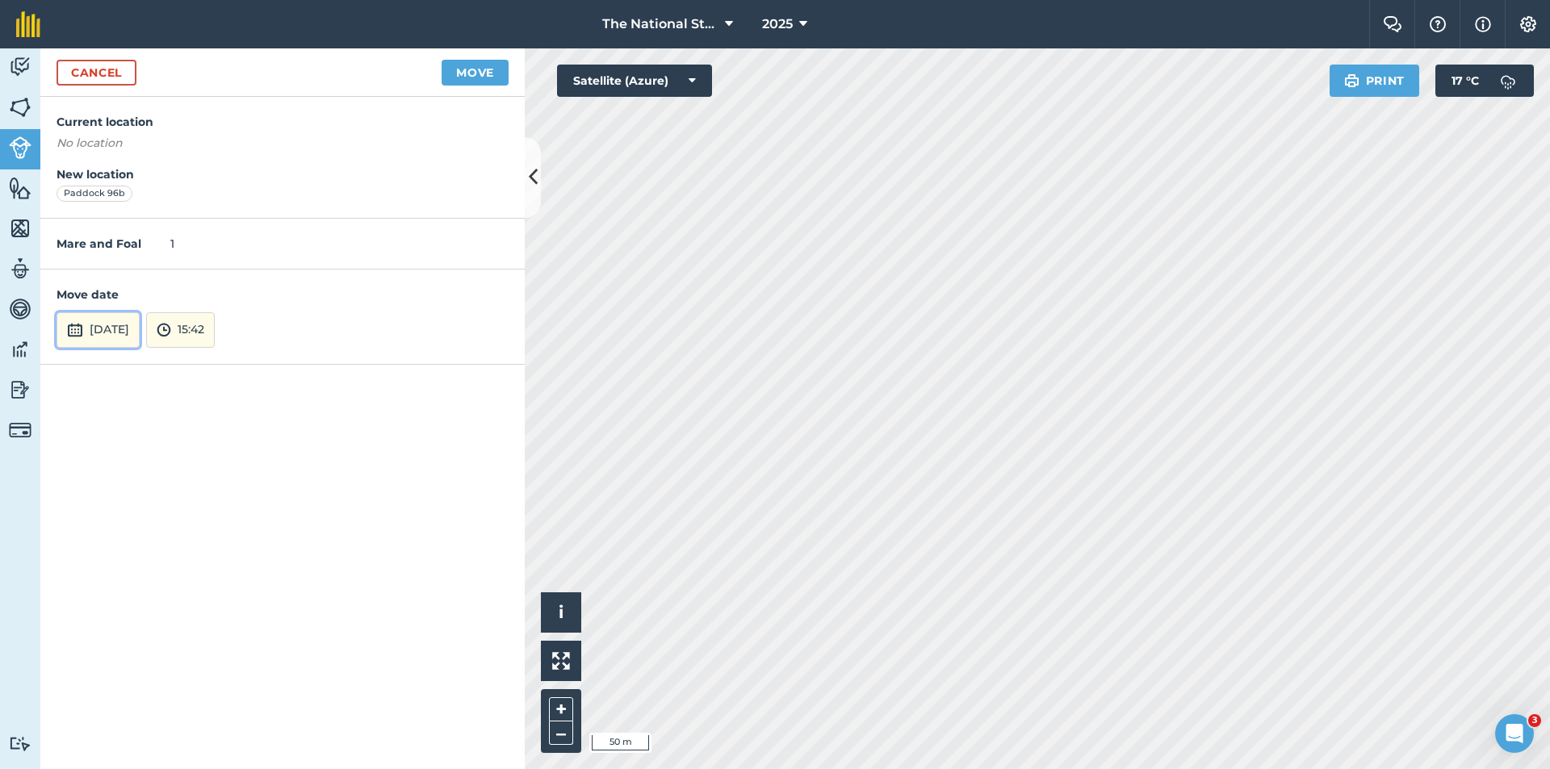
click at [96, 334] on button "[DATE]" at bounding box center [98, 330] width 83 height 36
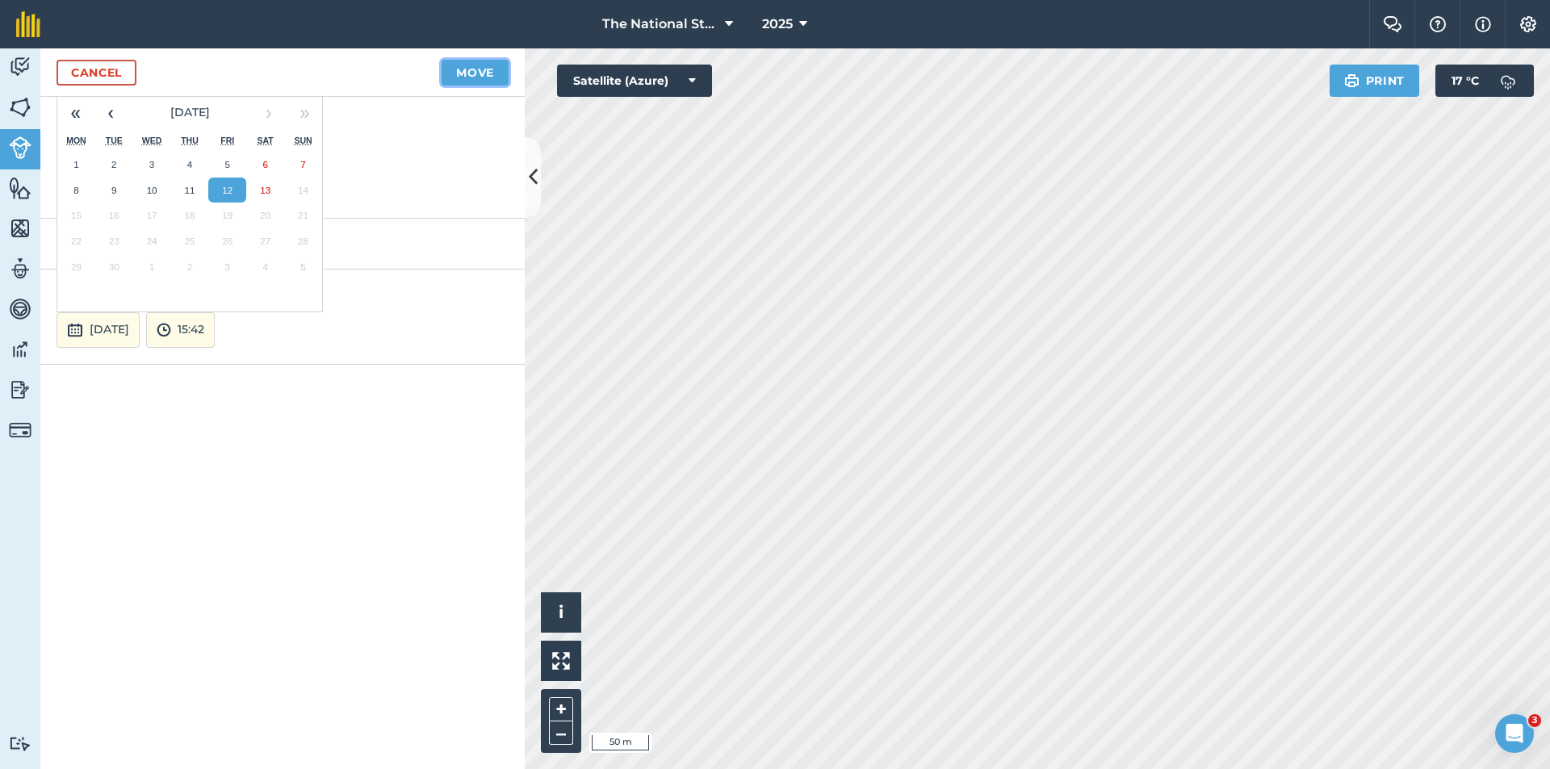
click at [478, 72] on button "Move" at bounding box center [475, 73] width 67 height 26
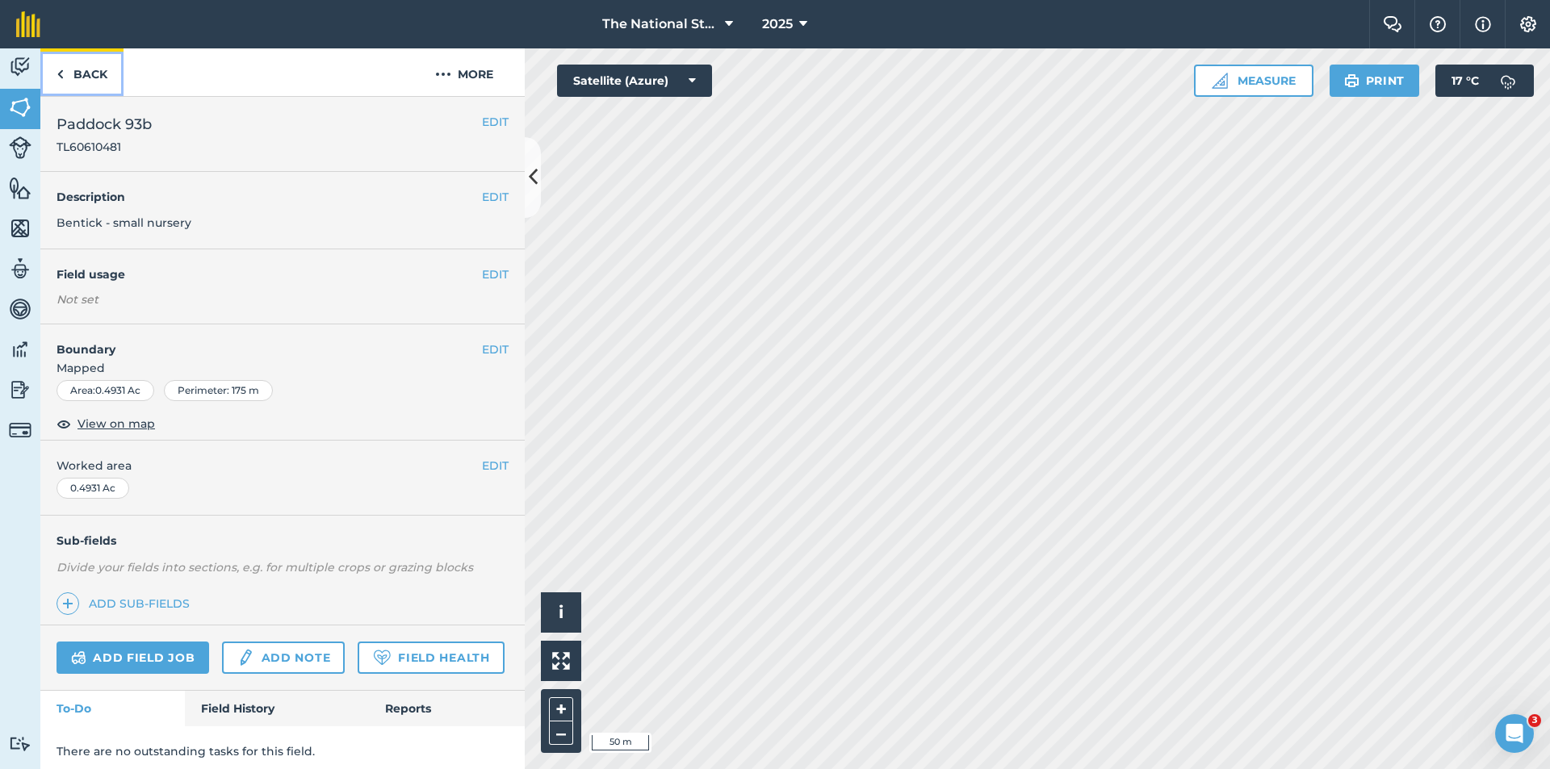
click at [94, 76] on link "Back" at bounding box center [81, 72] width 83 height 48
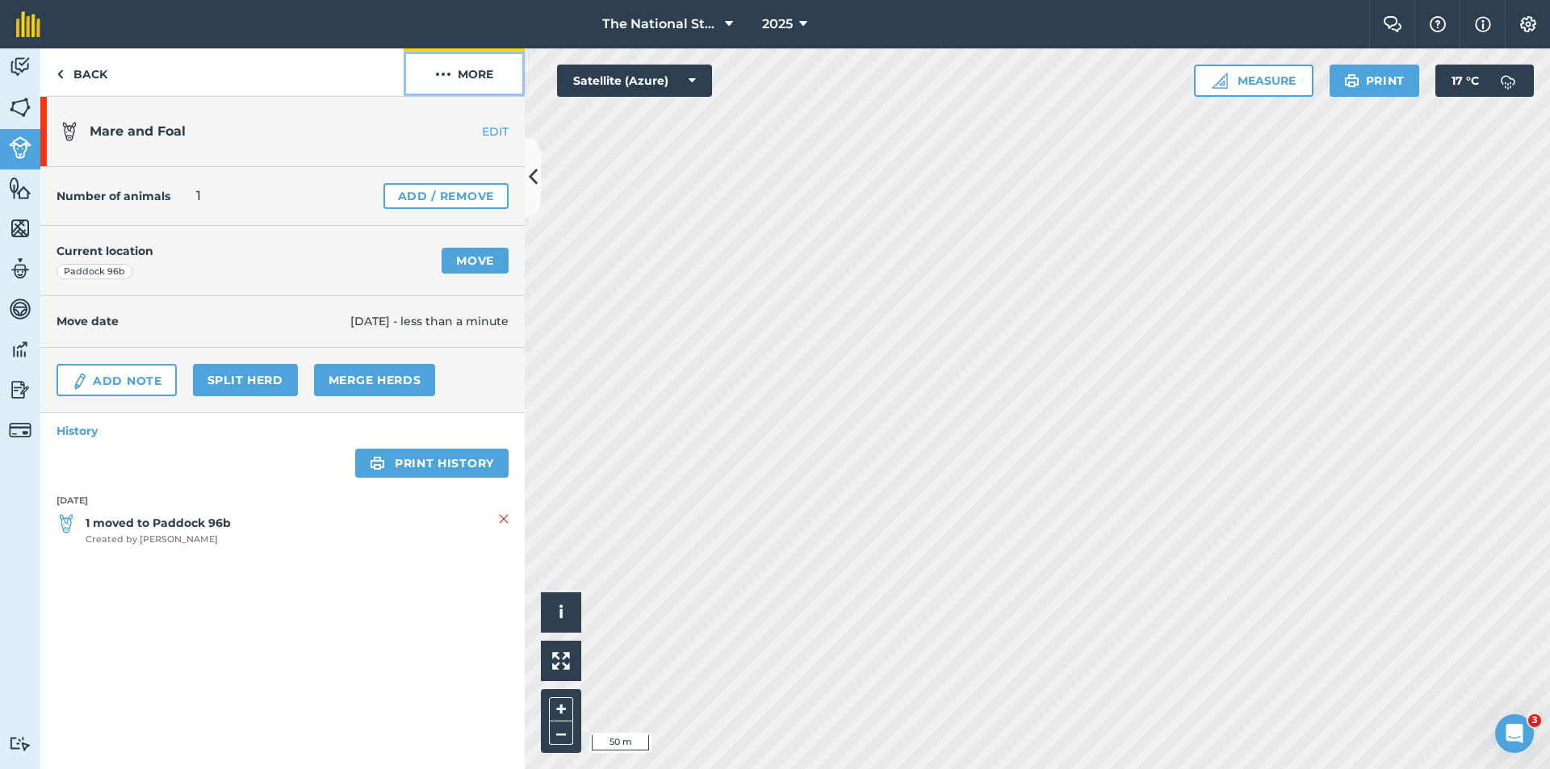
click at [470, 73] on button "More" at bounding box center [464, 72] width 121 height 48
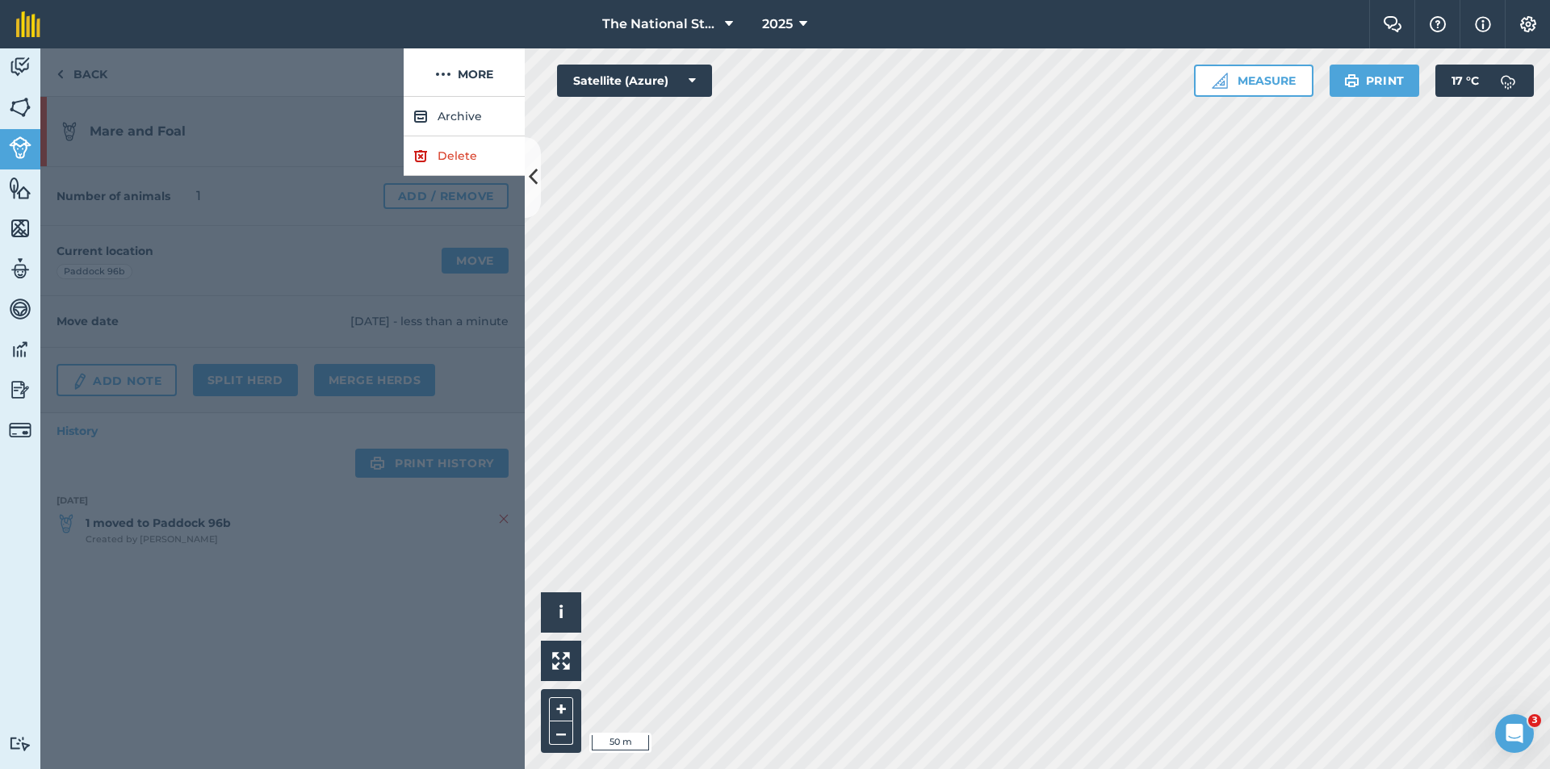
click at [176, 249] on div at bounding box center [282, 433] width 484 height 672
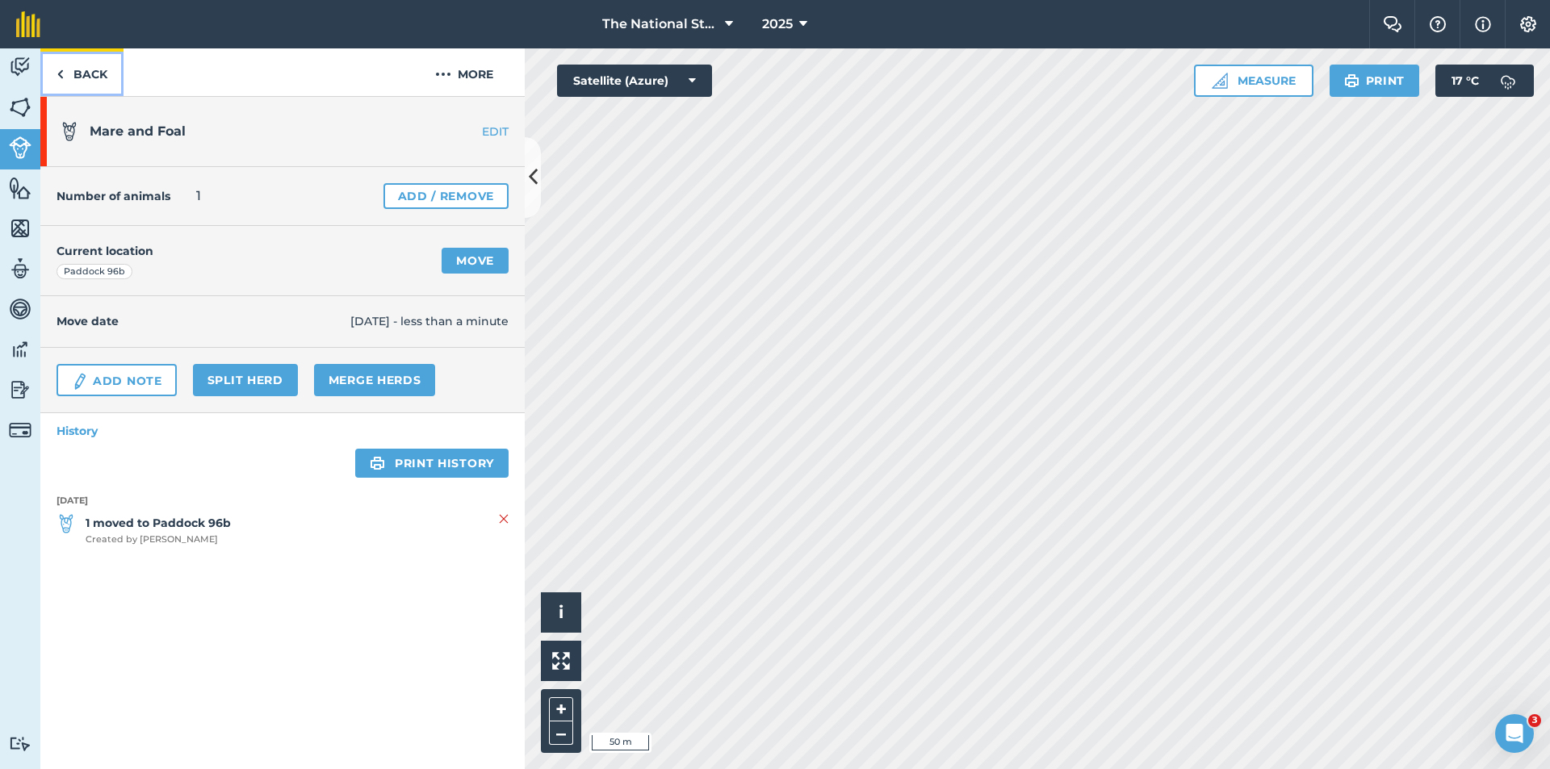
click at [86, 58] on link "Back" at bounding box center [81, 72] width 83 height 48
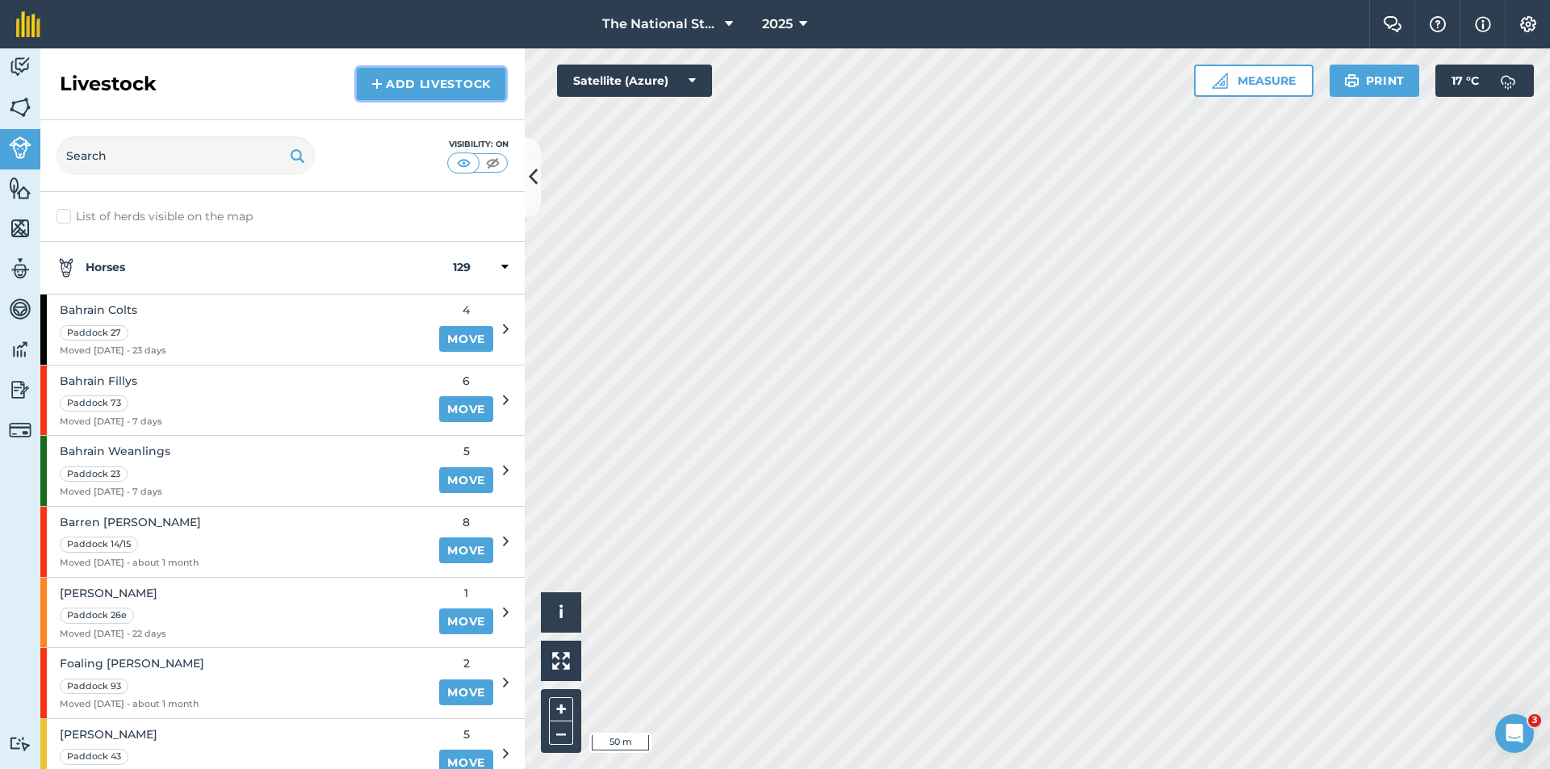
click at [408, 79] on link "Add Livestock" at bounding box center [431, 84] width 149 height 32
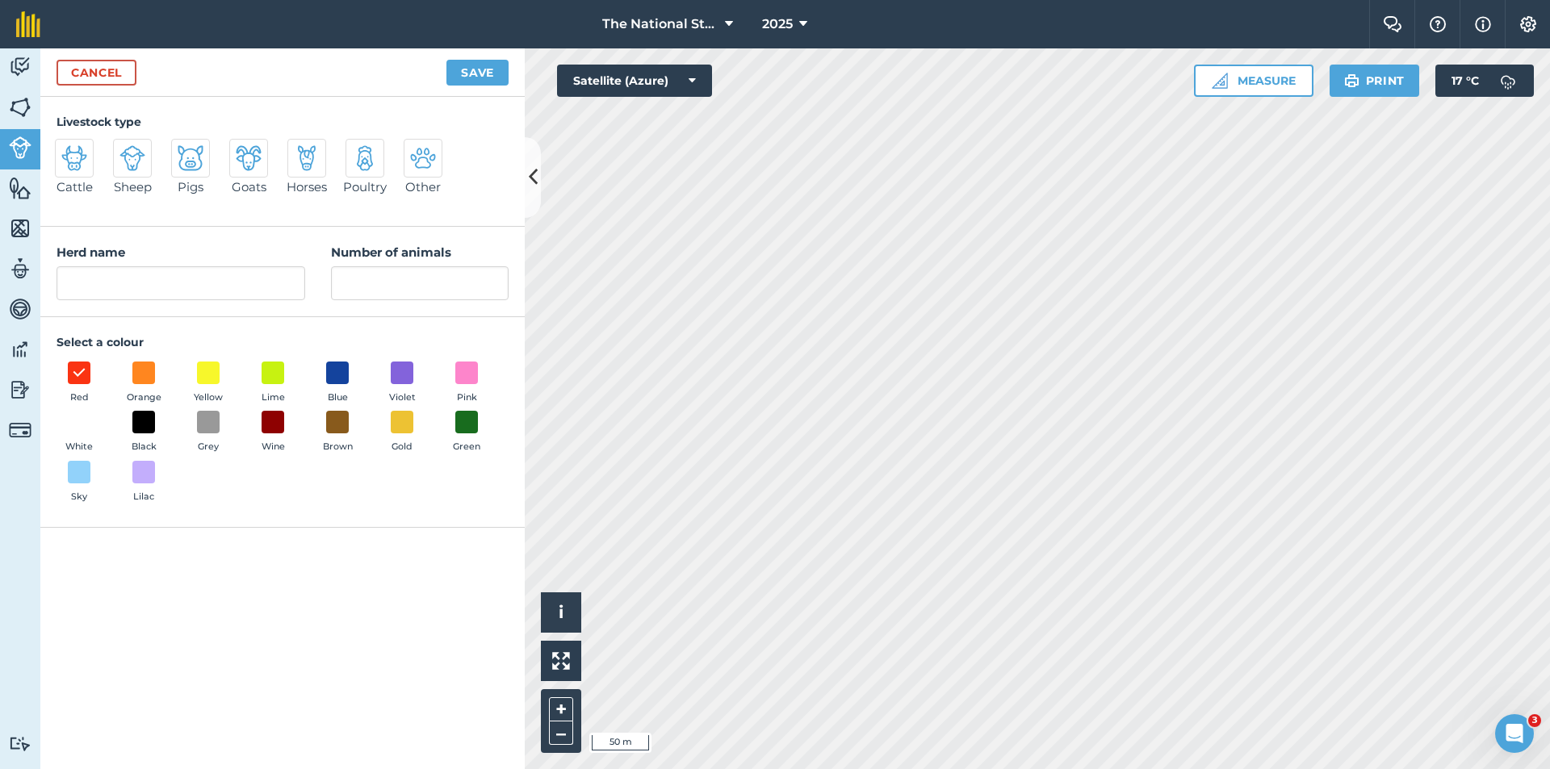
click at [297, 160] on img at bounding box center [307, 158] width 26 height 26
click at [297, 149] on input "Horses" at bounding box center [294, 144] width 10 height 10
radio input "true"
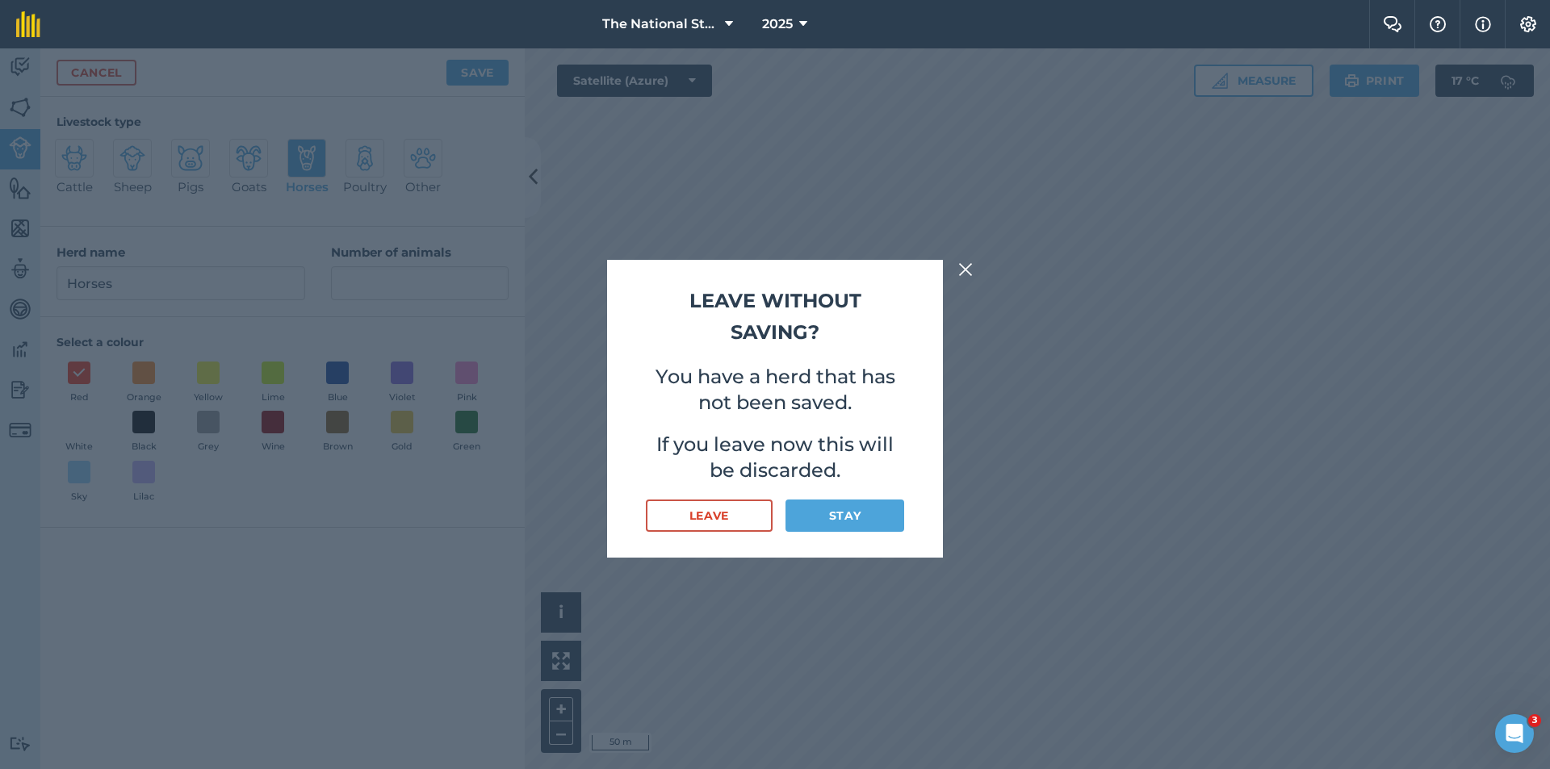
click at [963, 272] on img at bounding box center [965, 269] width 15 height 19
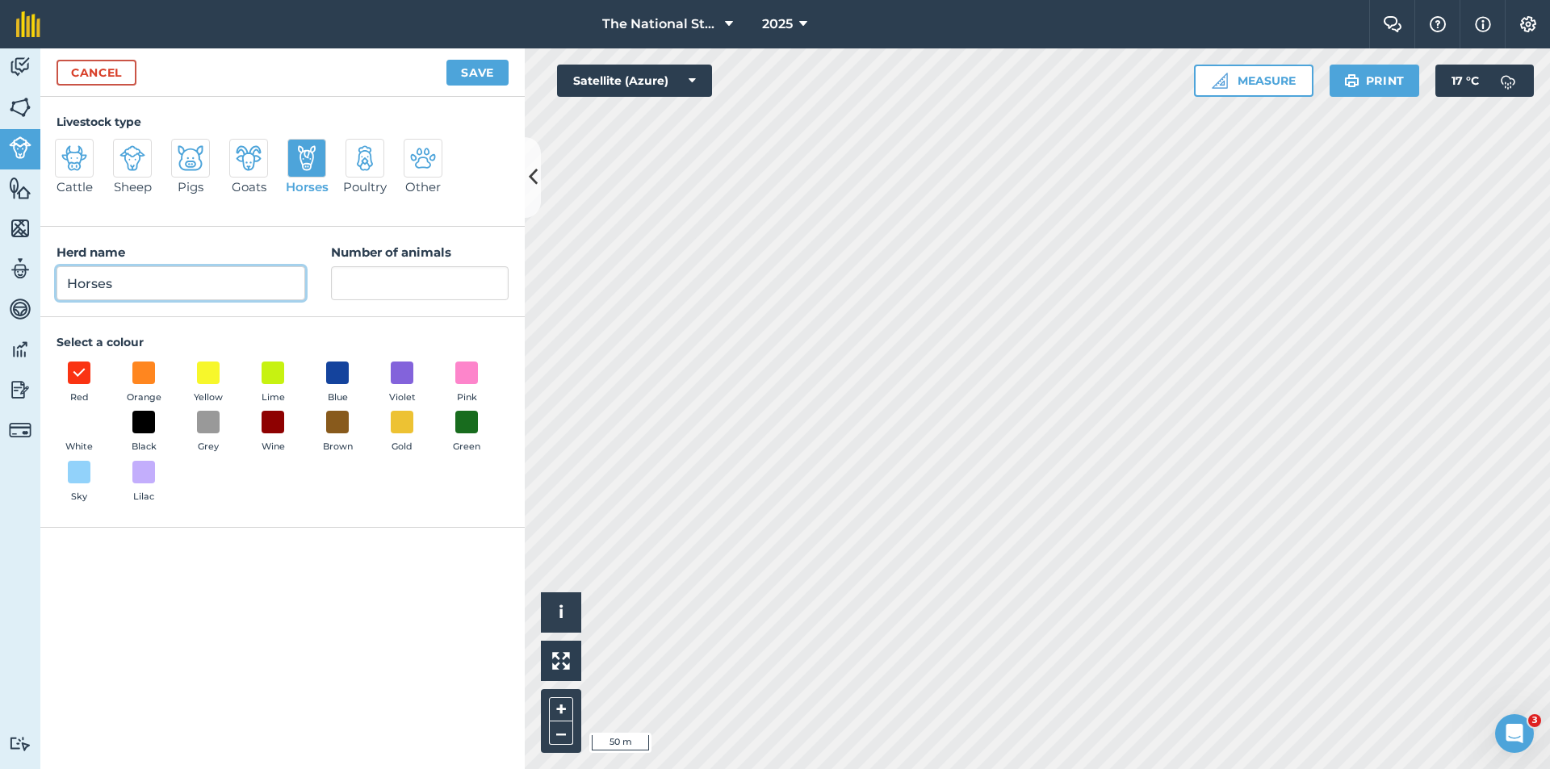
click at [231, 279] on input "Horses" at bounding box center [181, 283] width 249 height 34
drag, startPoint x: 261, startPoint y: 282, endPoint x: -85, endPoint y: 282, distance: 345.5
click at [0, 282] on html "The National Stud 2025 Farm Chat Help Info Settings The National Stud - 2025 Re…" at bounding box center [775, 384] width 1550 height 769
type input "[PERSON_NAME]"
click at [384, 288] on input "Number of animals" at bounding box center [420, 283] width 178 height 34
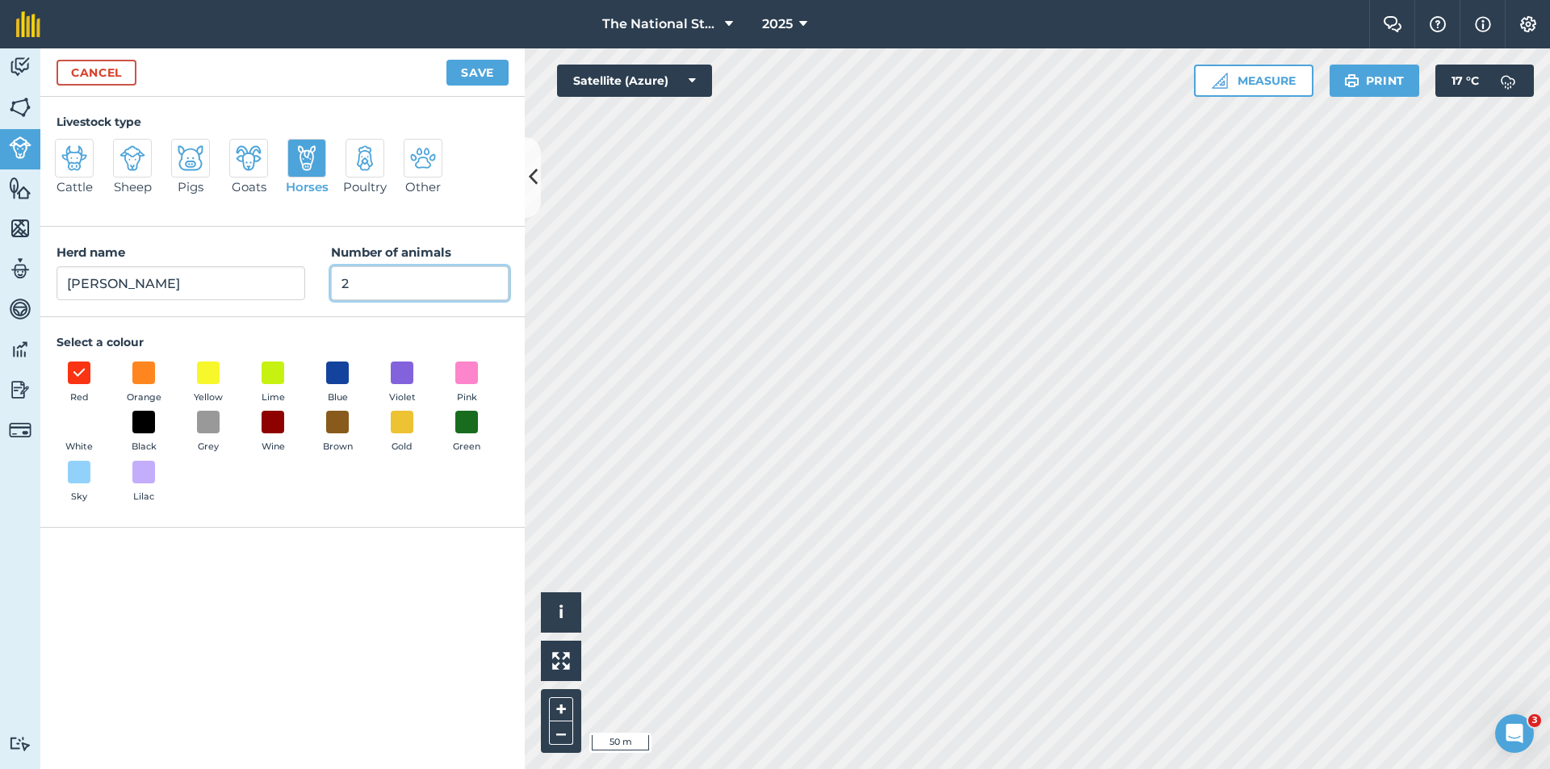
type input "2"
click at [477, 65] on button "Save" at bounding box center [477, 73] width 62 height 26
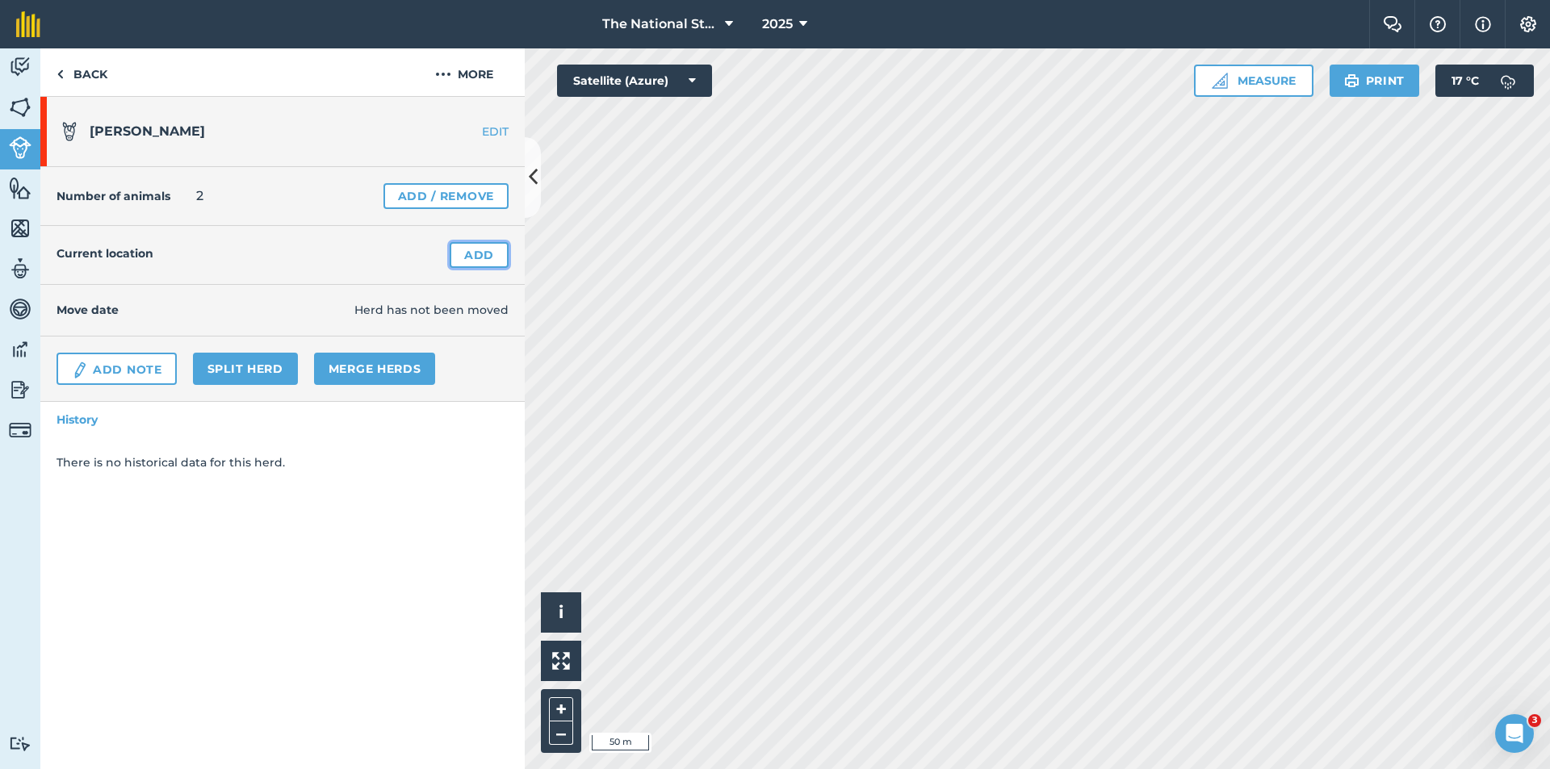
click at [484, 251] on link "Add" at bounding box center [479, 255] width 59 height 26
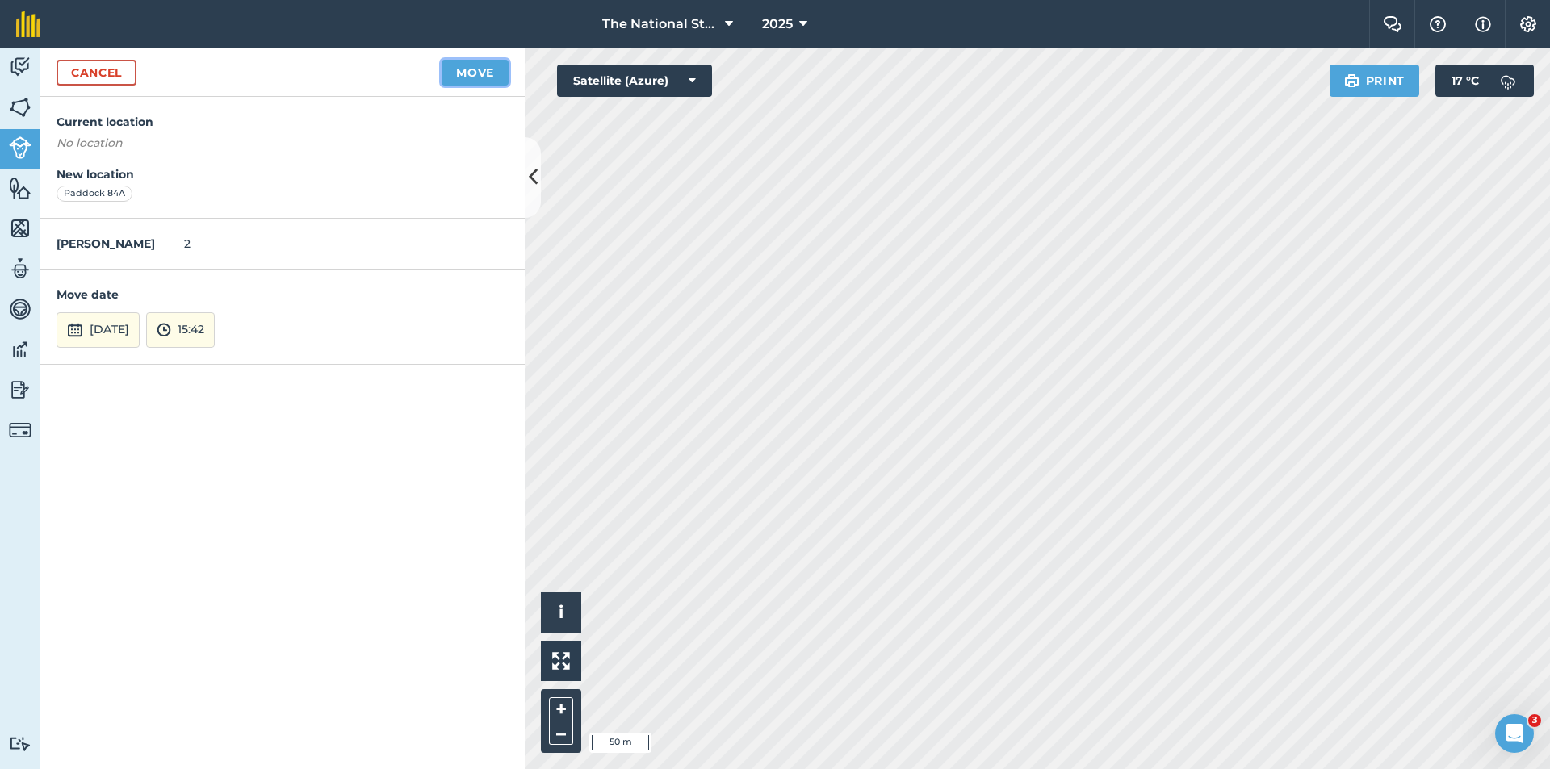
click at [489, 77] on button "Move" at bounding box center [475, 73] width 67 height 26
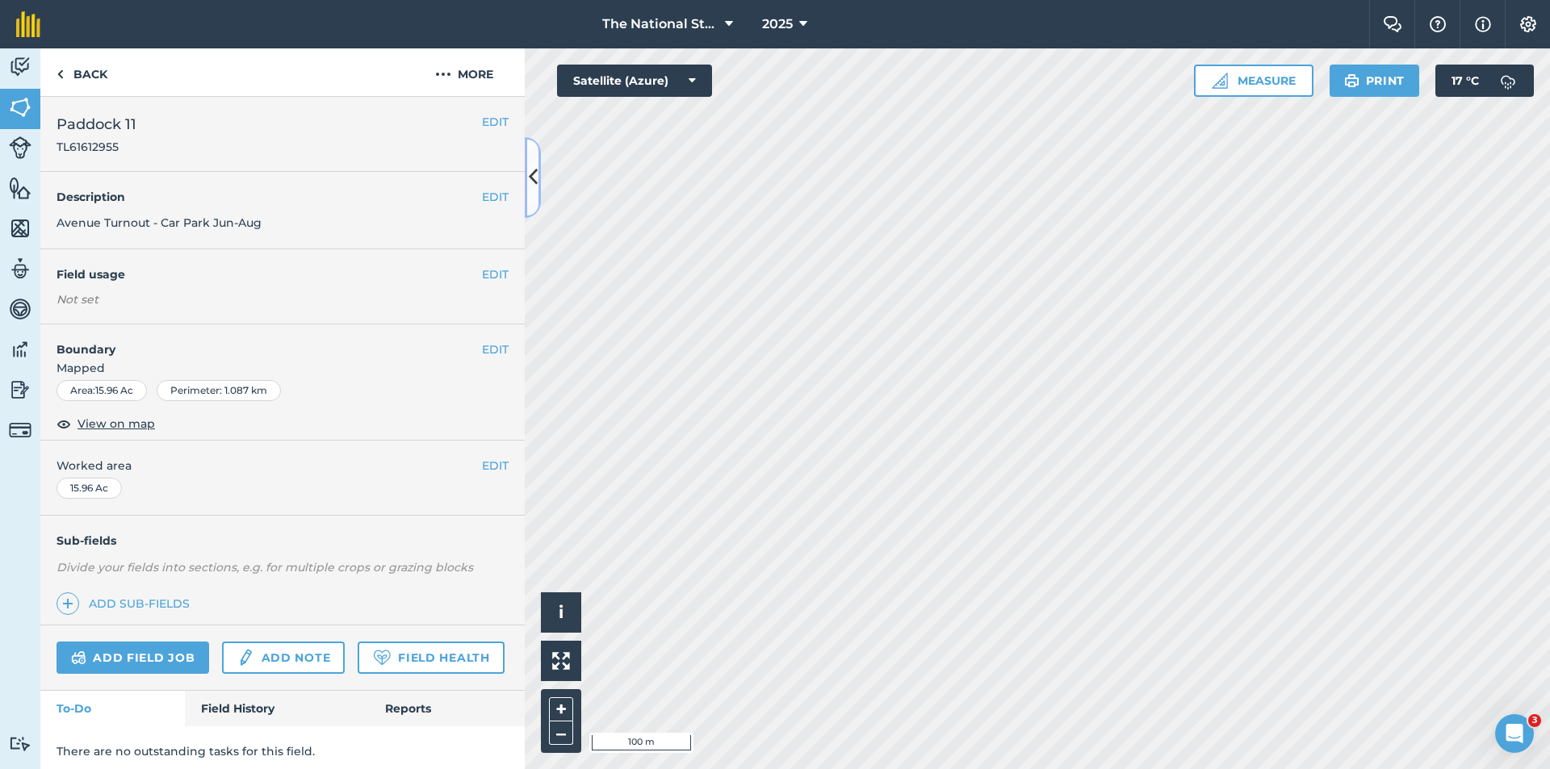
click at [538, 179] on button at bounding box center [533, 177] width 16 height 81
